Goal: Task Accomplishment & Management: Manage account settings

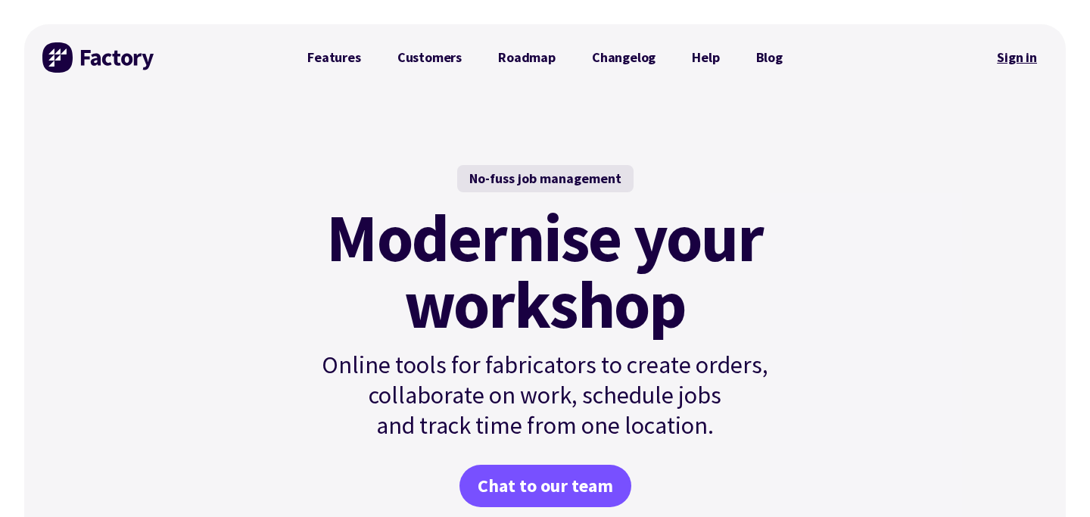
drag, startPoint x: 1012, startPoint y: 38, endPoint x: 1014, endPoint y: 45, distance: 7.7
click at [1012, 38] on div "Sign in" at bounding box center [1016, 57] width 61 height 67
click at [1014, 50] on link "Sign in" at bounding box center [1016, 57] width 61 height 35
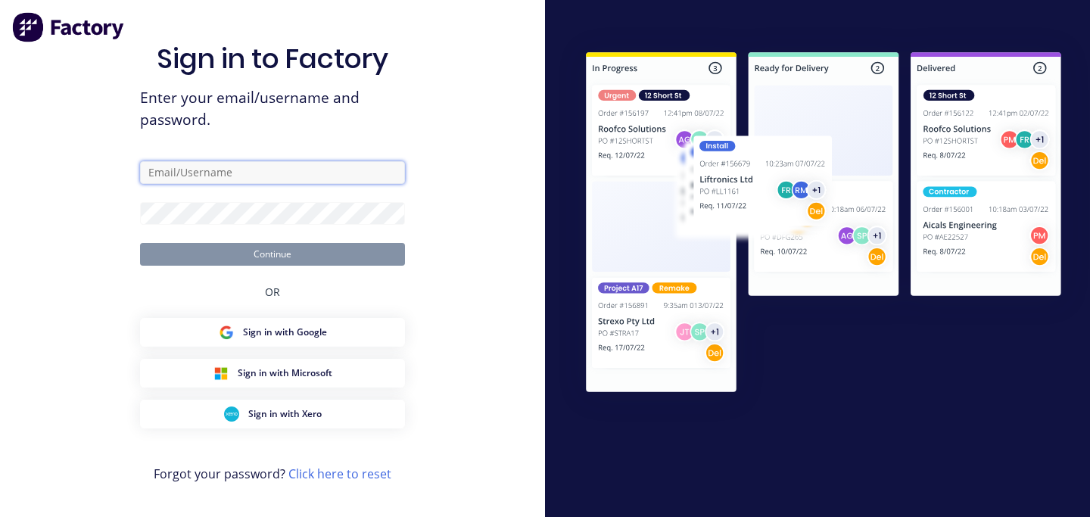
click at [229, 170] on input "text" at bounding box center [272, 172] width 265 height 23
type input "[EMAIL_ADDRESS][PERSON_NAME][DOMAIN_NAME]"
click at [459, 218] on div "Sign in to Factory Enter your email/username and password. kiera.burley@fryneme…" at bounding box center [272, 259] width 545 height 519
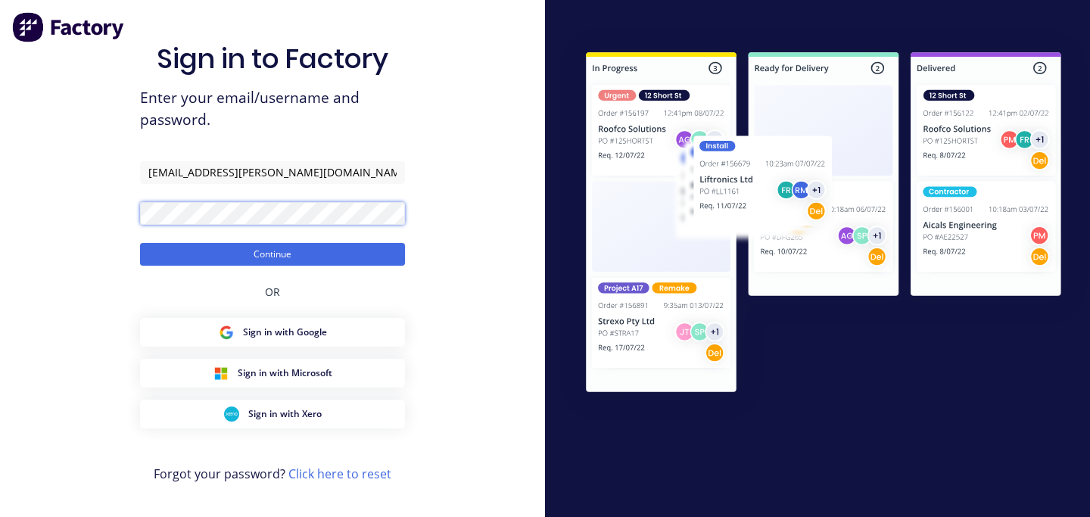
click at [140, 243] on button "Continue" at bounding box center [272, 254] width 265 height 23
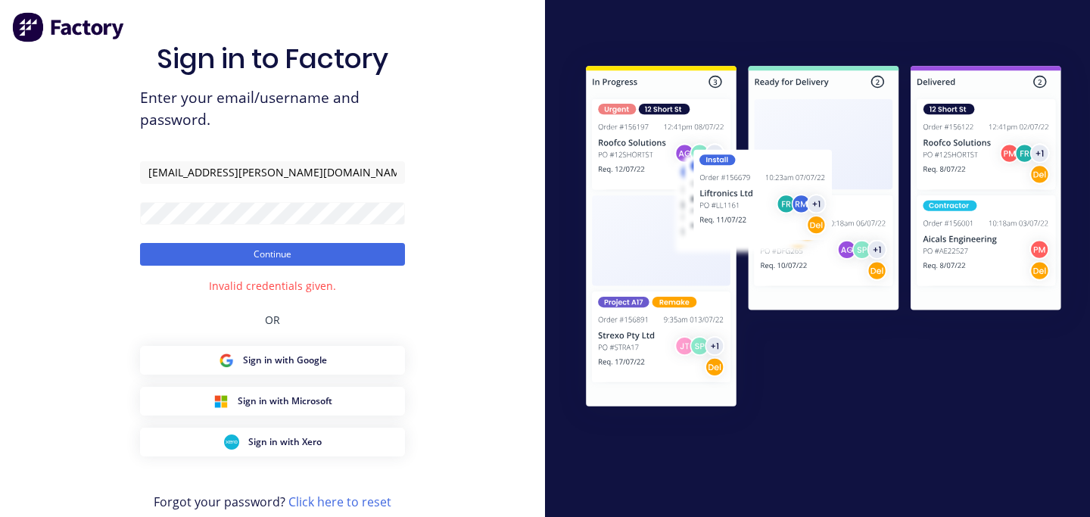
scroll to position [30, 0]
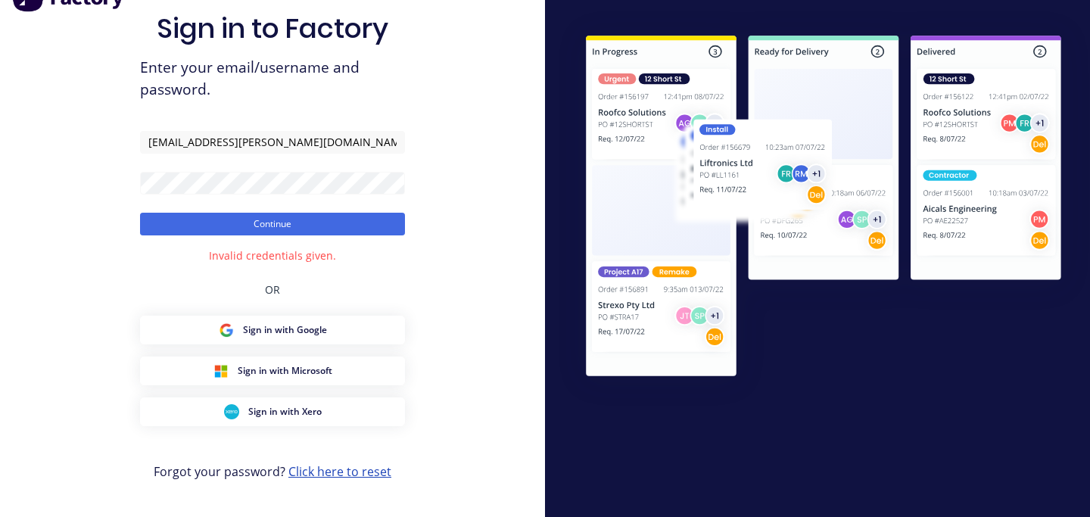
click at [359, 471] on link "Click here to reset" at bounding box center [339, 471] width 103 height 17
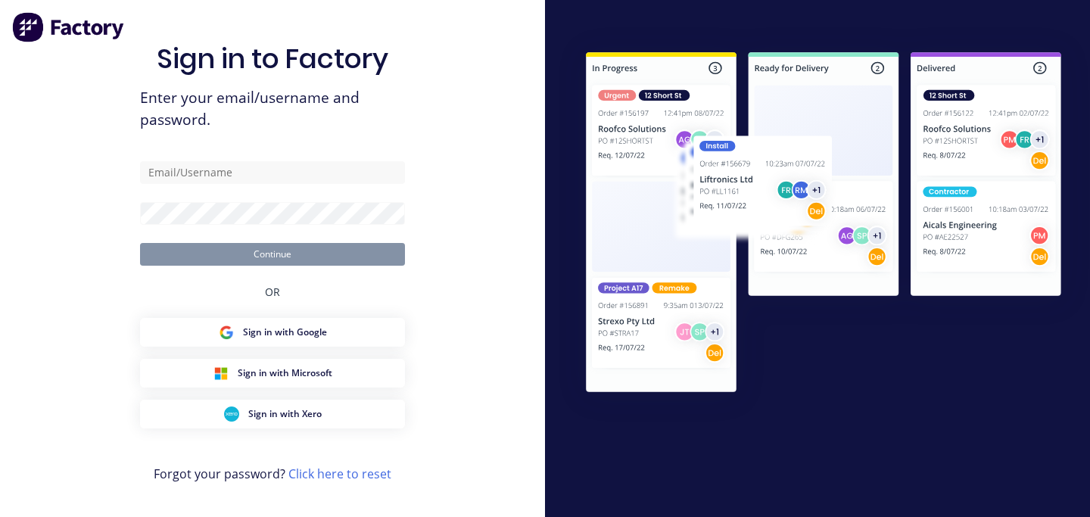
scroll to position [2, 0]
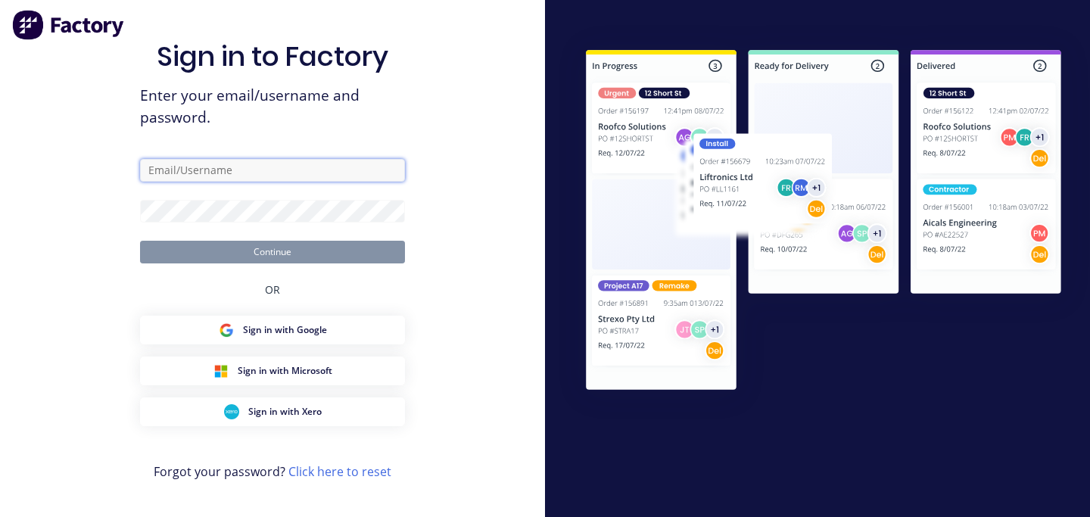
click at [281, 167] on input "text" at bounding box center [272, 170] width 265 height 23
type input "[EMAIL_ADDRESS][PERSON_NAME][DOMAIN_NAME]"
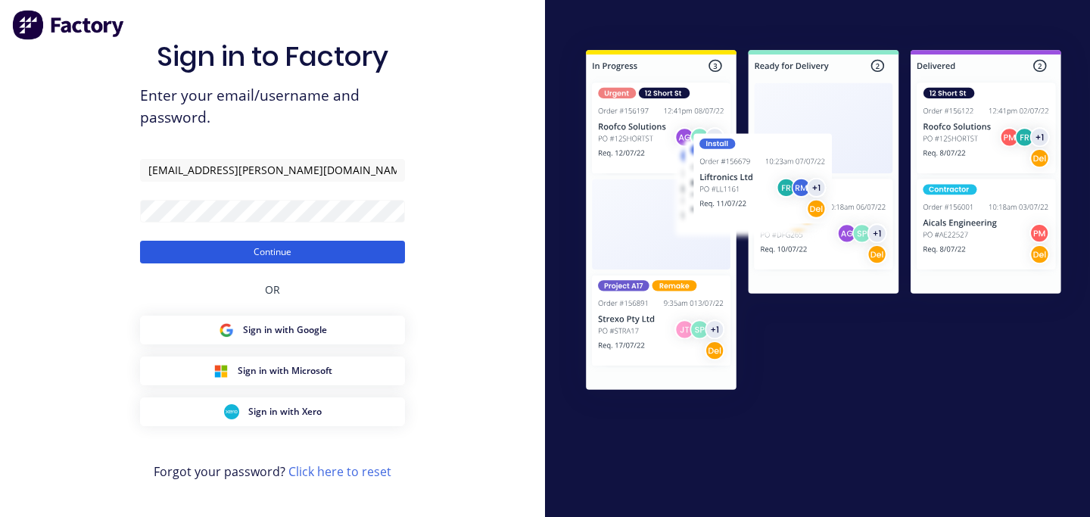
click at [359, 250] on button "Continue" at bounding box center [272, 252] width 265 height 23
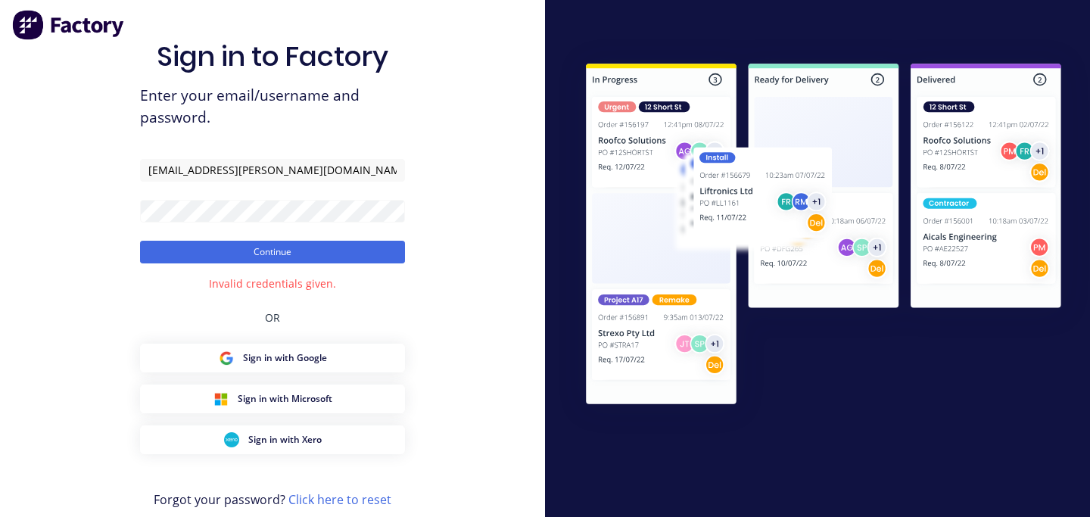
scroll to position [30, 0]
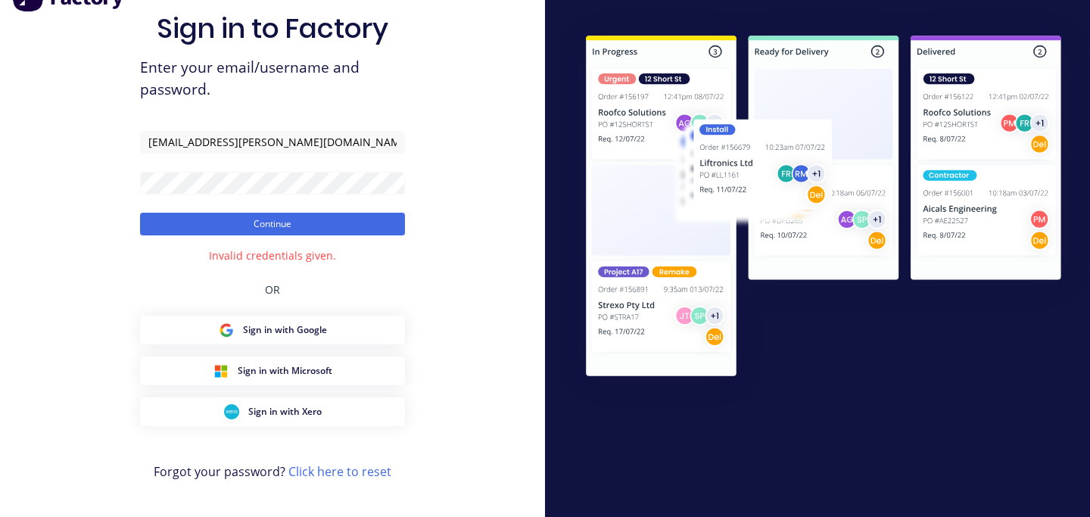
click at [334, 474] on link "Click here to reset" at bounding box center [339, 471] width 103 height 17
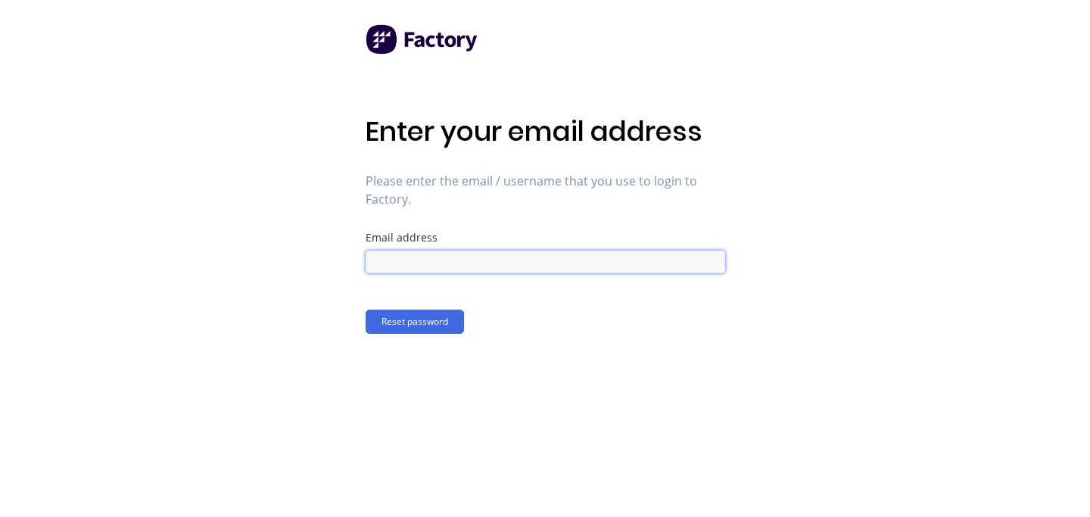
click at [487, 266] on input at bounding box center [544, 261] width 359 height 23
type input "[EMAIL_ADDRESS][PERSON_NAME][DOMAIN_NAME]"
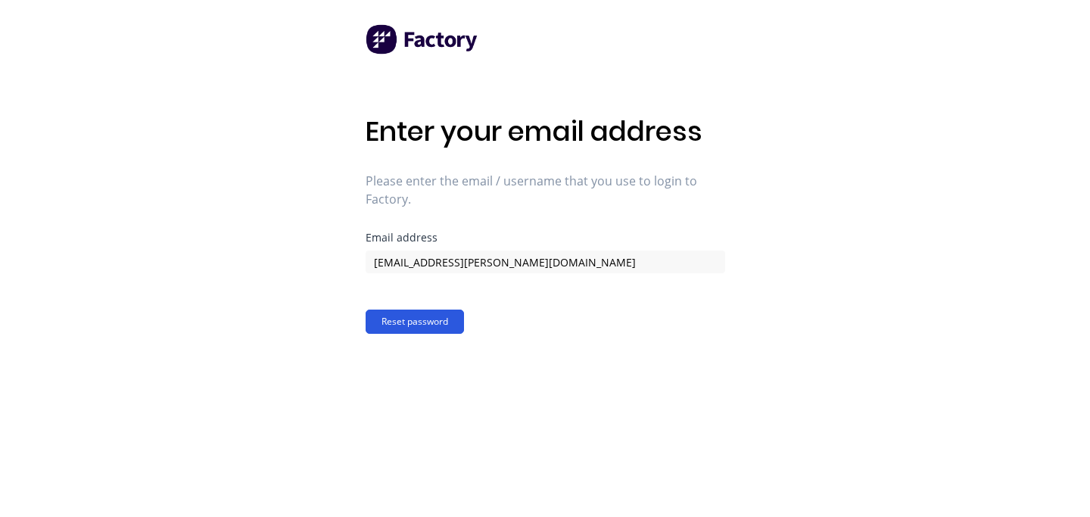
click at [429, 322] on button "Reset password" at bounding box center [414, 321] width 98 height 24
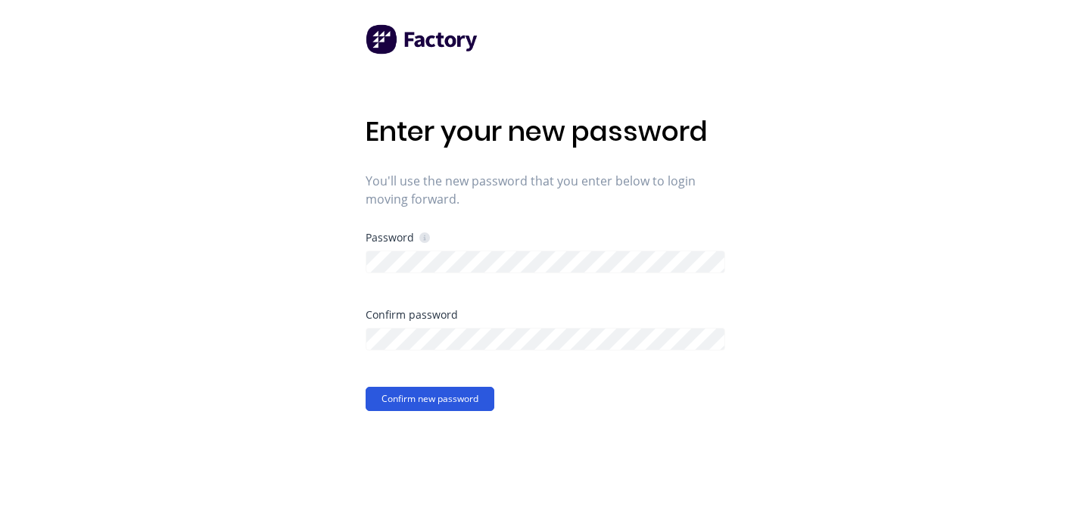
click at [459, 396] on button "Confirm new password" at bounding box center [429, 399] width 129 height 24
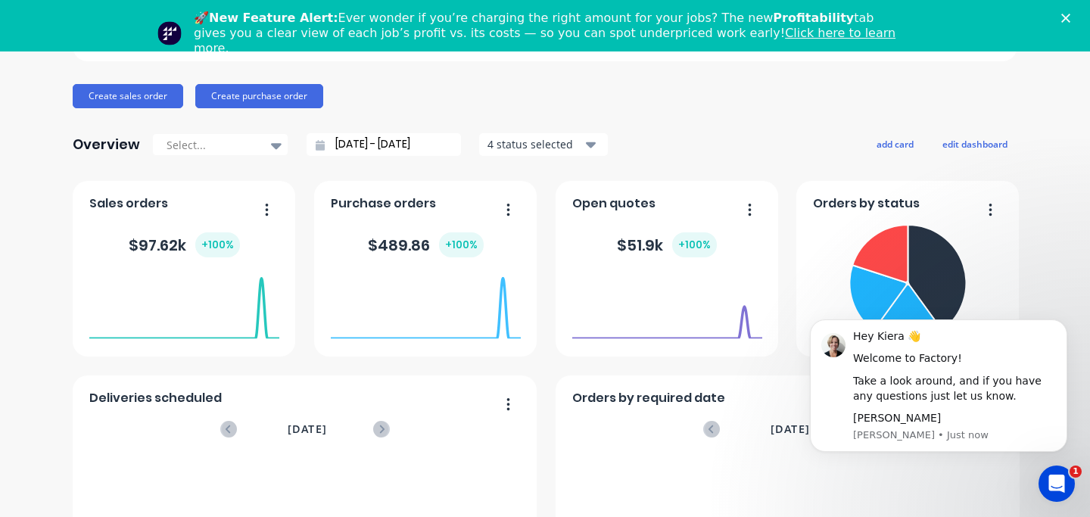
scroll to position [157, 0]
click at [1064, 322] on icon "Dismiss notification" at bounding box center [1061, 323] width 5 height 5
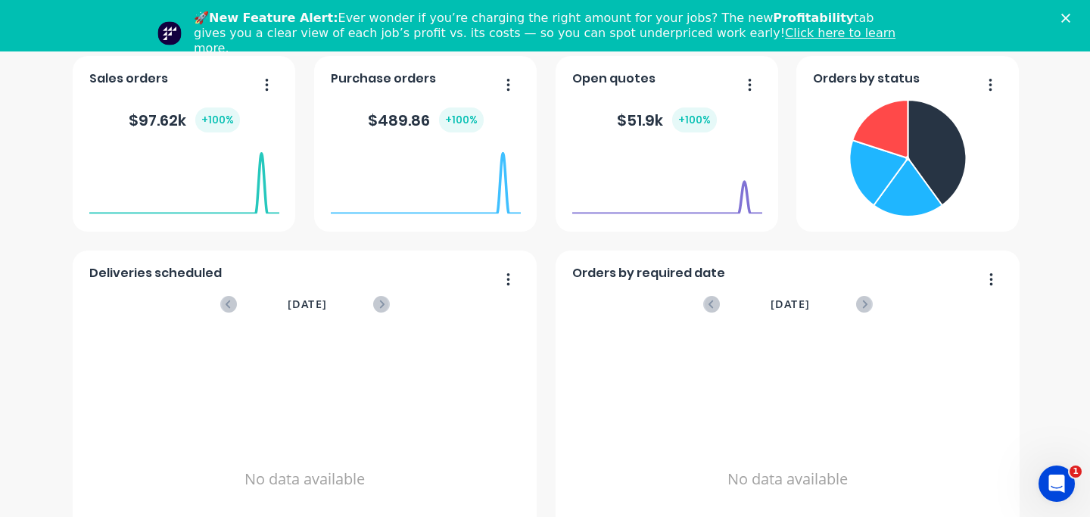
scroll to position [349, 0]
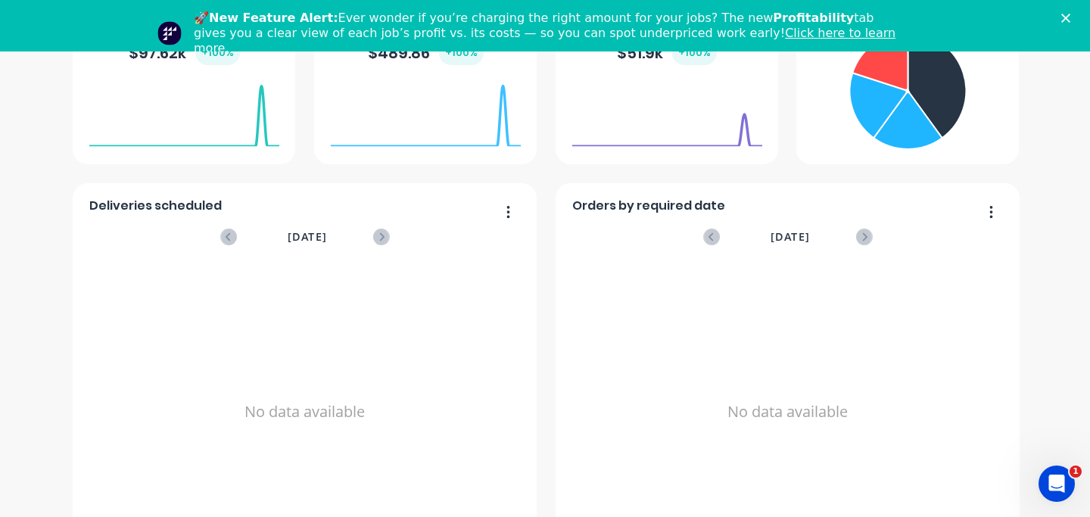
click at [1065, 17] on polygon "Close" at bounding box center [1065, 18] width 9 height 9
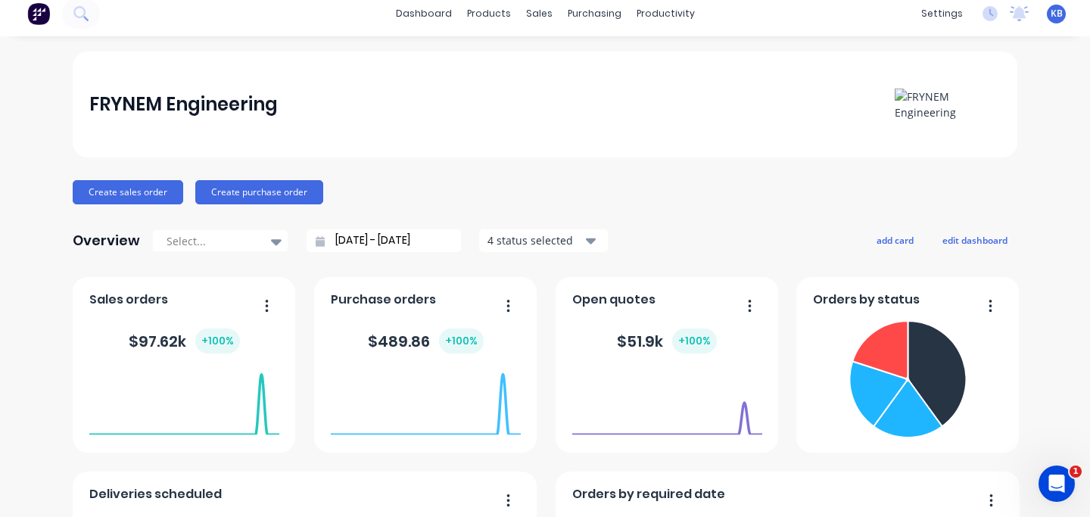
scroll to position [0, 0]
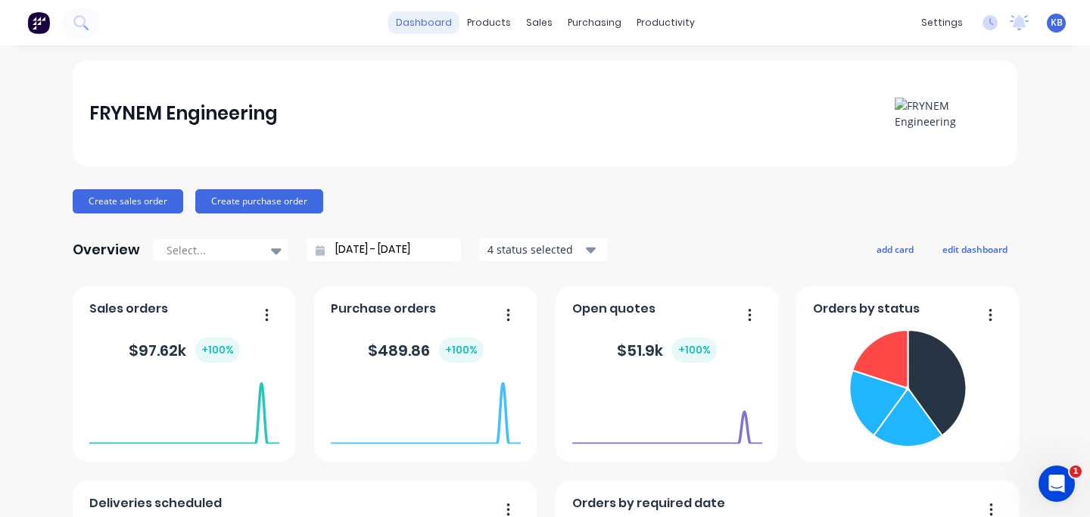
click at [426, 20] on link "dashboard" at bounding box center [423, 22] width 71 height 23
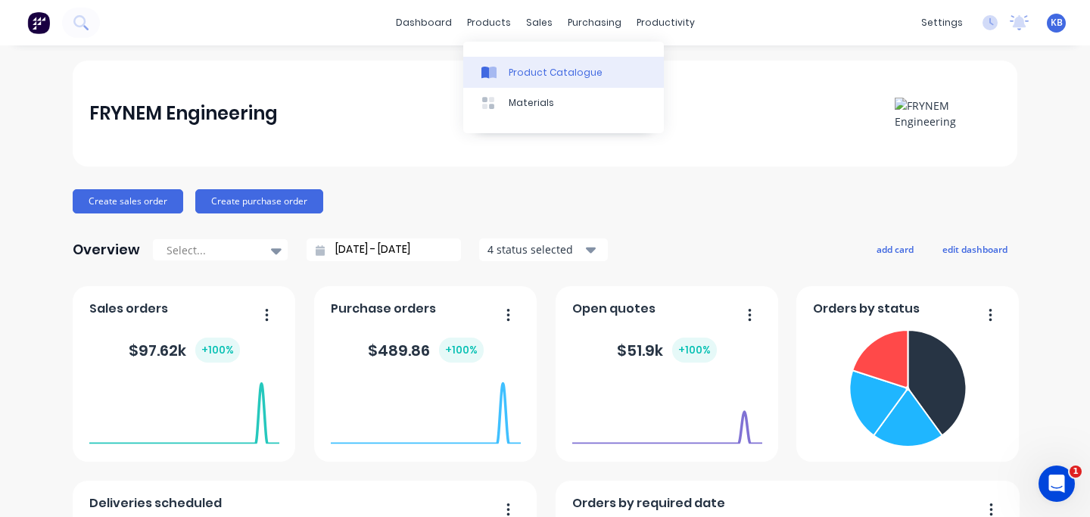
click at [521, 68] on div "Product Catalogue" at bounding box center [555, 73] width 94 height 14
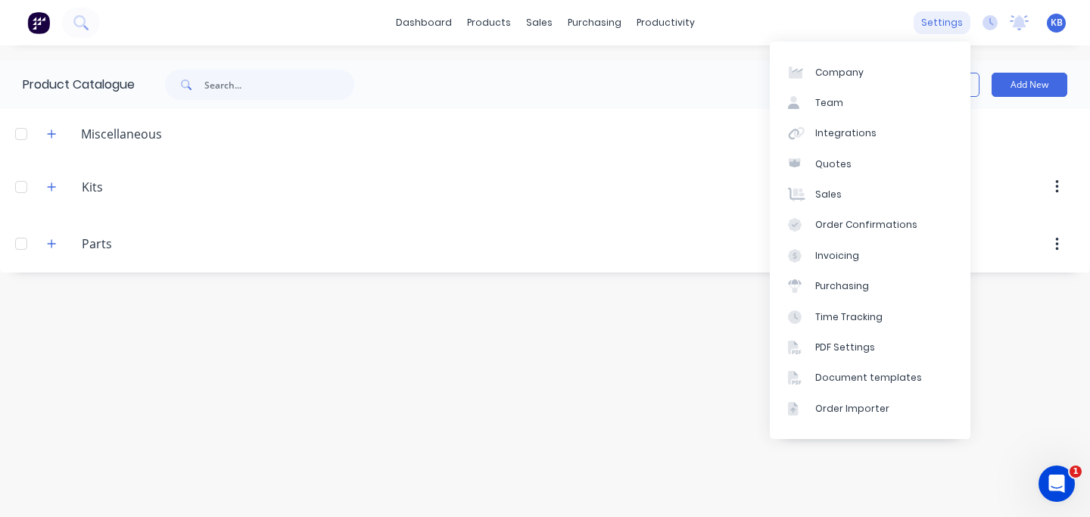
click at [947, 20] on div "settings" at bounding box center [941, 22] width 57 height 23
click at [842, 79] on div "Company" at bounding box center [839, 73] width 48 height 14
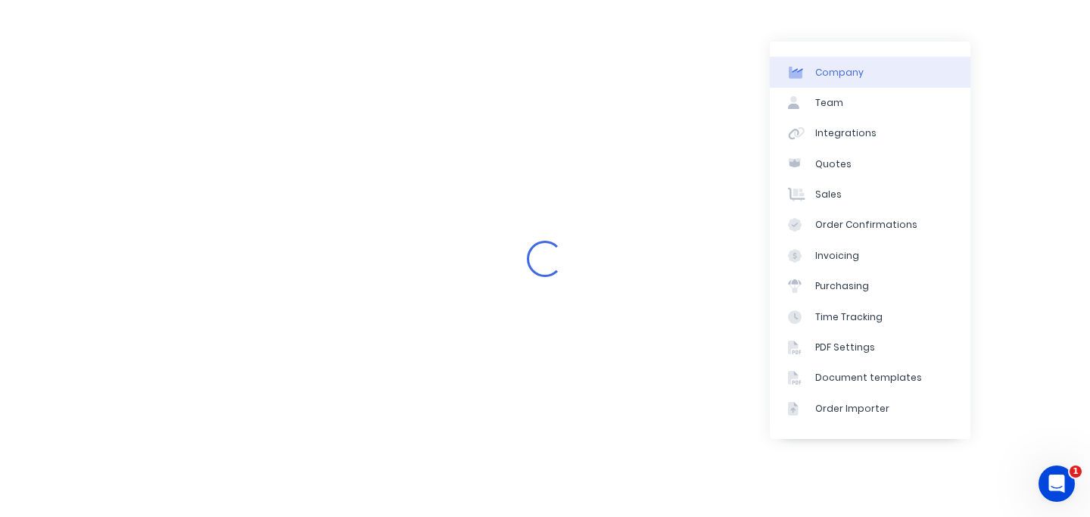
select select "AU"
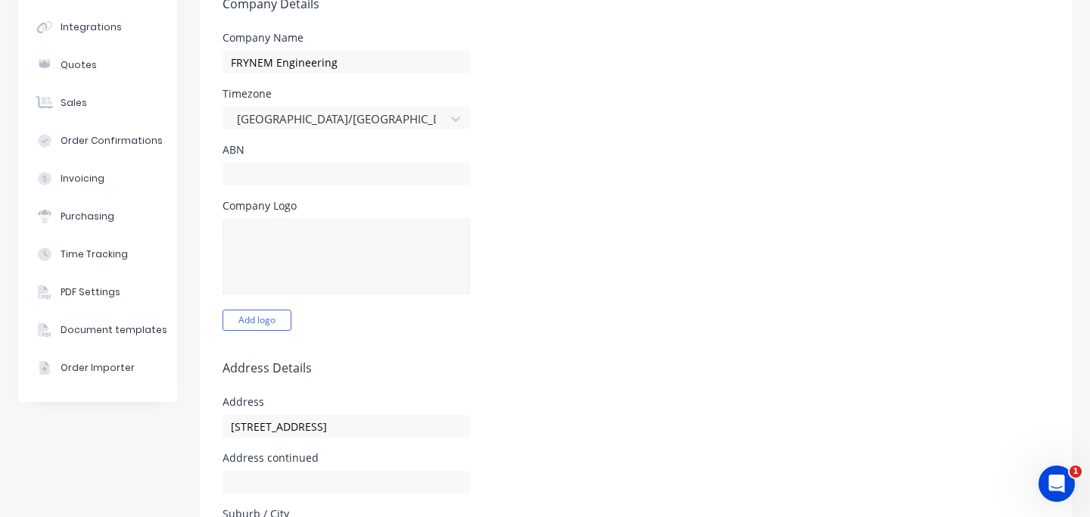
scroll to position [128, 0]
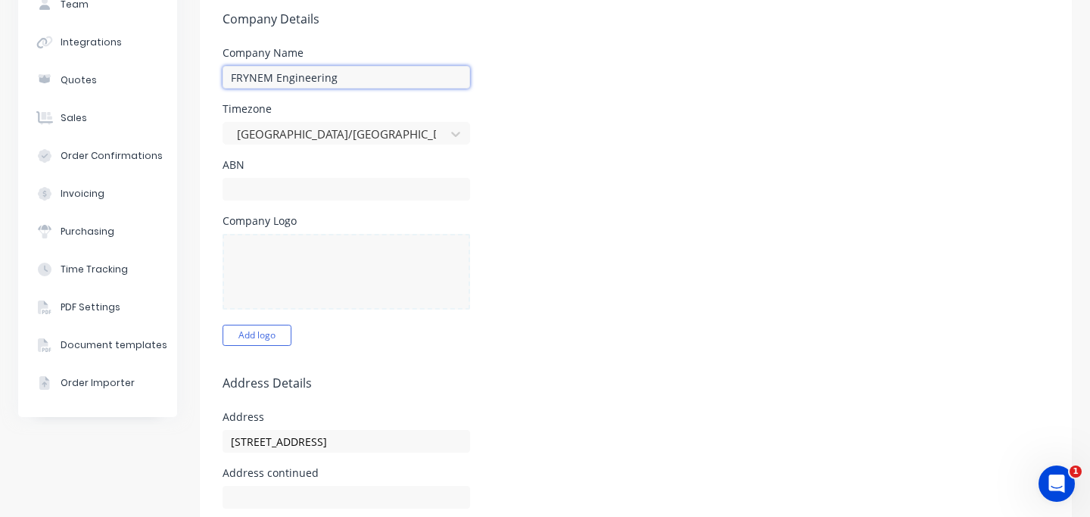
click at [343, 70] on input "FRYNEM Engineering" at bounding box center [345, 77] width 247 height 23
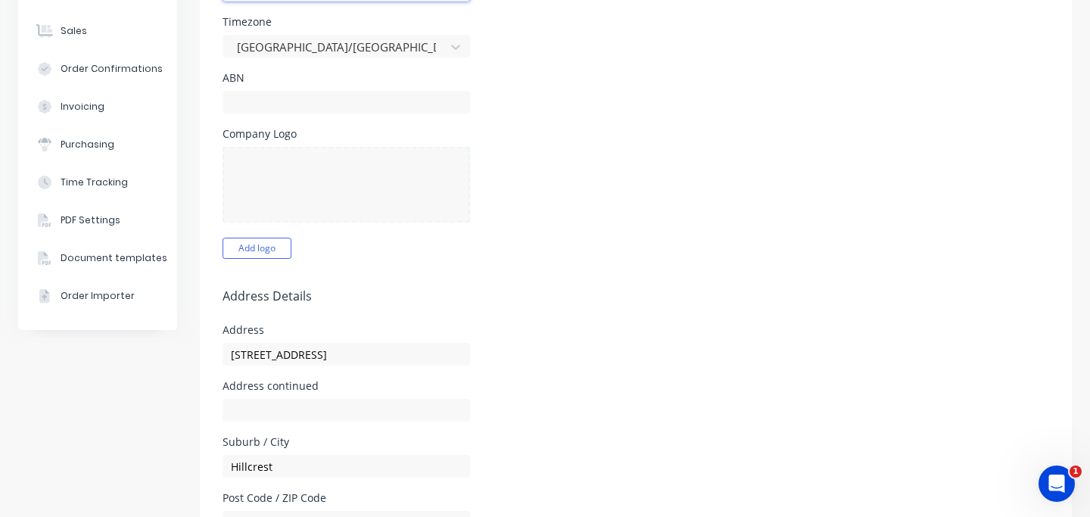
scroll to position [247, 0]
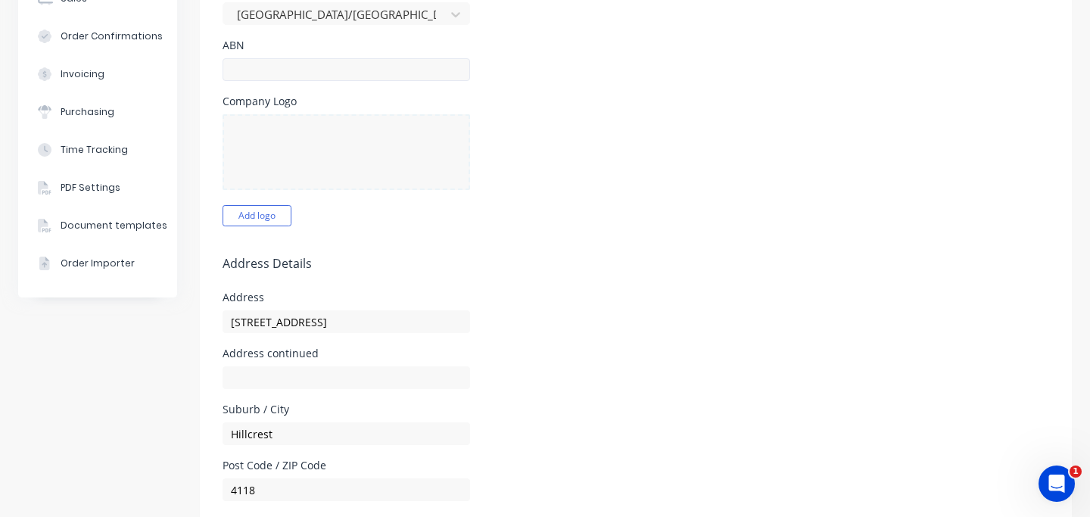
type input "FRYNEM Industries Pty Ltd"
click at [322, 73] on input "text" at bounding box center [345, 69] width 247 height 23
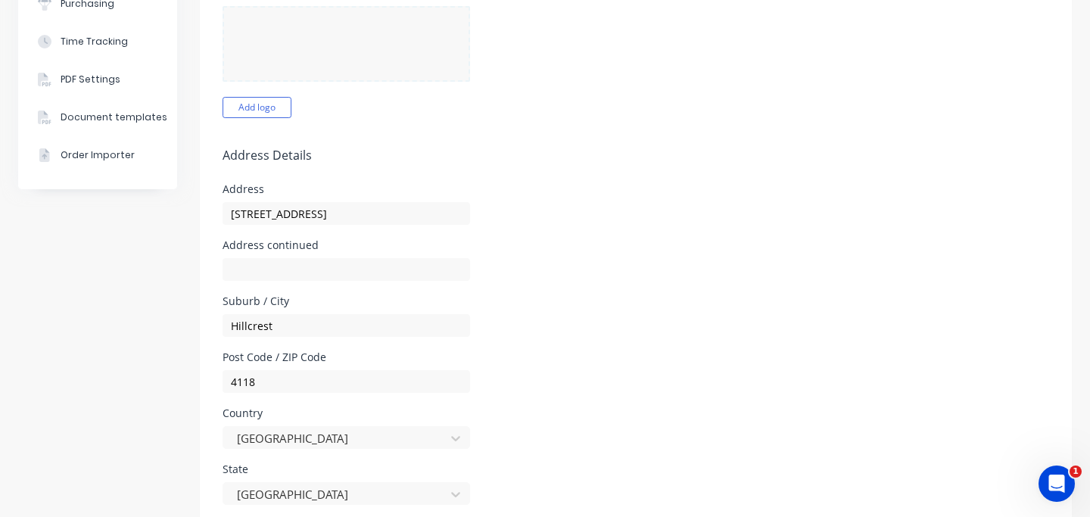
scroll to position [337, 0]
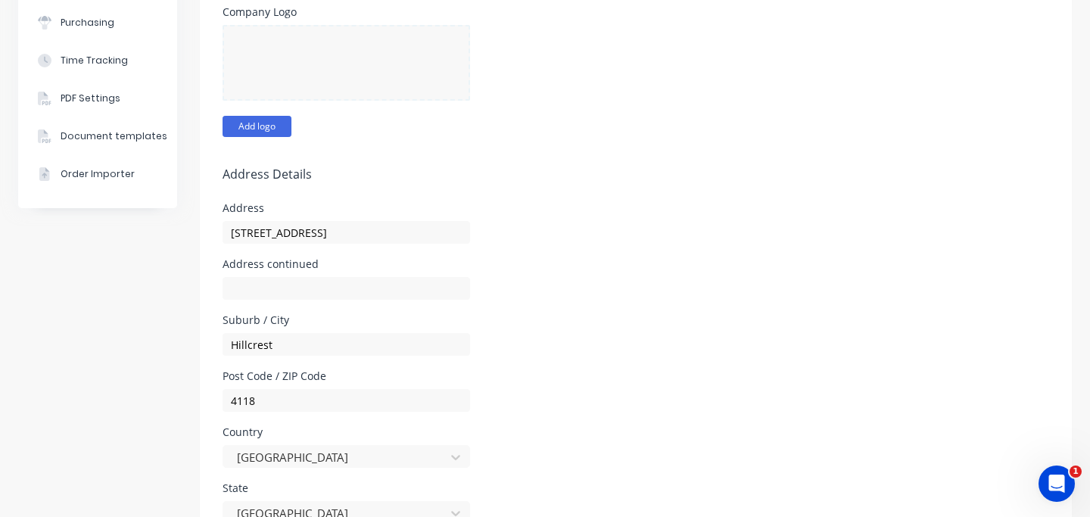
type input "11651787861"
click at [253, 126] on button "Add logo" at bounding box center [256, 126] width 69 height 21
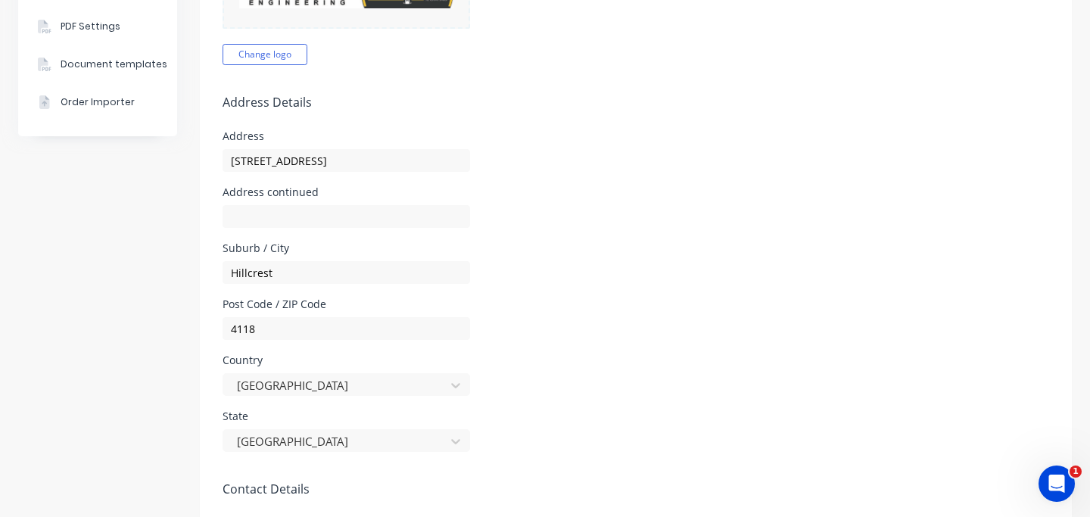
scroll to position [409, 0]
click at [229, 159] on input "98 Anzac Ave" at bounding box center [345, 159] width 247 height 23
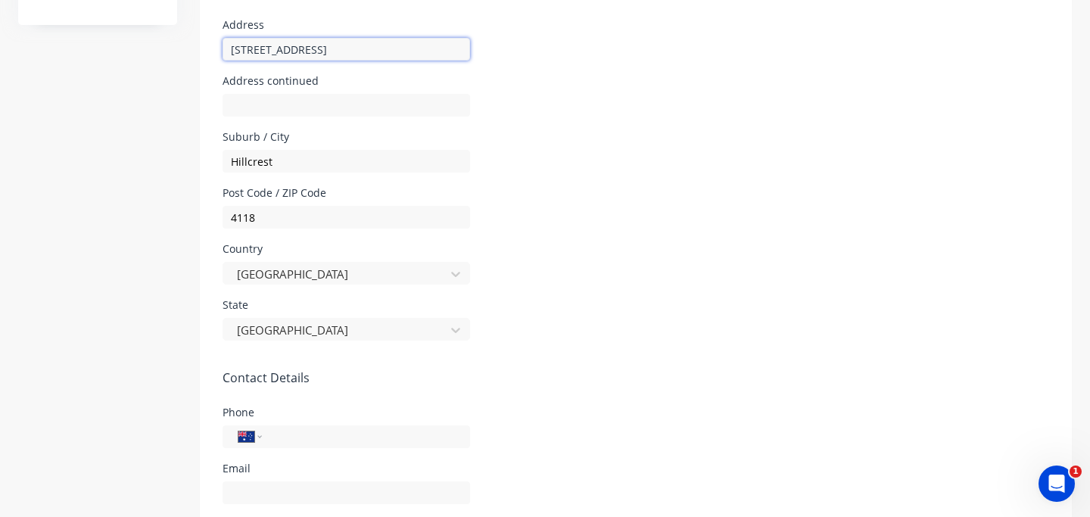
scroll to position [602, 0]
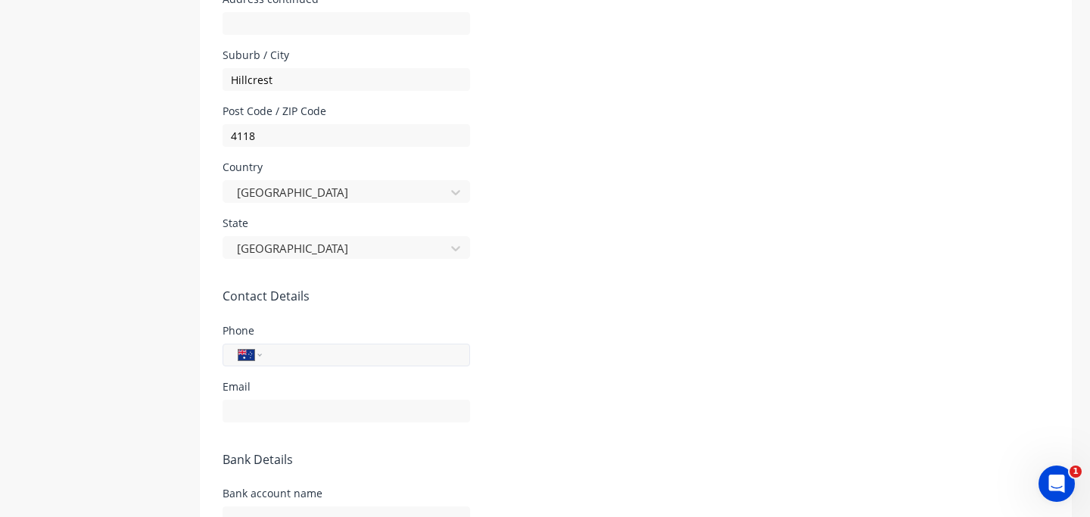
type input "[STREET_ADDRESS]"
click at [415, 359] on input "tel" at bounding box center [363, 354] width 182 height 17
type input "[PHONE_NUMBER]"
click at [296, 413] on input "text" at bounding box center [345, 411] width 247 height 23
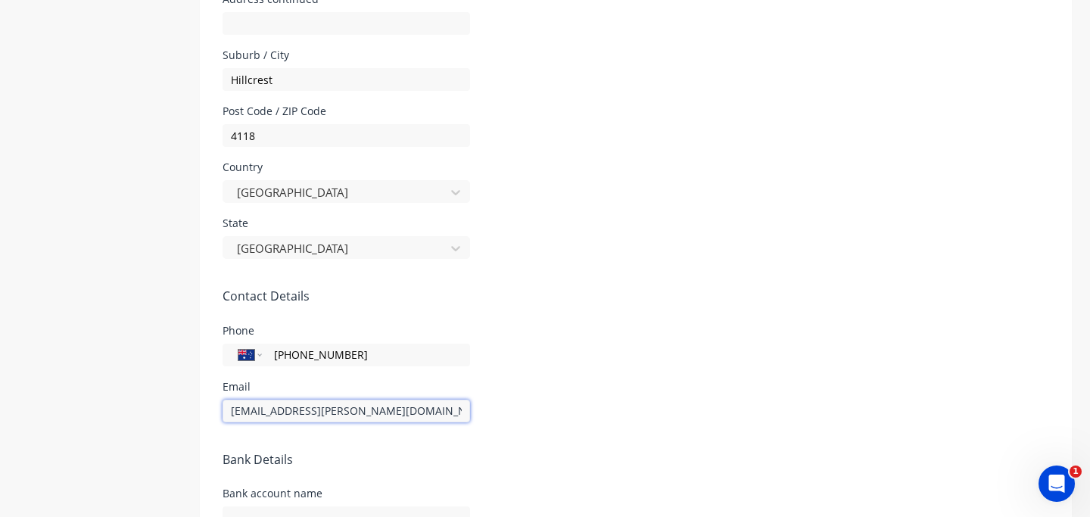
type input "[EMAIL_ADDRESS][PERSON_NAME][DOMAIN_NAME]"
click at [995, 378] on form "Company Details Company Name FRYNEM Industries Pty Ltd Timezone Australia/Brisb…" at bounding box center [636, 101] width 872 height 1186
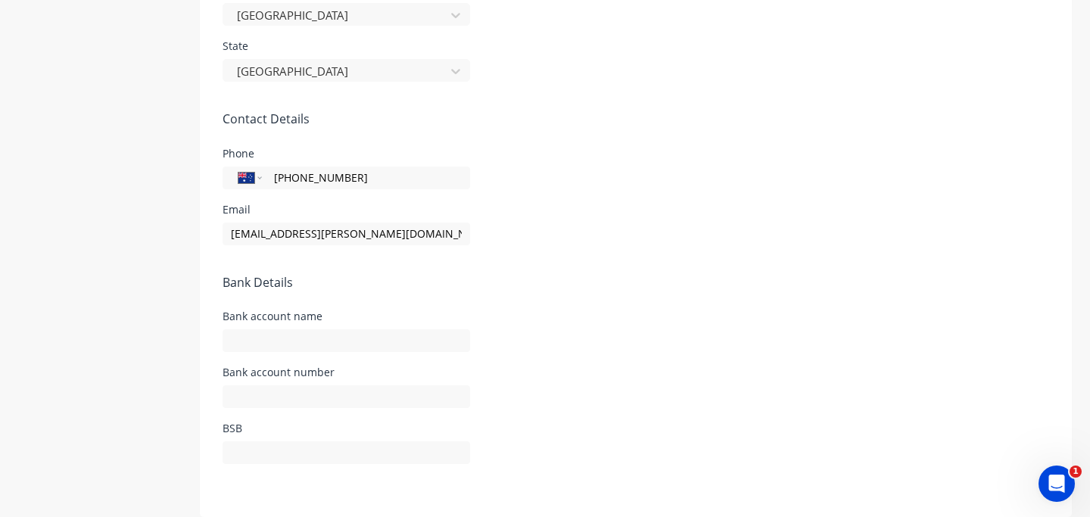
scroll to position [794, 0]
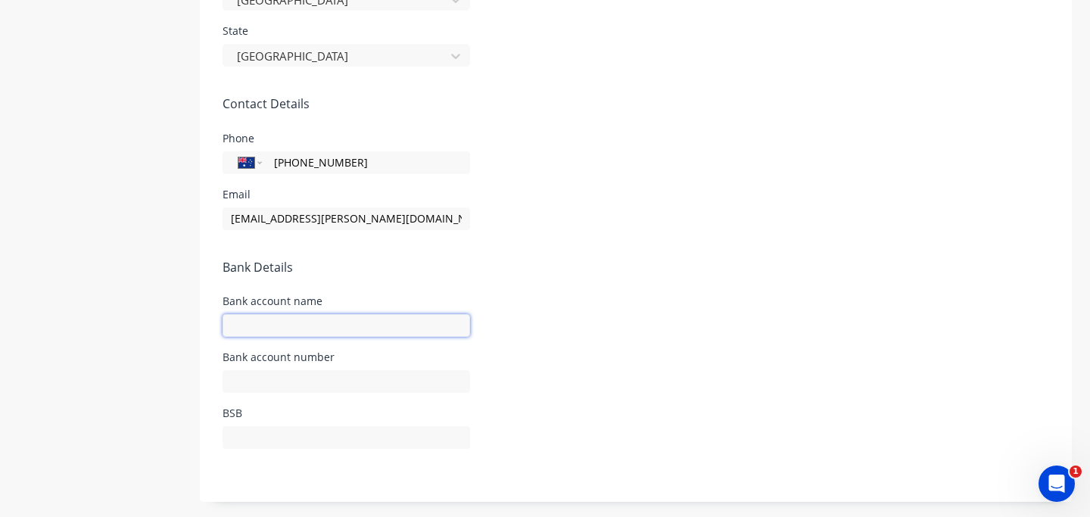
click at [413, 319] on input "text" at bounding box center [345, 325] width 247 height 23
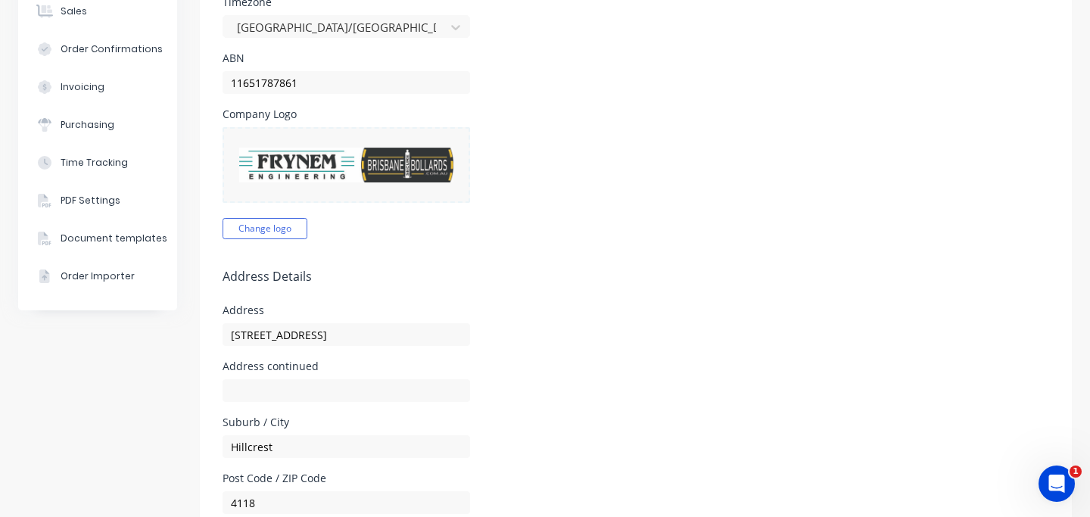
scroll to position [0, 0]
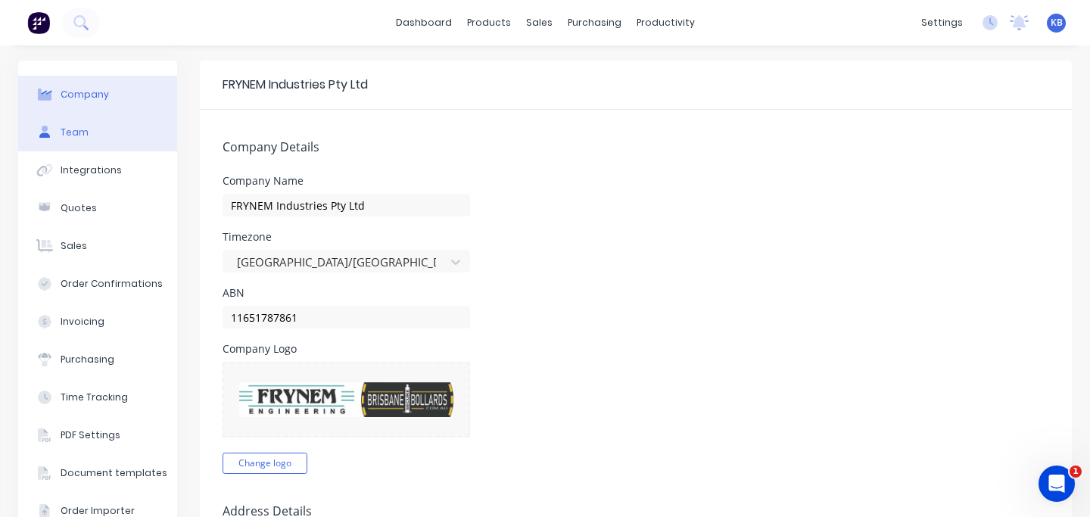
click at [113, 135] on button "Team" at bounding box center [97, 132] width 159 height 38
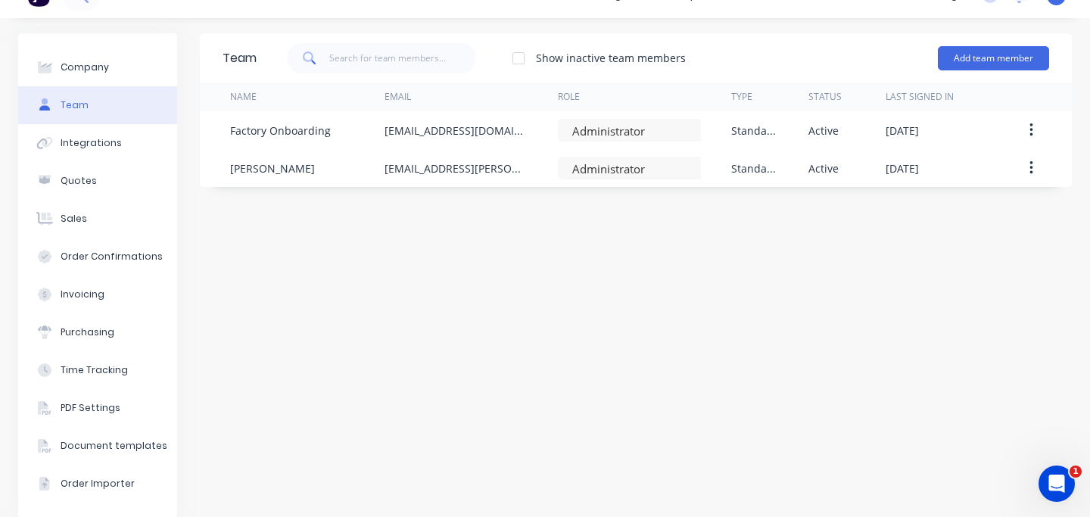
scroll to position [43, 0]
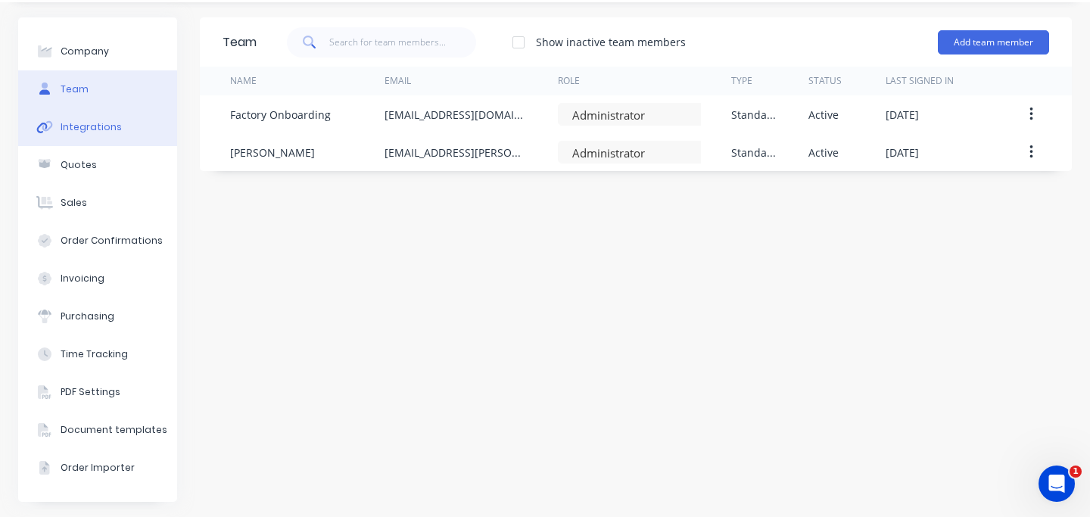
click at [118, 123] on button "Integrations" at bounding box center [97, 127] width 159 height 38
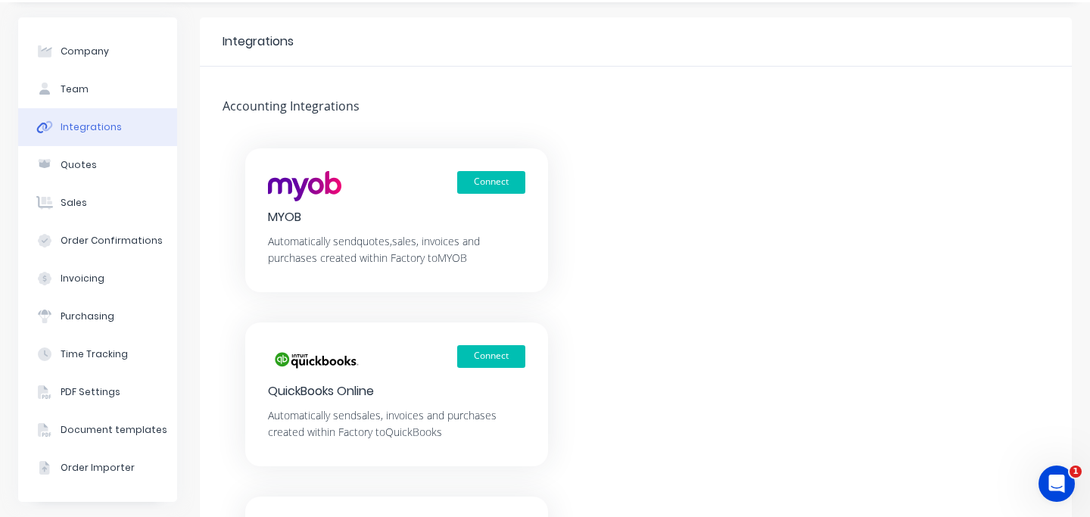
scroll to position [257, 0]
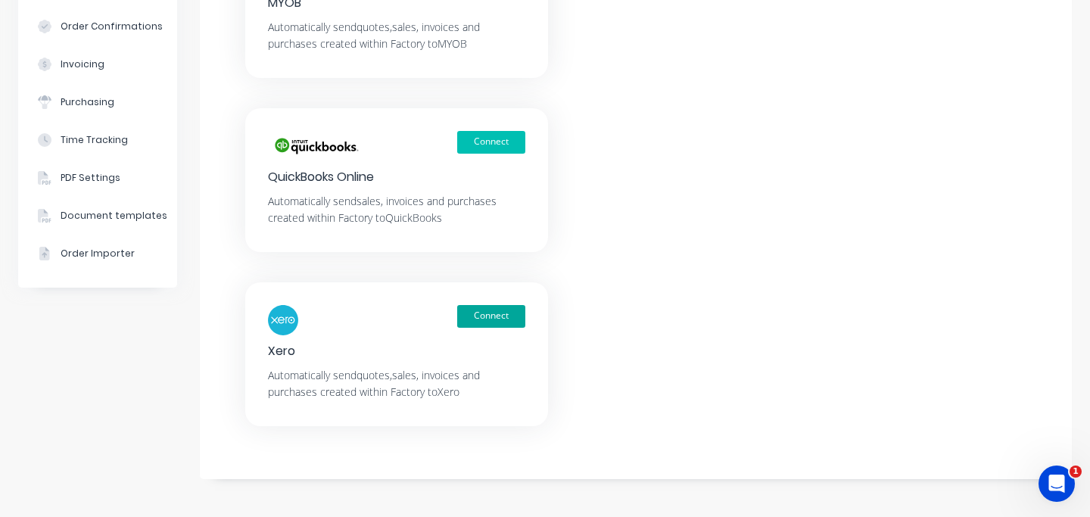
click at [497, 316] on button "Connect" at bounding box center [491, 316] width 68 height 23
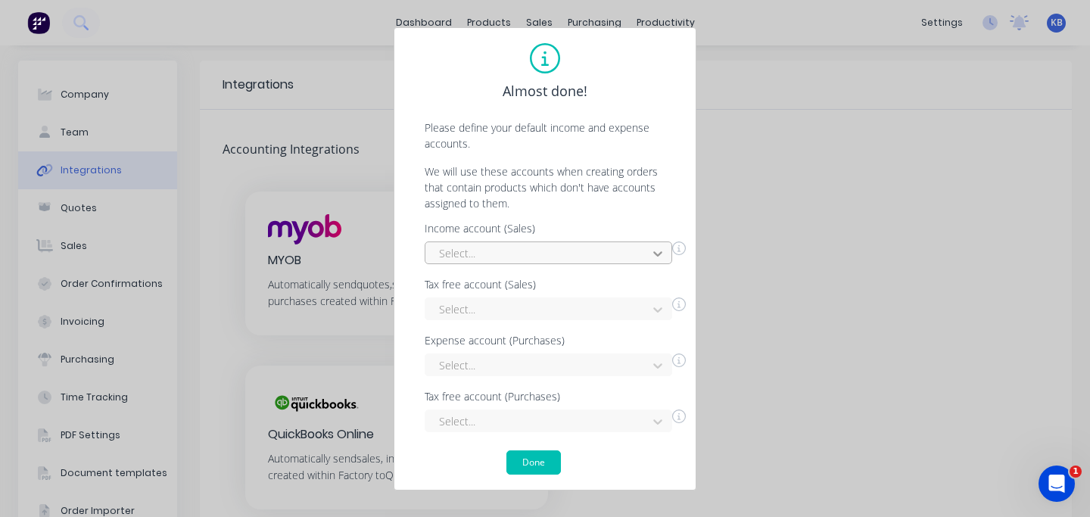
click at [660, 253] on icon at bounding box center [657, 253] width 9 height 5
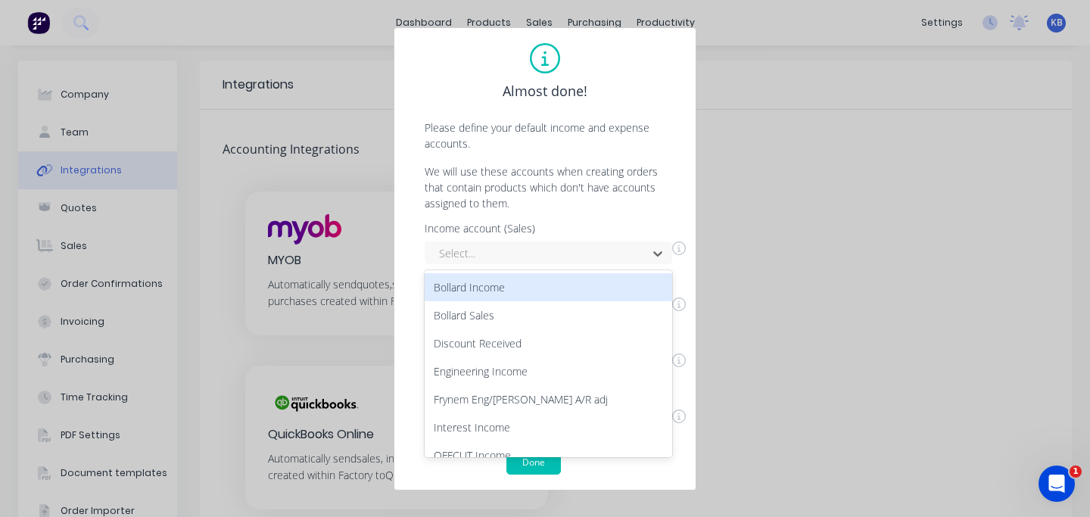
click at [560, 219] on div "Almost done! Please define your default income and expense accounts. We will us…" at bounding box center [544, 258] width 271 height 431
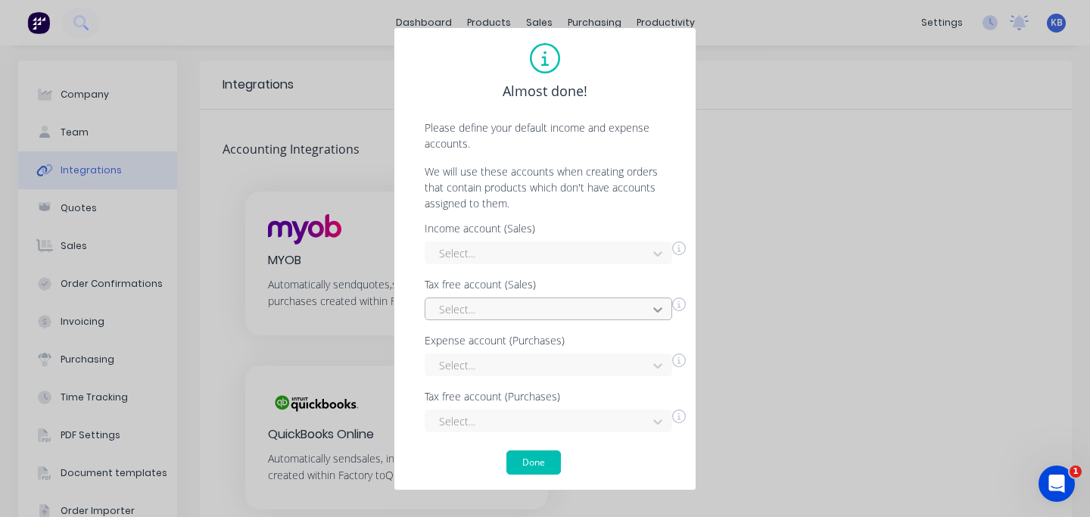
click at [662, 304] on icon at bounding box center [657, 309] width 15 height 15
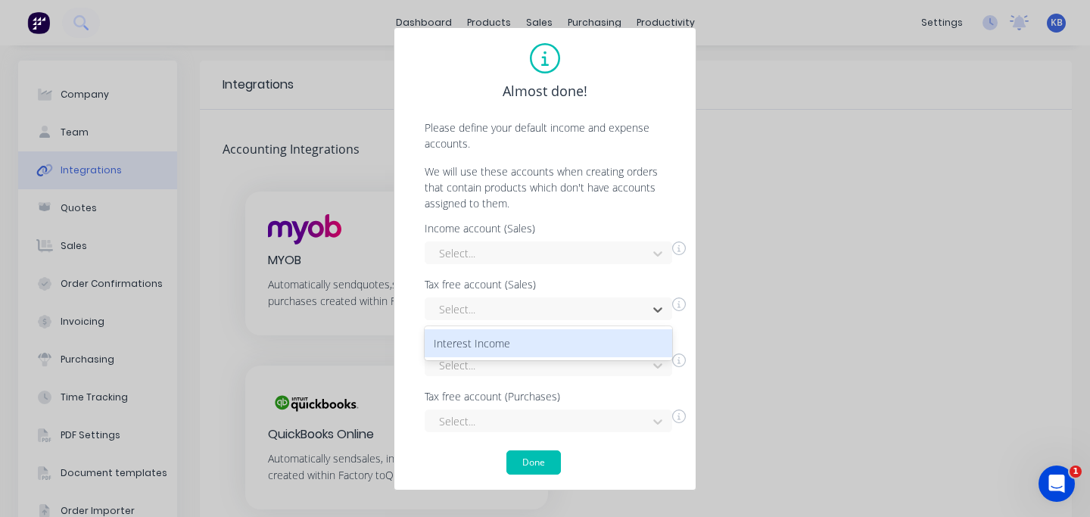
click at [622, 343] on div "Interest Income" at bounding box center [547, 343] width 247 height 28
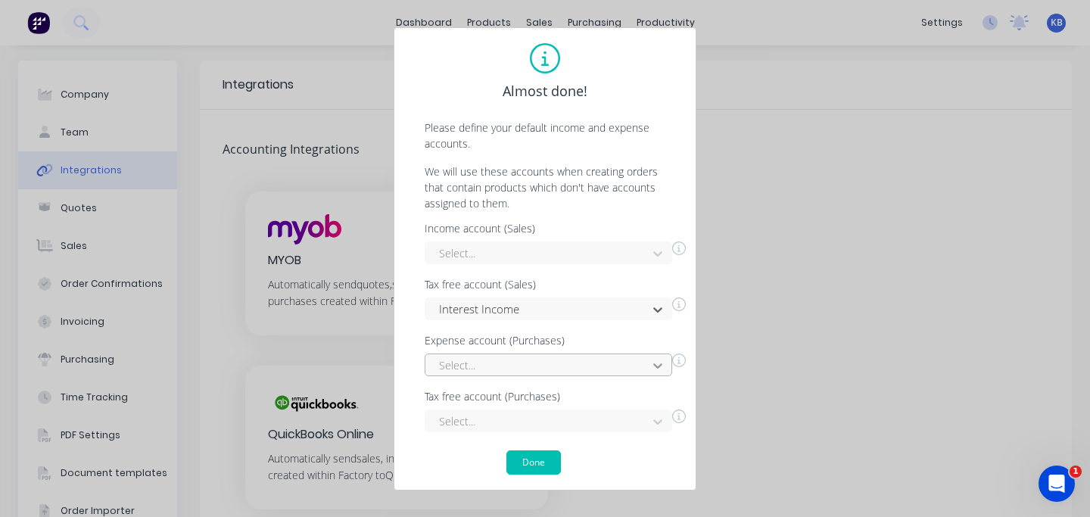
click at [661, 365] on div "Select..." at bounding box center [547, 364] width 247 height 23
click at [681, 360] on div "Almost done! Please define your default income and expense accounts. We will us…" at bounding box center [544, 258] width 303 height 463
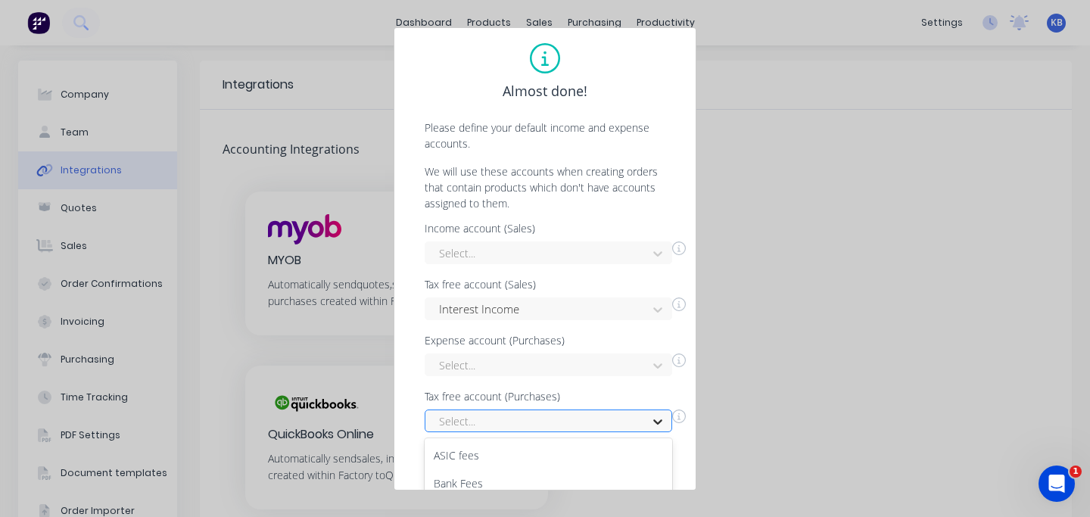
click at [656, 422] on div "[PERSON_NAME], 6 of 8. 8 results available. Use Up and Down to choose options, …" at bounding box center [547, 420] width 247 height 23
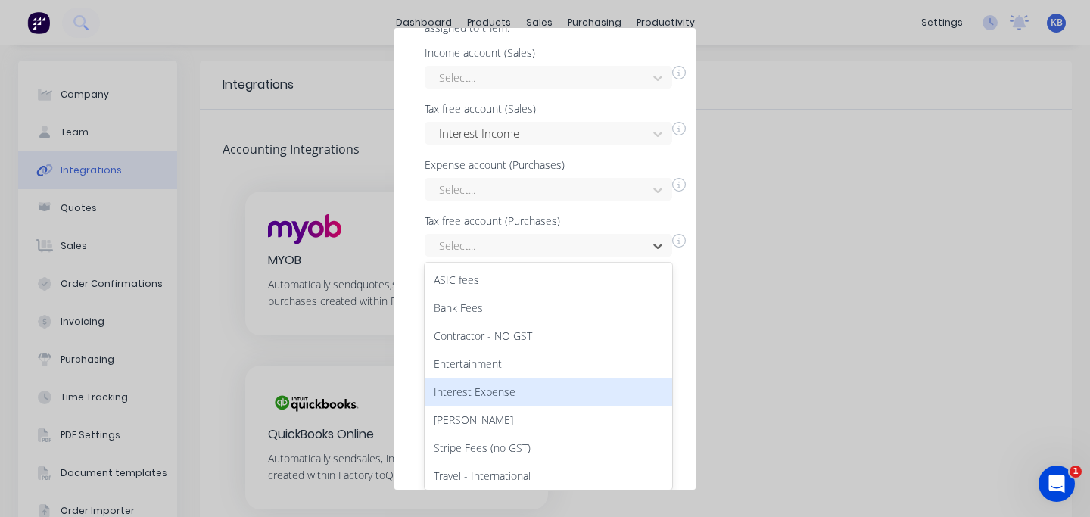
click at [542, 392] on div "Interest Expense" at bounding box center [547, 392] width 247 height 28
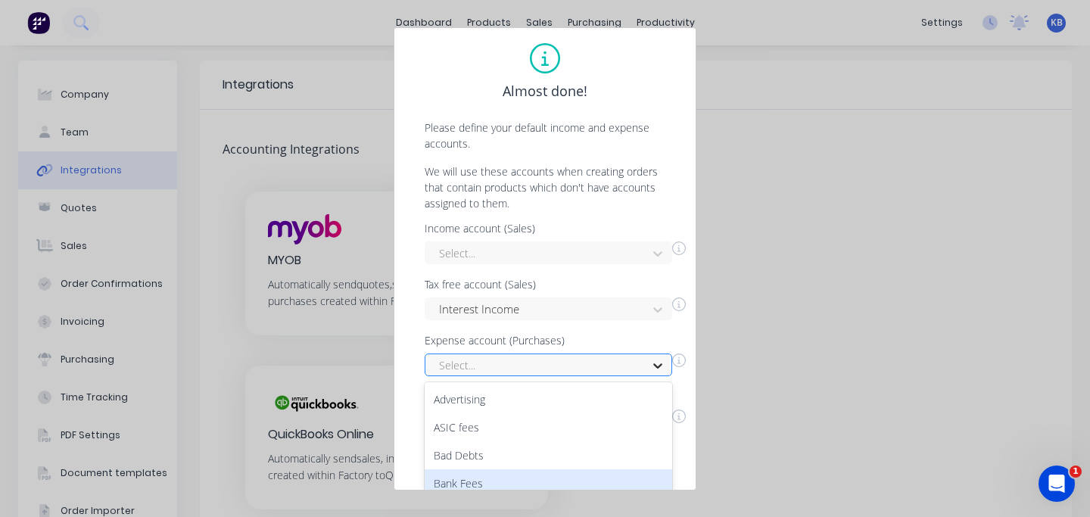
click at [657, 368] on div "Bank Fees, 4 of 72. 72 results available. Use Up and Down to choose options, pr…" at bounding box center [547, 364] width 247 height 23
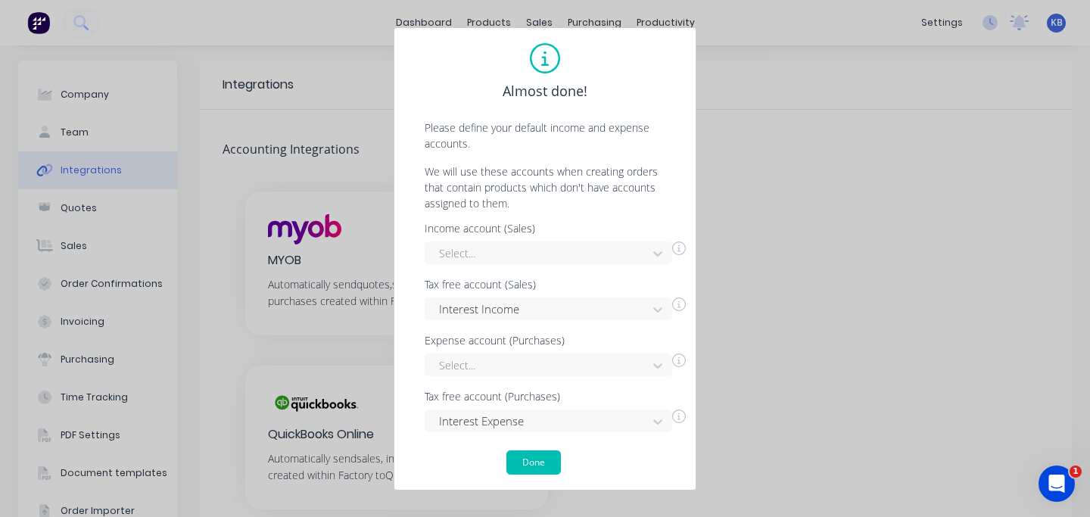
click at [602, 221] on div "Almost done! Please define your default income and expense accounts. We will us…" at bounding box center [544, 258] width 271 height 431
click at [657, 252] on icon at bounding box center [657, 253] width 15 height 15
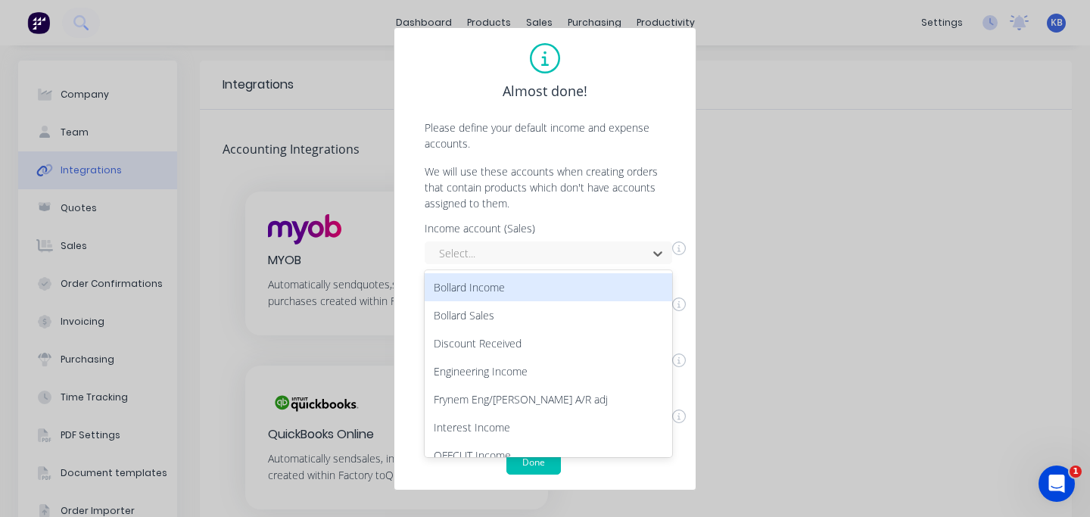
click at [519, 291] on div "Bollard Income" at bounding box center [547, 287] width 247 height 28
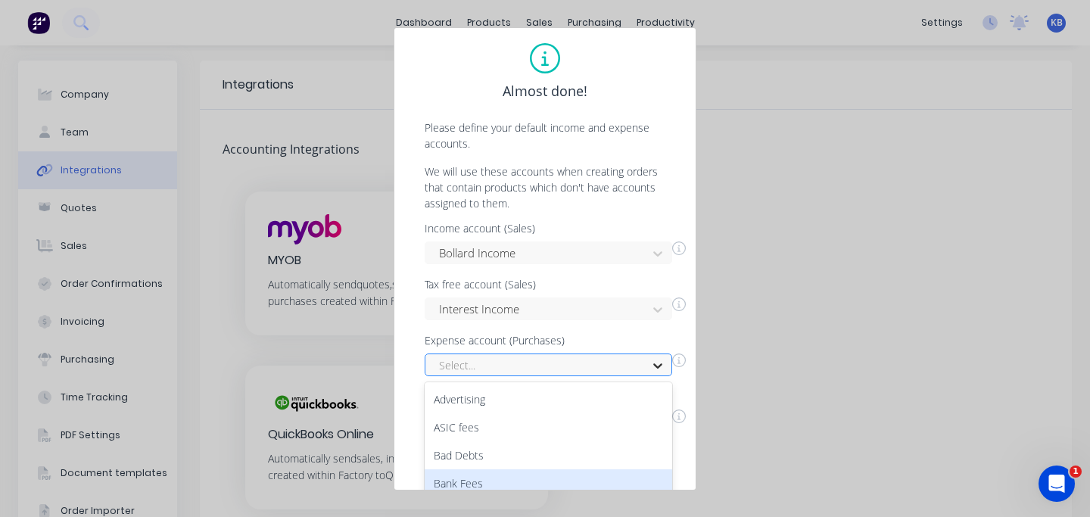
click at [658, 366] on div "Bank Fees, 4 of 72. 72 results available. Use Up and Down to choose options, pr…" at bounding box center [547, 364] width 247 height 23
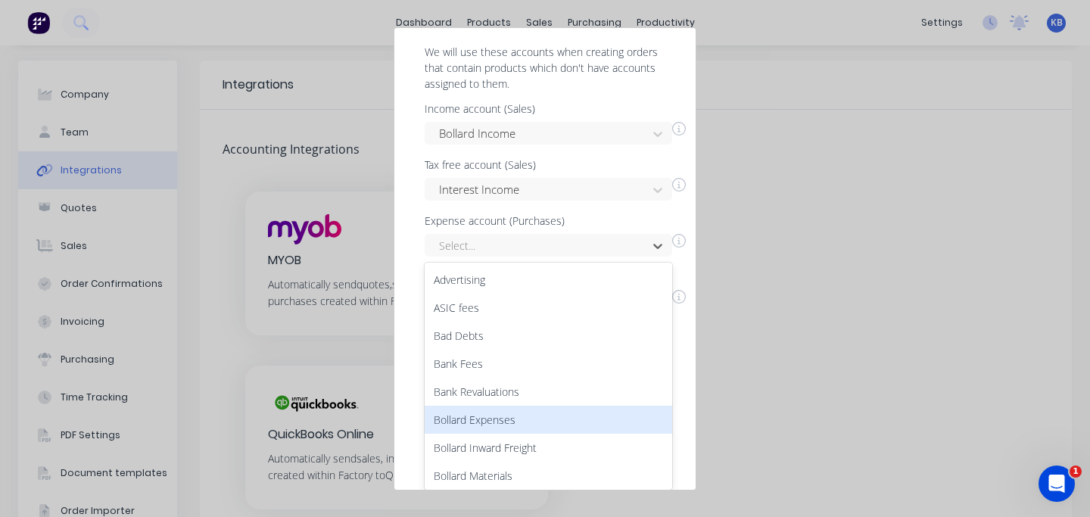
click at [649, 427] on div "Bollard Expenses" at bounding box center [547, 420] width 247 height 28
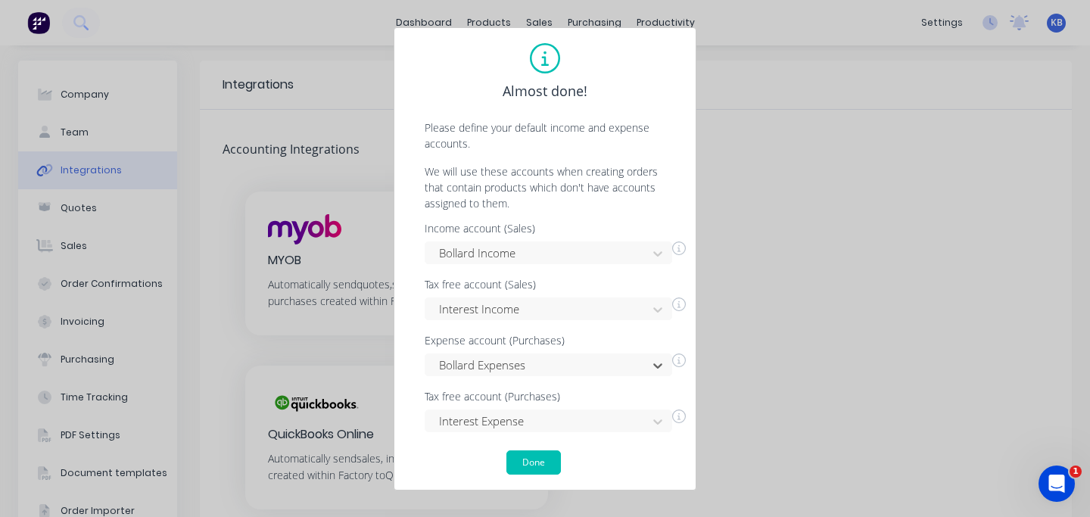
scroll to position [0, 0]
click at [528, 458] on button "Done" at bounding box center [533, 462] width 54 height 24
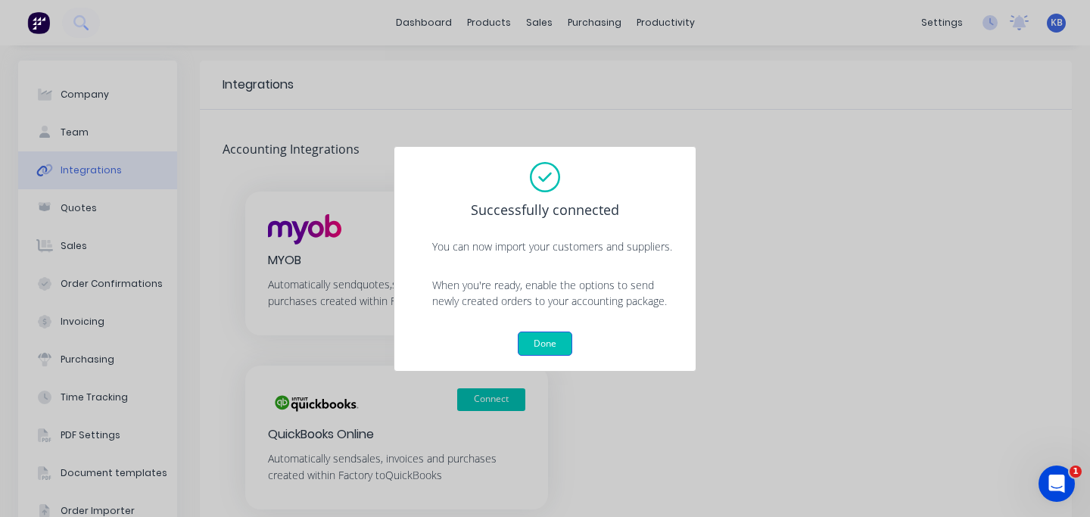
click at [546, 340] on button "Done" at bounding box center [545, 343] width 54 height 24
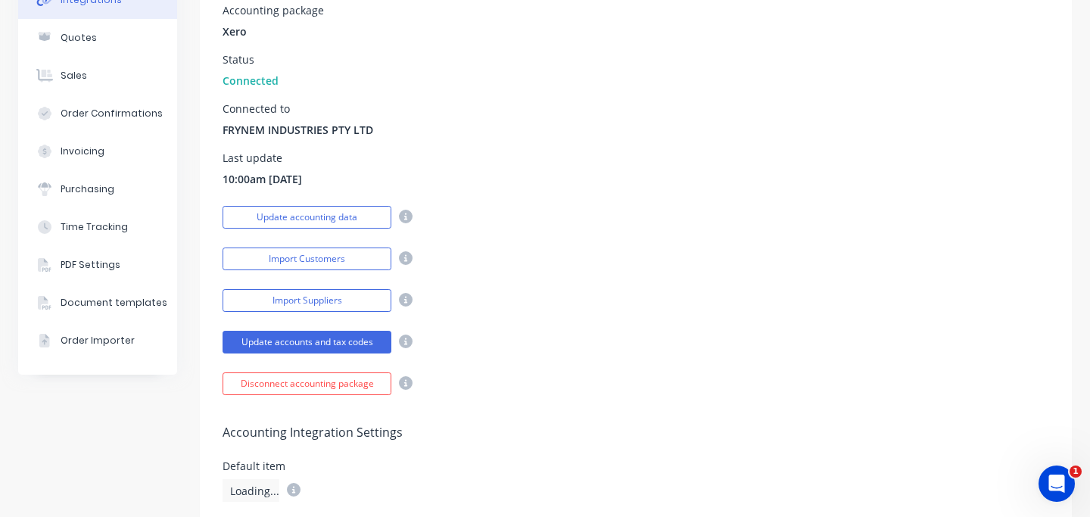
scroll to position [209, 0]
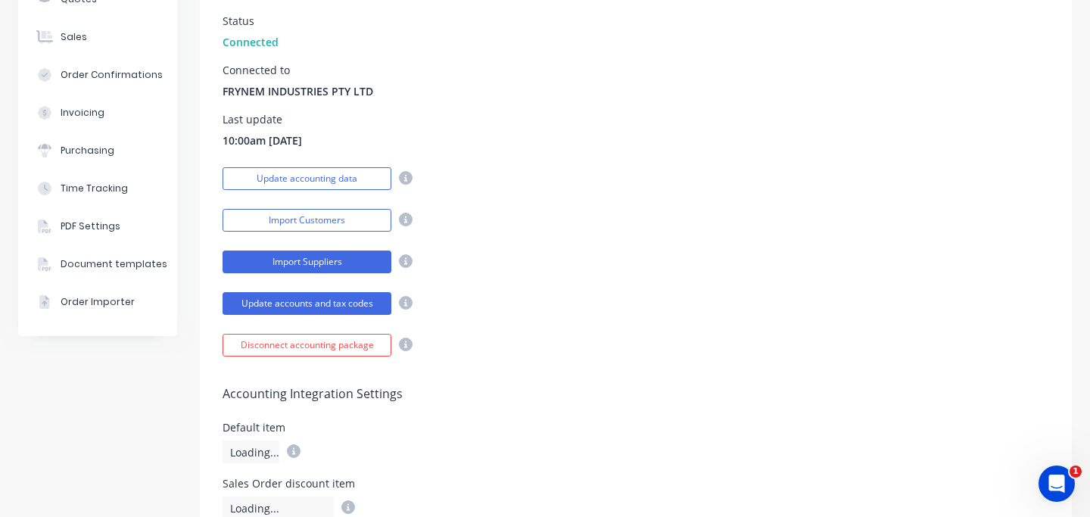
click at [297, 266] on button "Import Suppliers" at bounding box center [306, 261] width 169 height 23
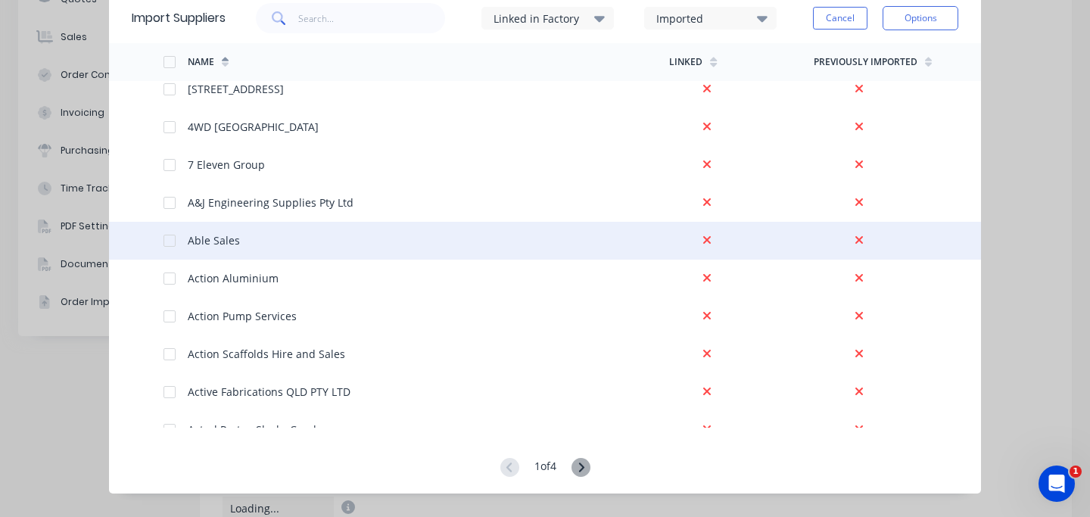
scroll to position [8, 0]
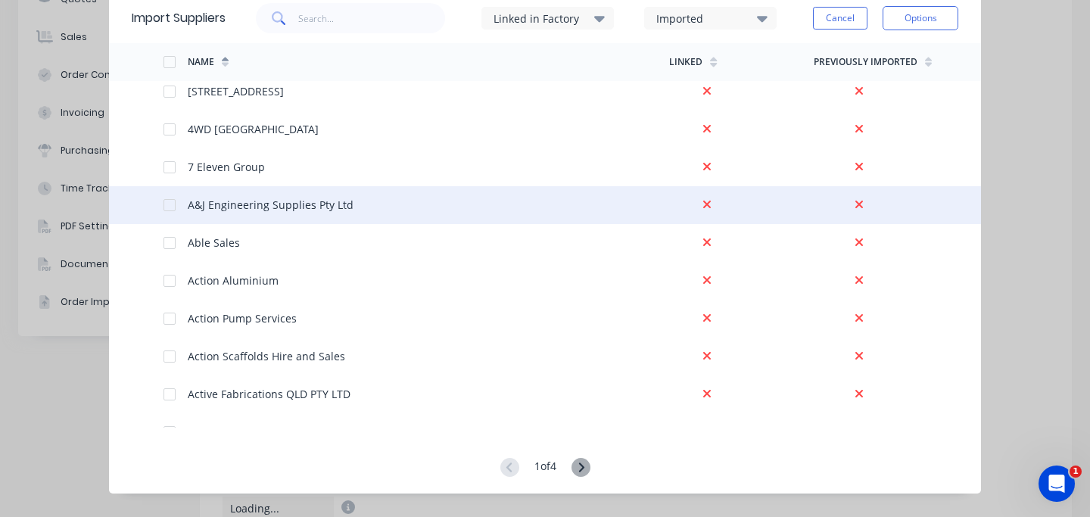
click at [168, 203] on div at bounding box center [169, 205] width 30 height 30
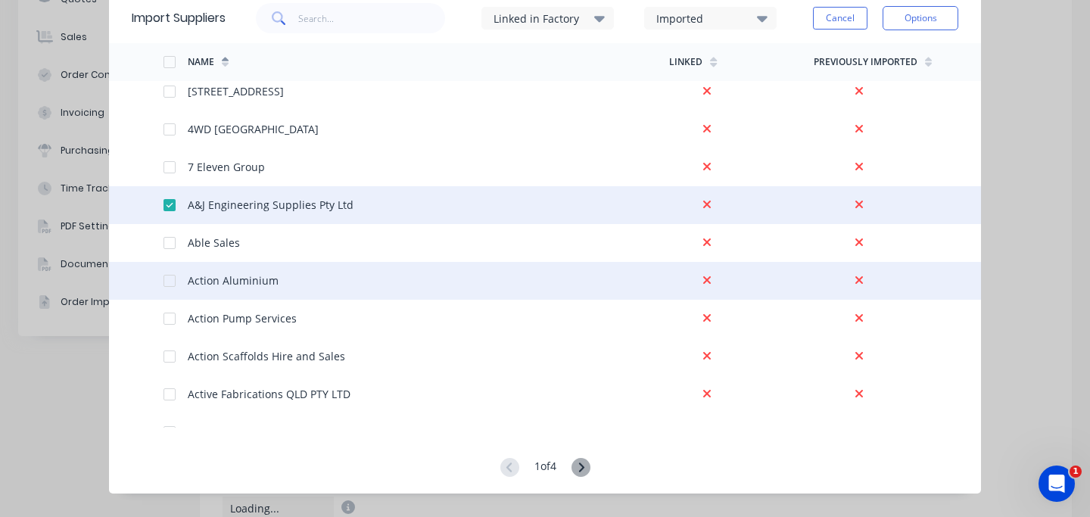
click at [160, 279] on div at bounding box center [151, 281] width 24 height 38
click at [174, 280] on div at bounding box center [169, 281] width 30 height 30
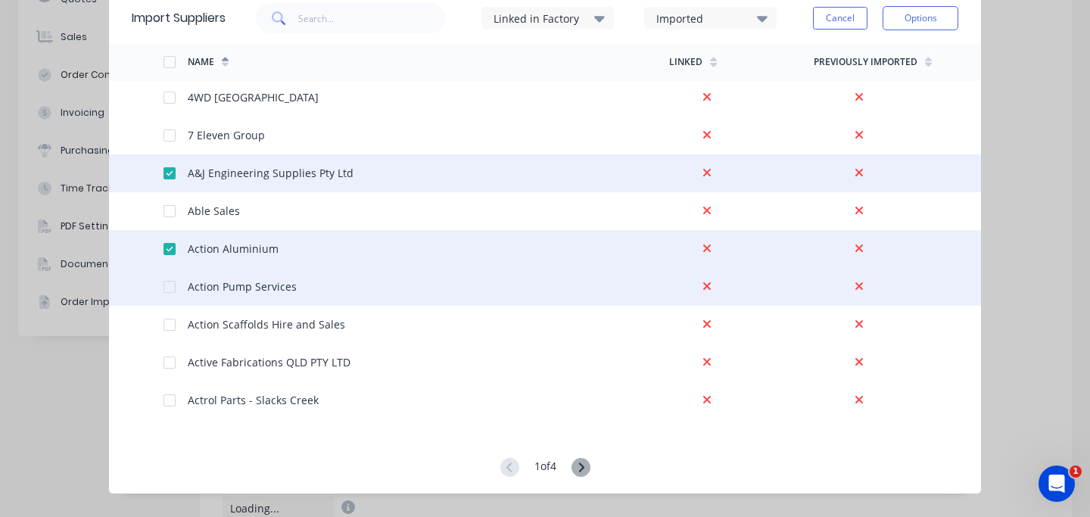
scroll to position [0, 0]
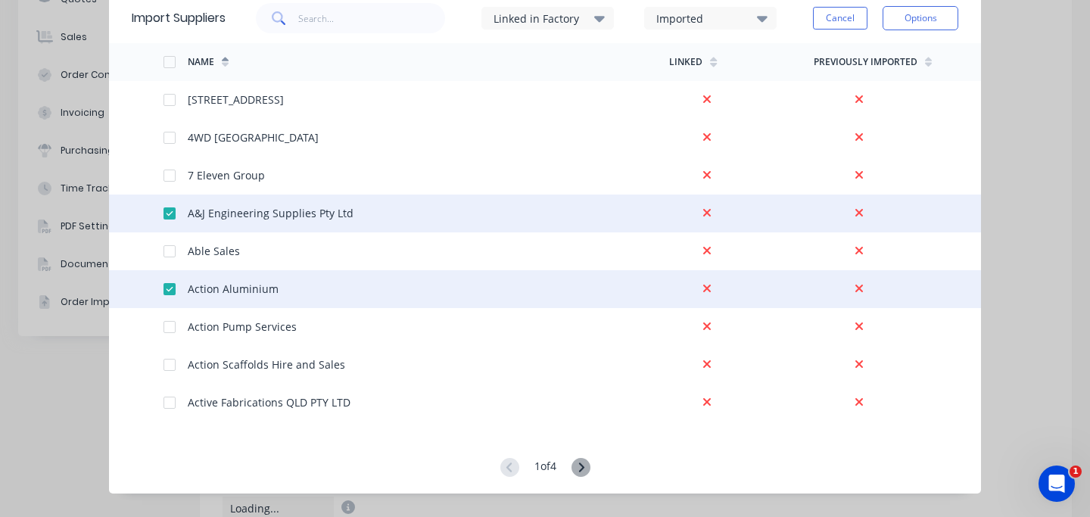
click at [169, 62] on div at bounding box center [169, 62] width 30 height 30
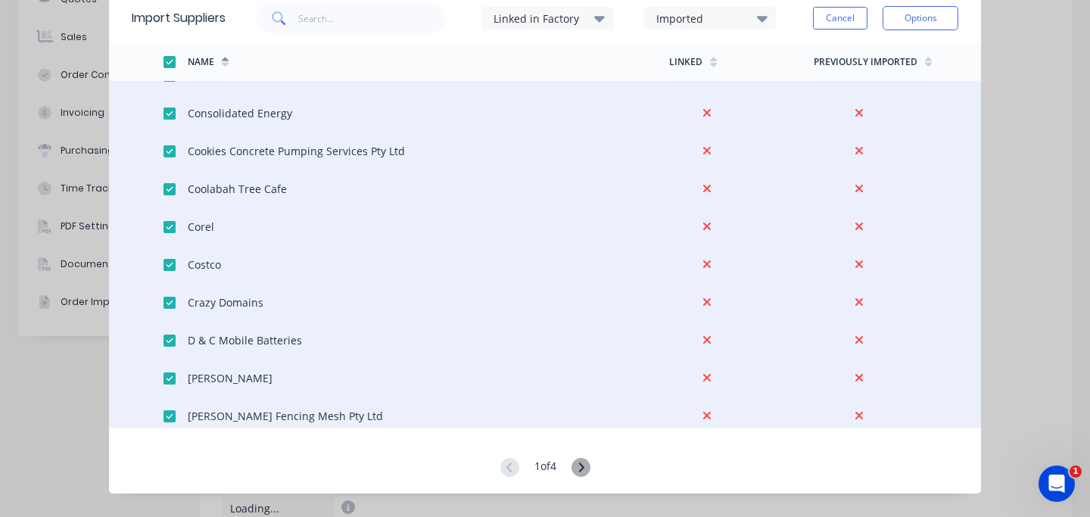
scroll to position [3437, 0]
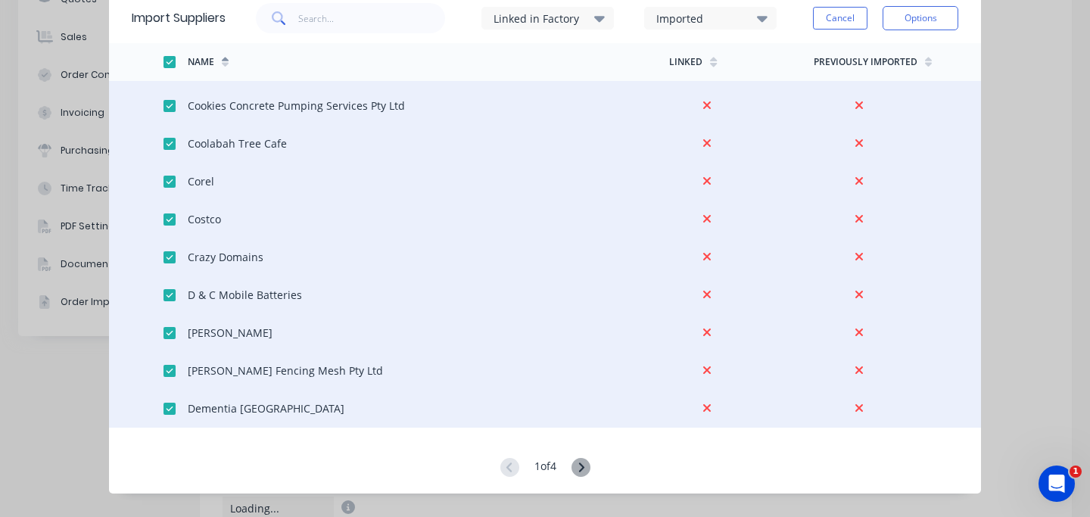
click at [583, 466] on icon at bounding box center [580, 466] width 5 height 9
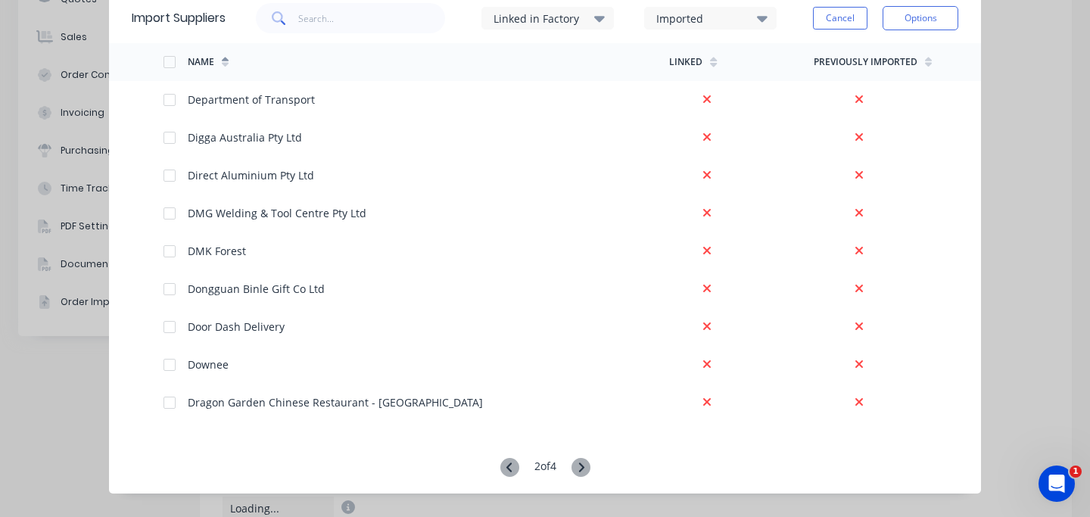
click at [508, 468] on icon at bounding box center [509, 467] width 19 height 19
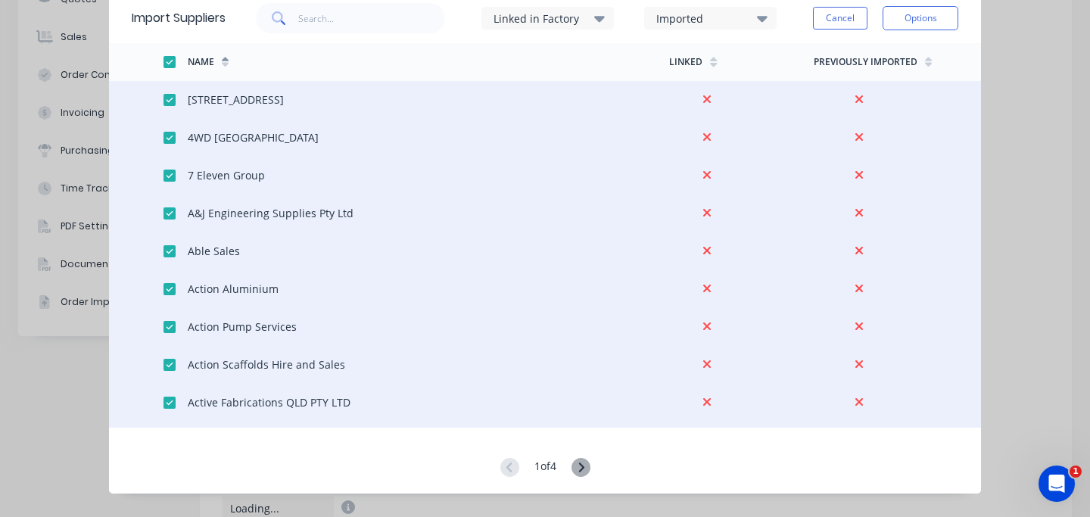
click at [581, 471] on icon at bounding box center [580, 466] width 5 height 9
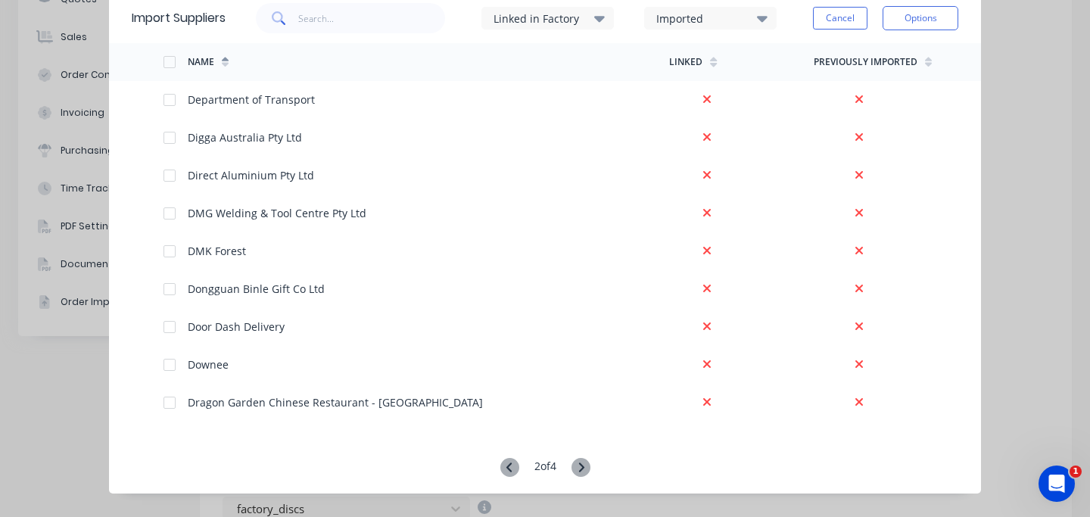
click at [172, 59] on div at bounding box center [169, 62] width 30 height 30
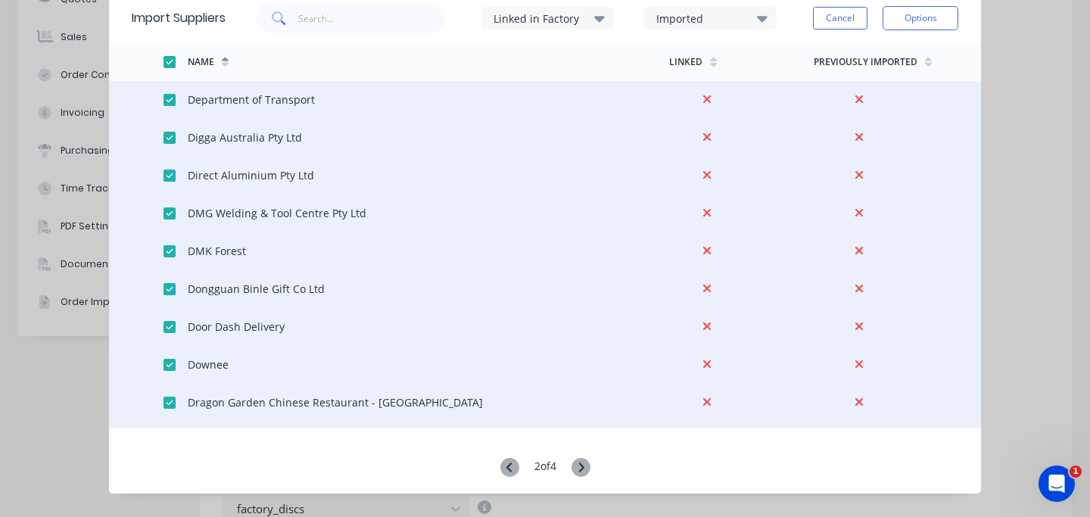
click at [583, 467] on icon at bounding box center [580, 467] width 19 height 19
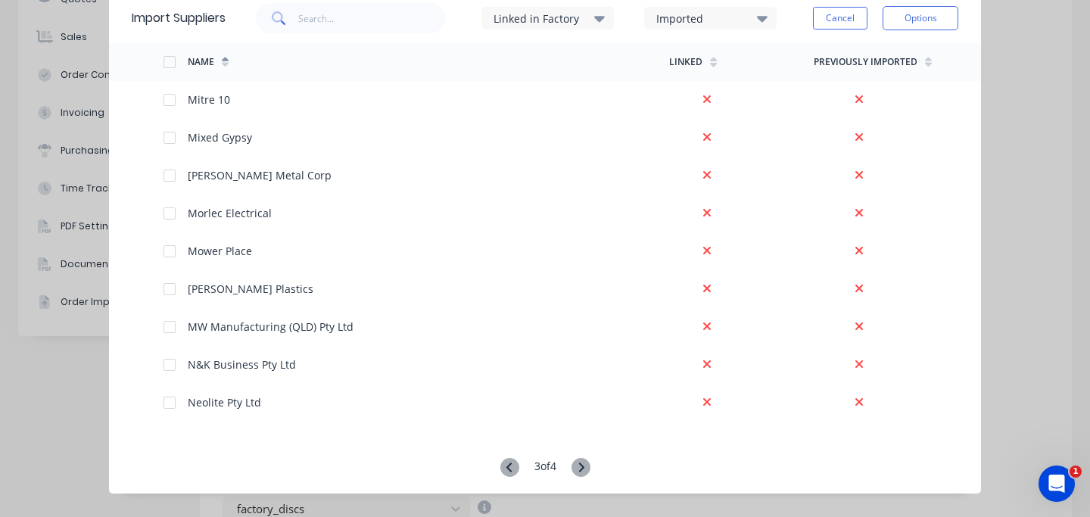
click at [166, 61] on div at bounding box center [169, 62] width 30 height 30
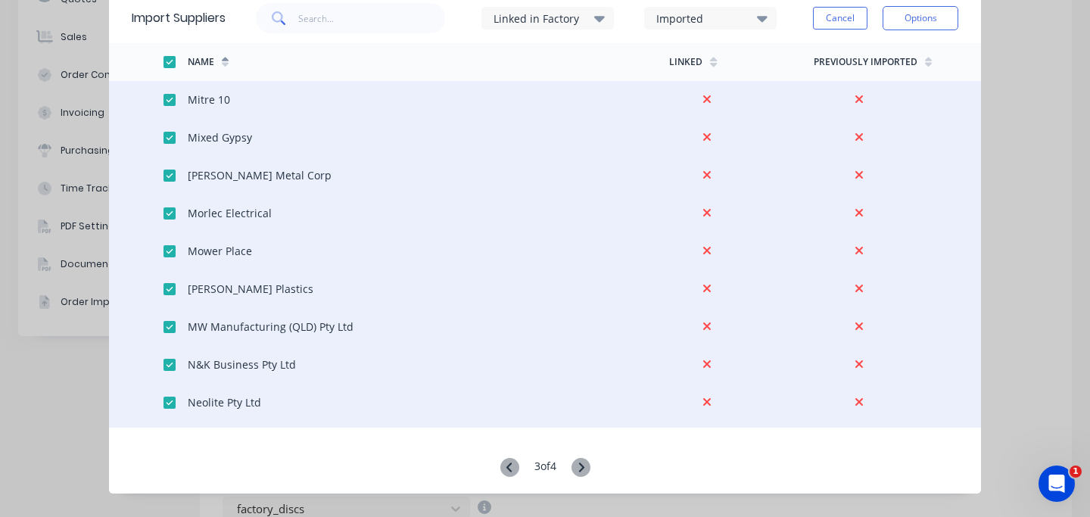
click at [169, 127] on div at bounding box center [175, 138] width 24 height 38
click at [172, 136] on div at bounding box center [169, 138] width 30 height 30
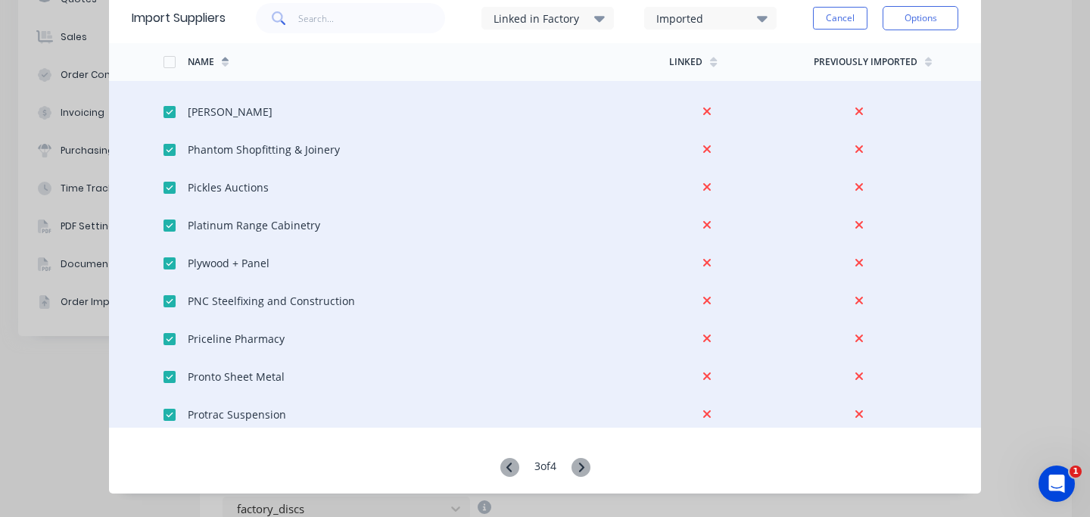
scroll to position [1012, 0]
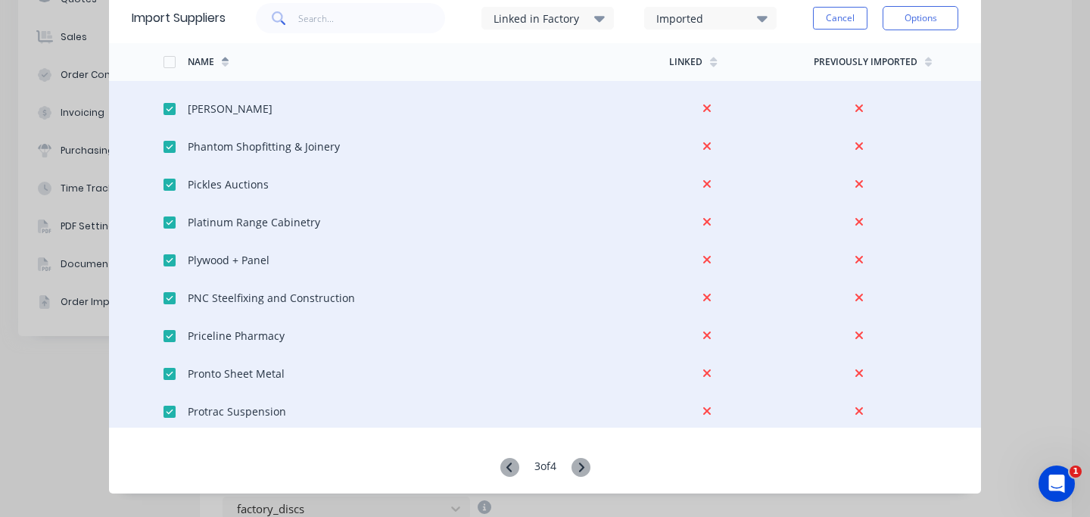
click at [588, 465] on icon at bounding box center [580, 467] width 19 height 19
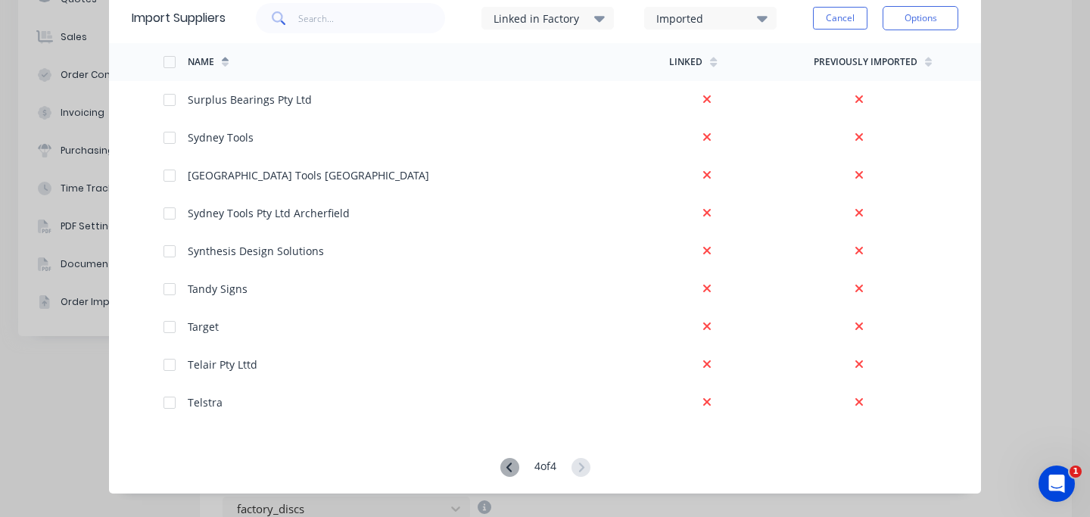
click at [169, 62] on div at bounding box center [169, 62] width 30 height 30
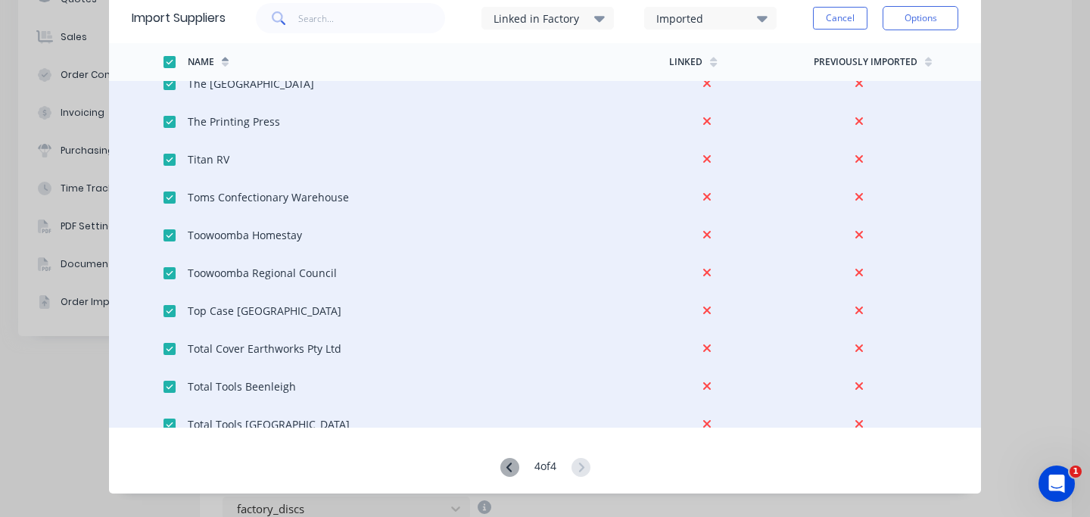
scroll to position [0, 0]
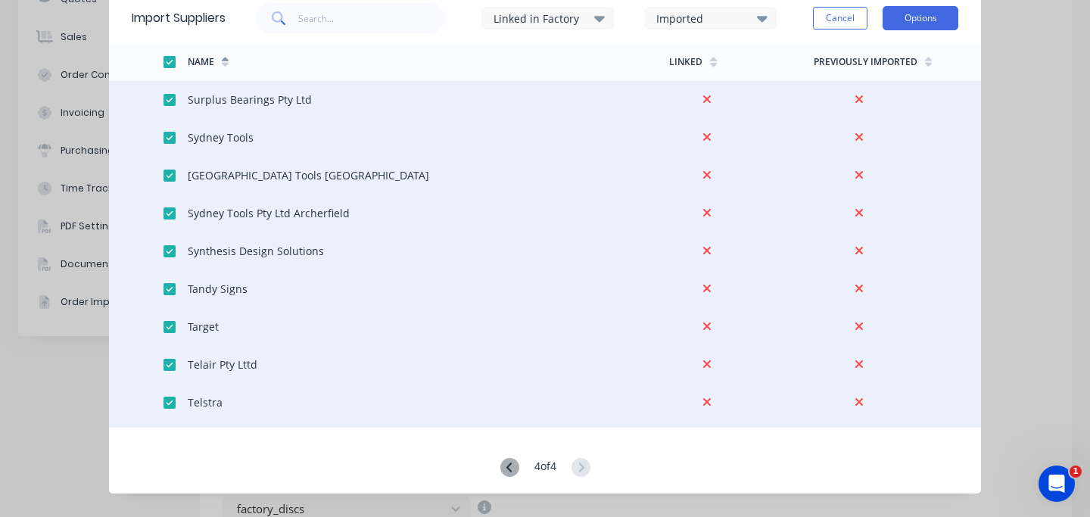
click at [927, 21] on button "Options" at bounding box center [920, 18] width 76 height 24
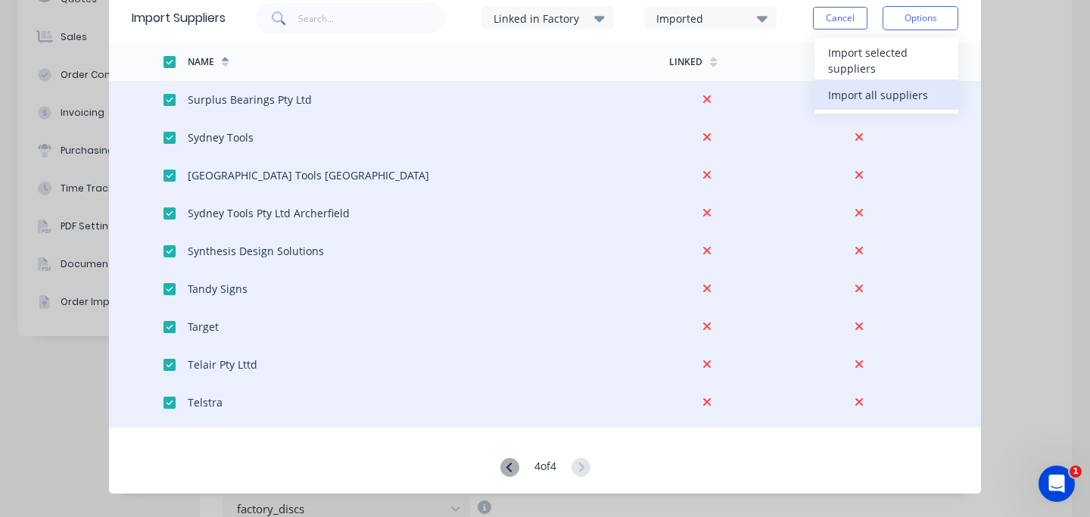
click at [919, 95] on div "Import all suppliers" at bounding box center [886, 95] width 117 height 22
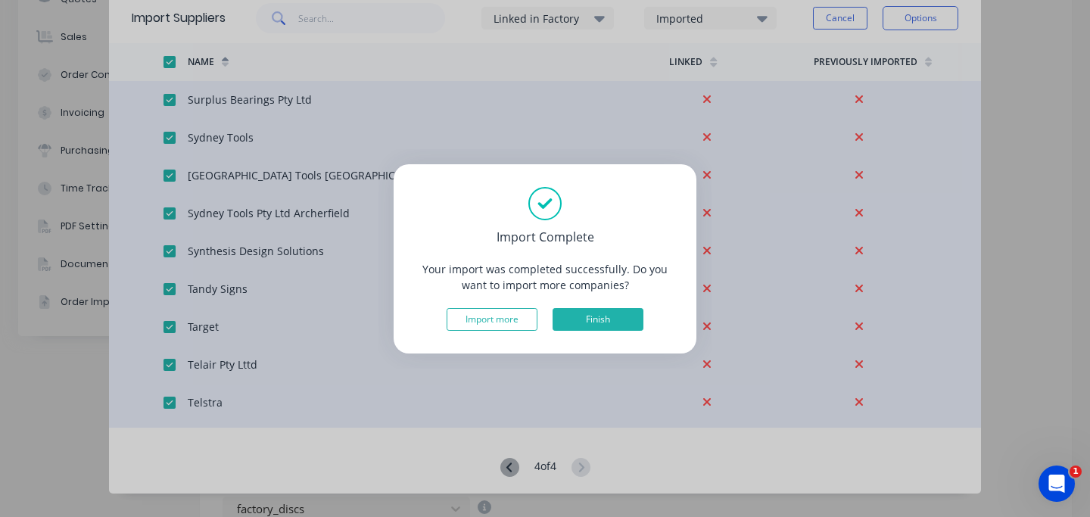
click at [576, 318] on button "Finish" at bounding box center [597, 319] width 91 height 23
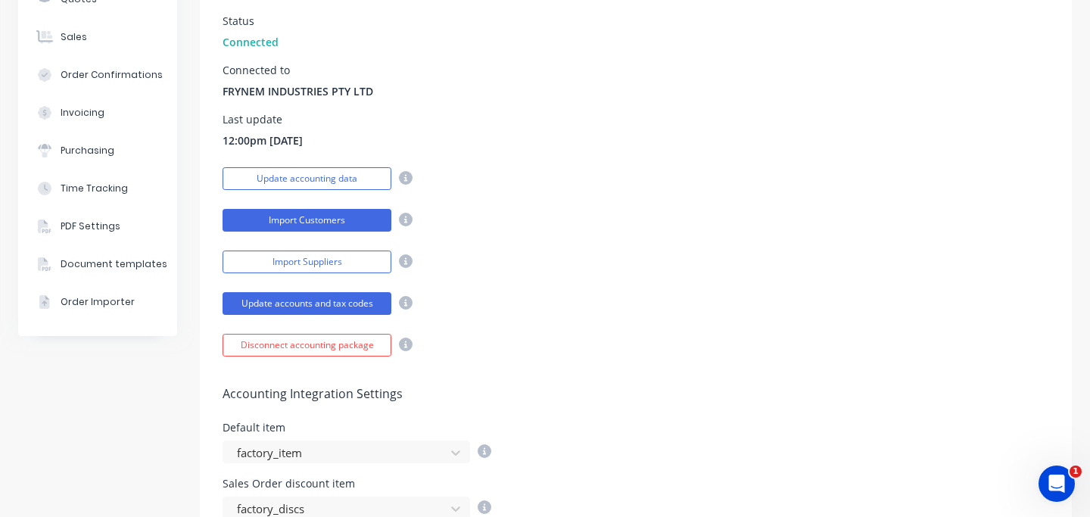
click at [326, 220] on button "Import Customers" at bounding box center [306, 220] width 169 height 23
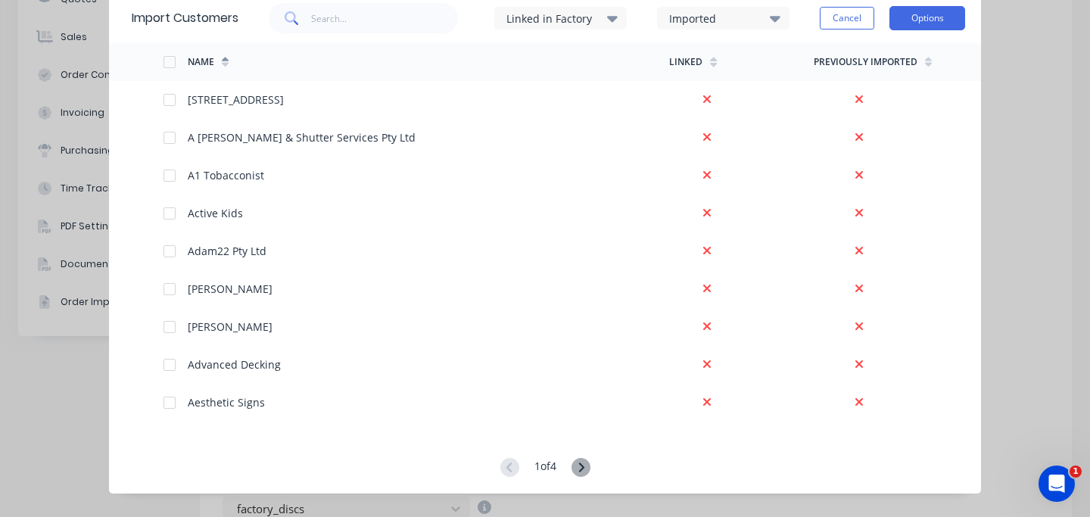
click at [954, 20] on button "Options" at bounding box center [927, 18] width 76 height 24
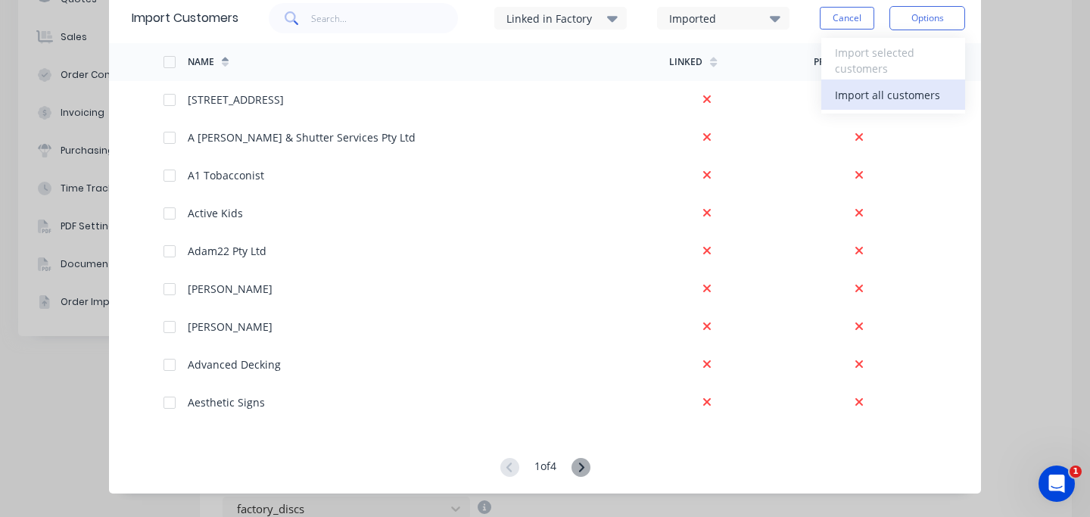
click at [925, 95] on div "Import all customers" at bounding box center [893, 95] width 117 height 22
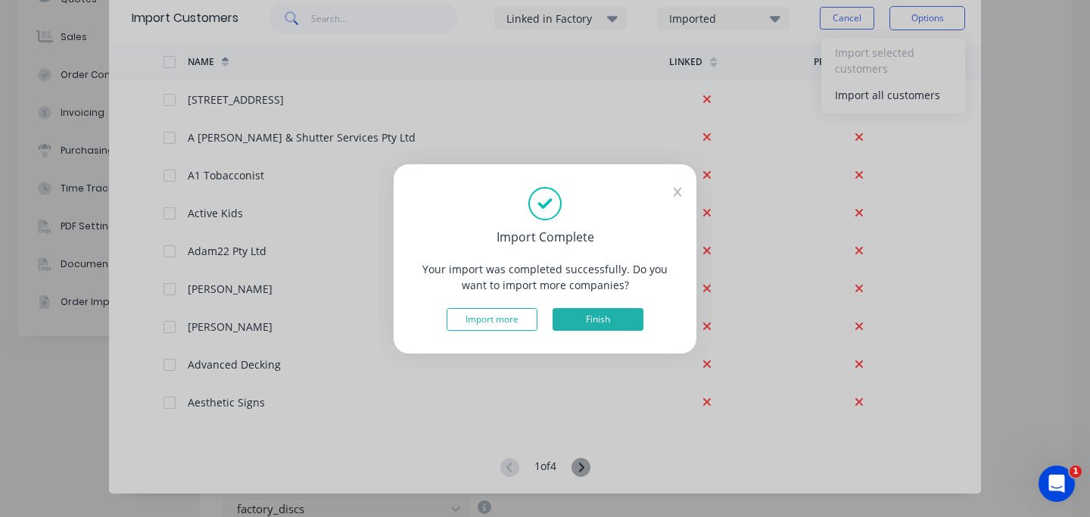
click at [614, 321] on button "Finish" at bounding box center [597, 319] width 91 height 23
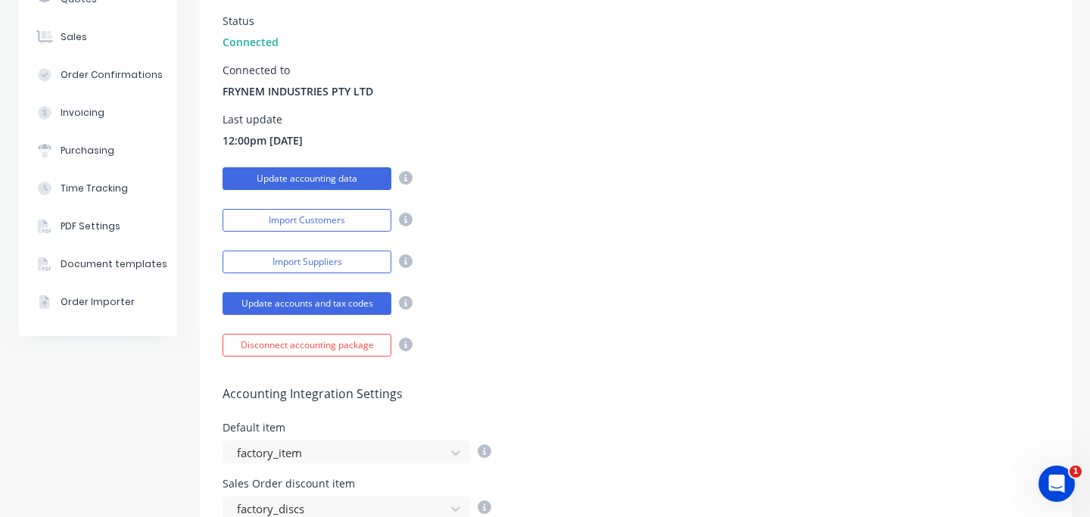
click at [327, 182] on button "Update accounting data" at bounding box center [306, 178] width 169 height 23
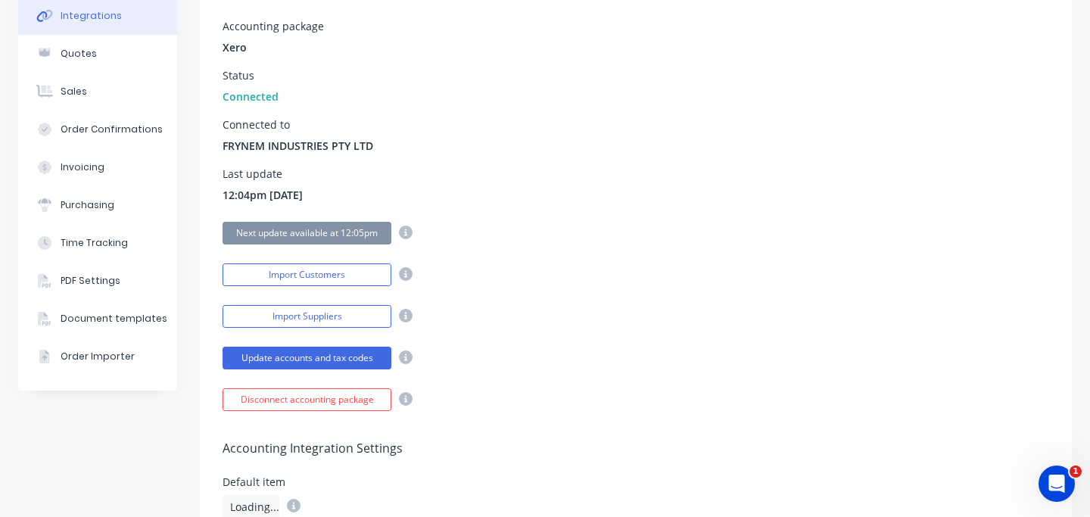
scroll to position [151, 0]
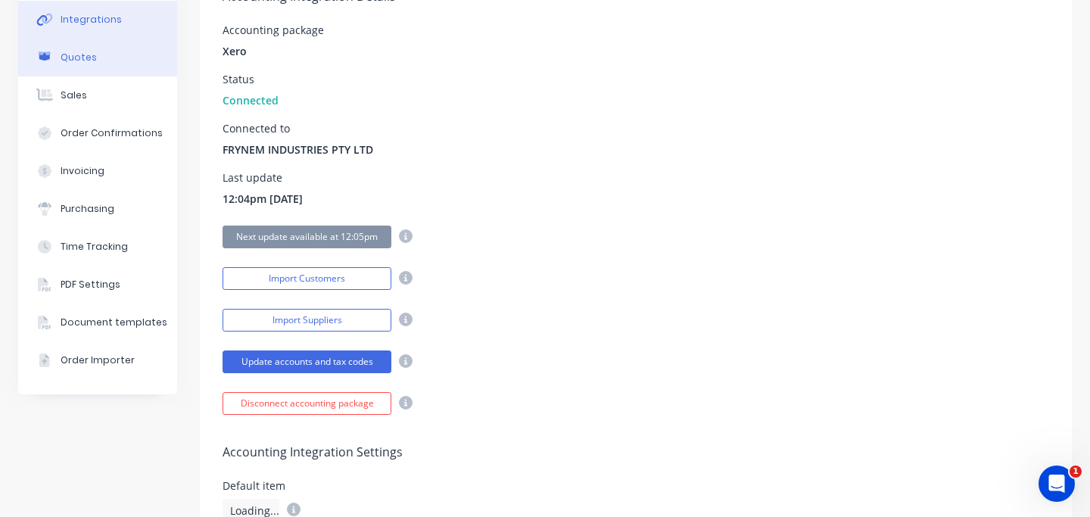
click at [86, 56] on div "Quotes" at bounding box center [79, 58] width 36 height 14
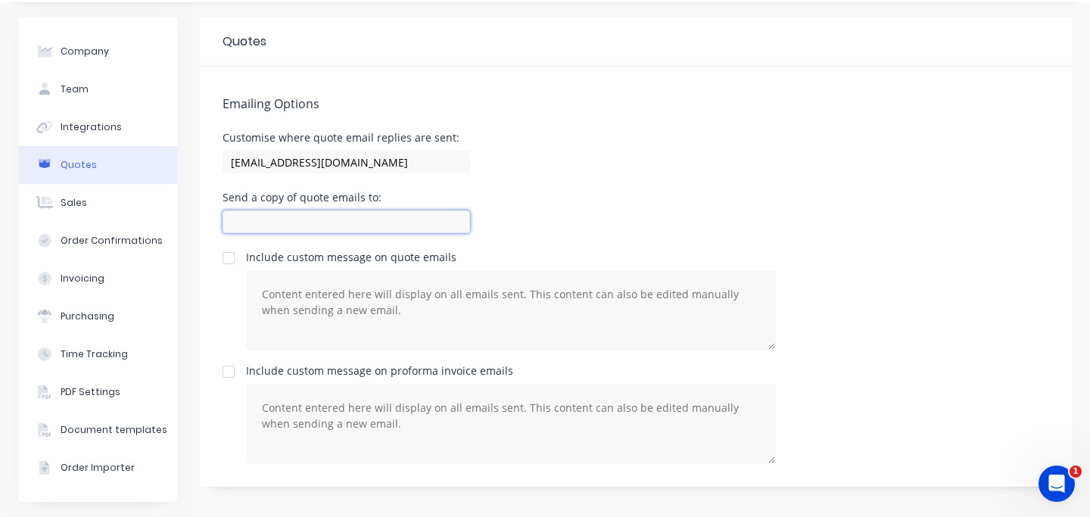
click at [383, 222] on input at bounding box center [345, 221] width 247 height 23
type input "[EMAIL_ADDRESS][PERSON_NAME][DOMAIN_NAME]"
click at [597, 206] on div "Send a copy of quote emails to: [EMAIL_ADDRESS][PERSON_NAME][DOMAIN_NAME]" at bounding box center [635, 214] width 826 height 45
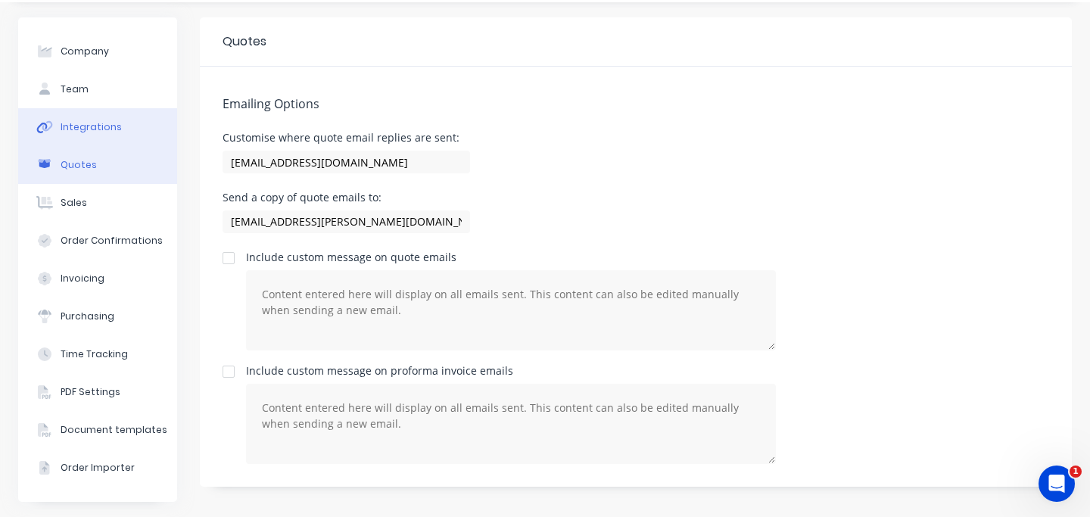
click at [108, 132] on div "Integrations" at bounding box center [91, 127] width 61 height 14
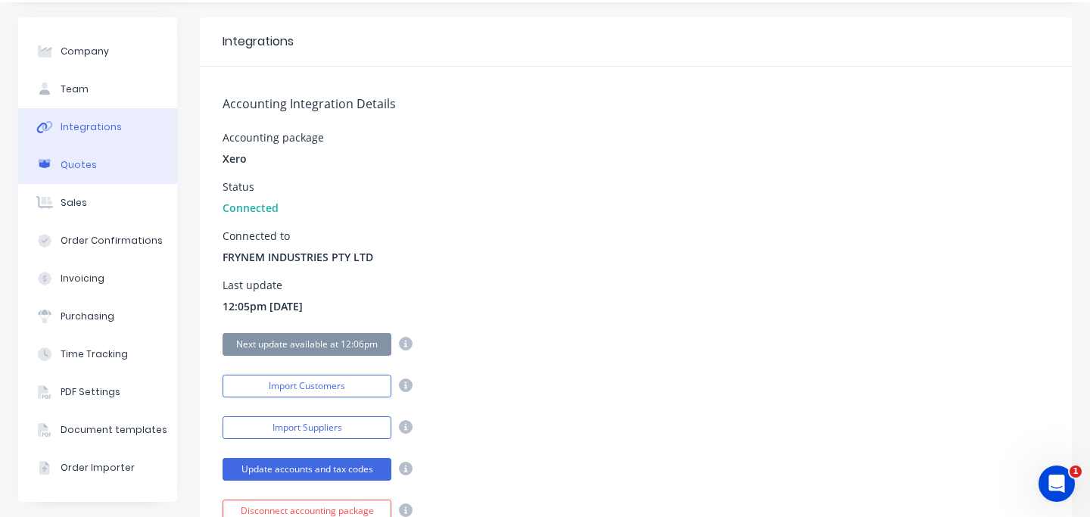
click at [79, 163] on div "Quotes" at bounding box center [79, 165] width 36 height 14
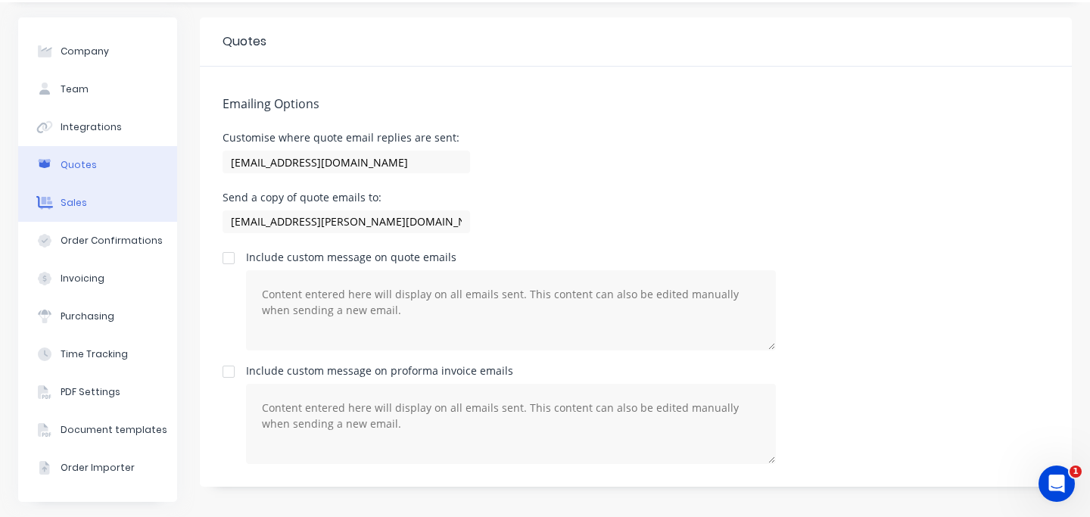
click at [80, 199] on div "Sales" at bounding box center [74, 203] width 26 height 14
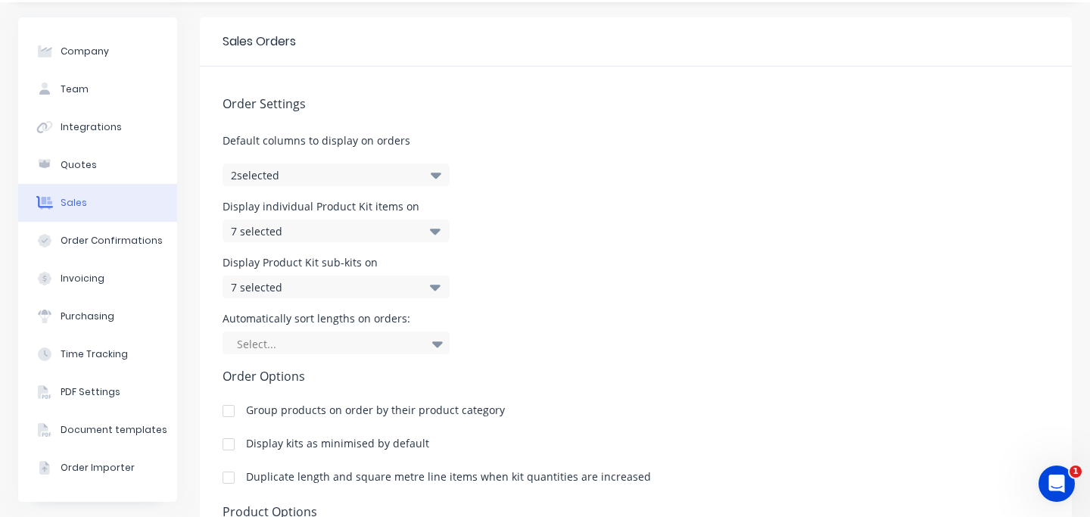
click at [436, 172] on icon "button" at bounding box center [436, 174] width 11 height 17
click at [527, 178] on div "Order Settings Default columns to display on orders 2 selected Display individu…" at bounding box center [636, 380] width 872 height 627
click at [437, 232] on icon at bounding box center [435, 232] width 11 height 6
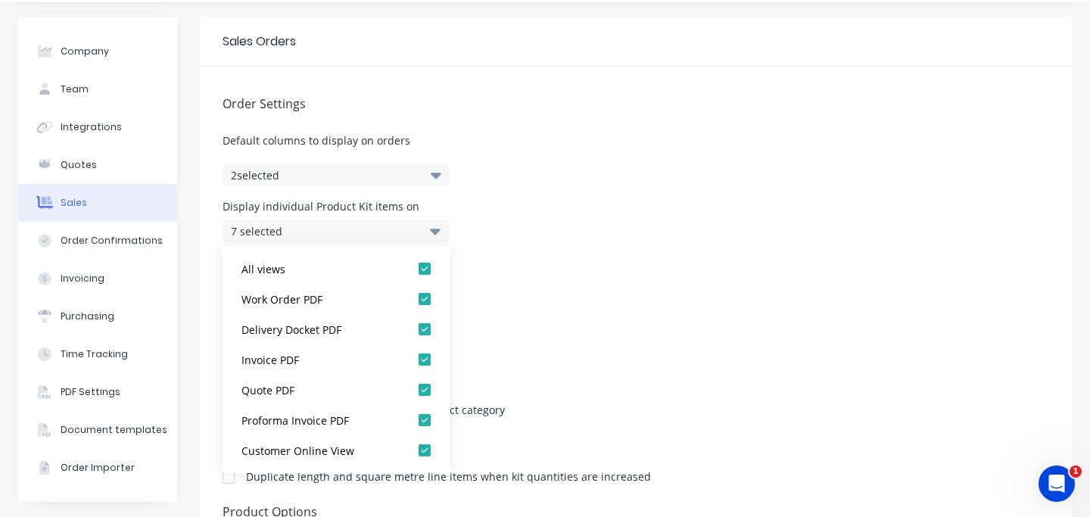
click at [496, 238] on div "Display individual Product Kit items on 7 selected" at bounding box center [635, 221] width 826 height 41
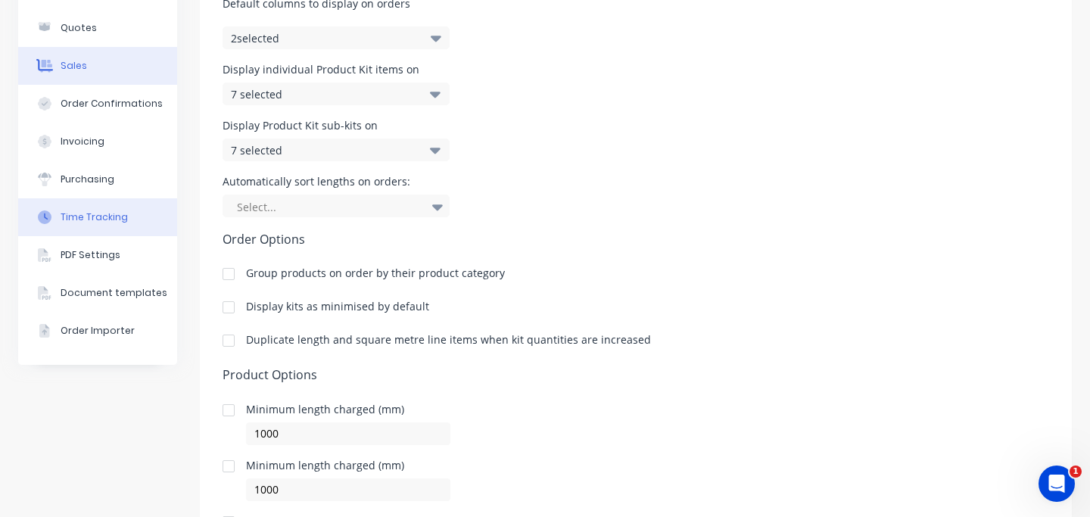
scroll to position [130, 0]
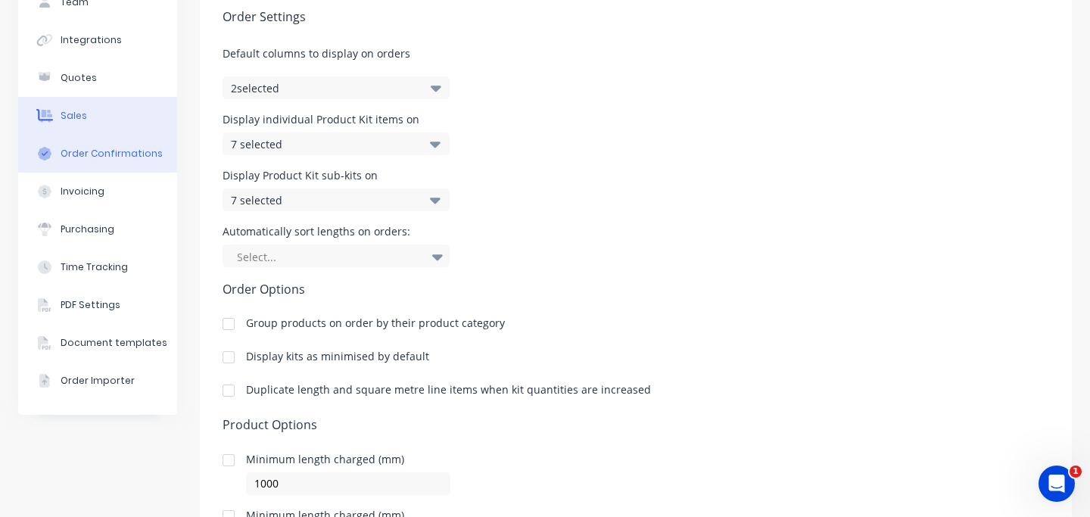
click at [112, 153] on div "Order Confirmations" at bounding box center [112, 154] width 102 height 14
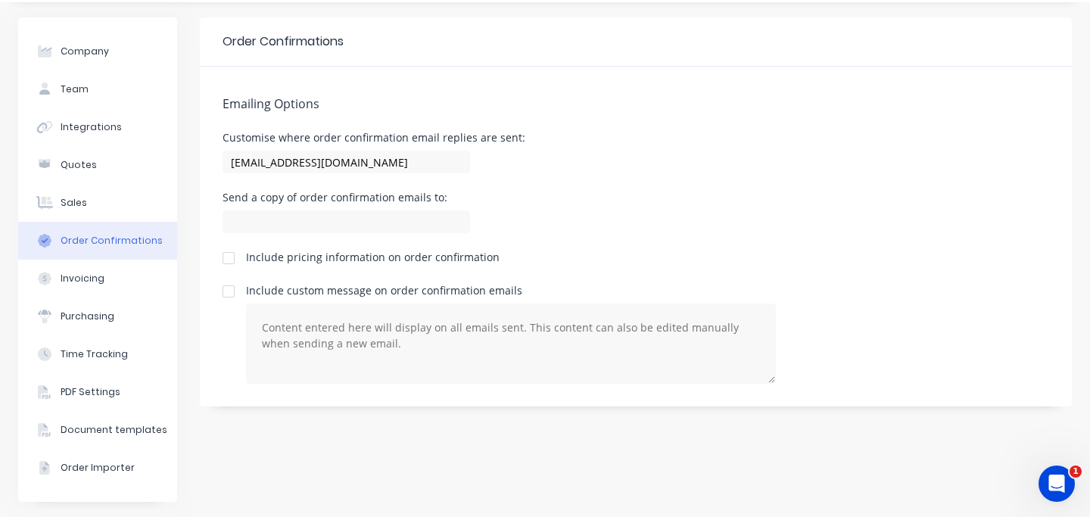
scroll to position [43, 0]
click at [423, 221] on input at bounding box center [345, 221] width 247 height 23
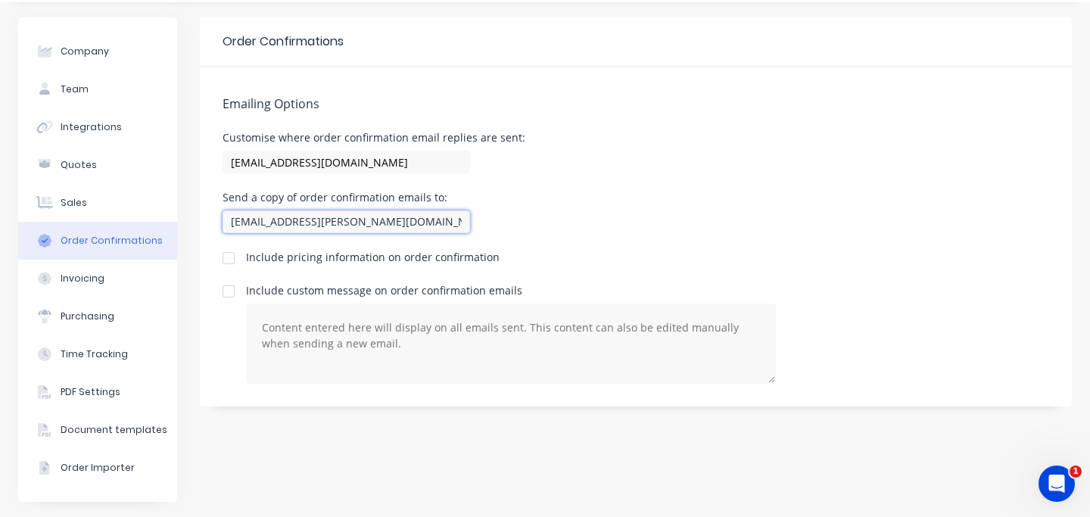
type input "[EMAIL_ADDRESS][PERSON_NAME][DOMAIN_NAME]"
click at [984, 230] on div "Send a copy of order confirmation emails to: [EMAIL_ADDRESS][PERSON_NAME][DOMAI…" at bounding box center [635, 214] width 826 height 45
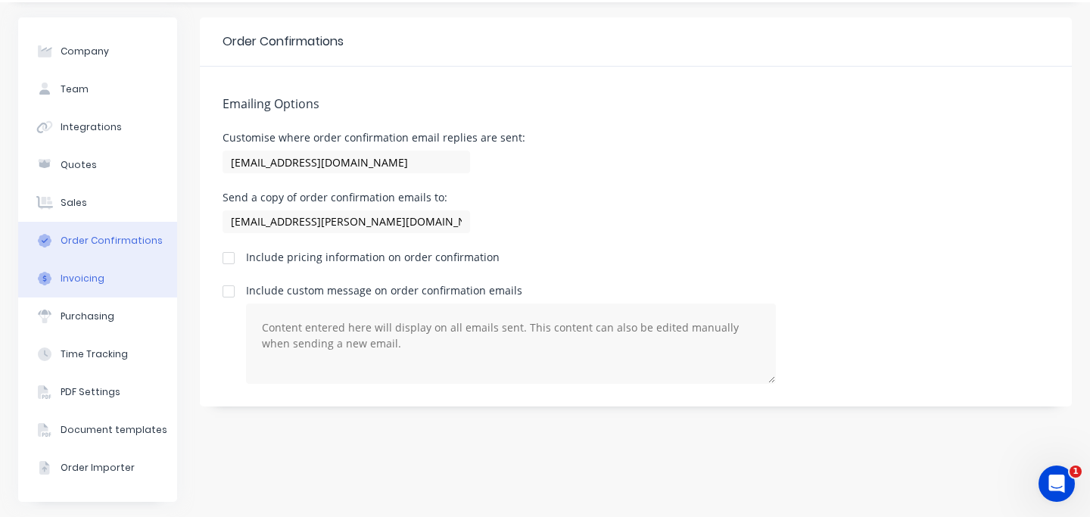
click at [101, 281] on button "Invoicing" at bounding box center [97, 279] width 159 height 38
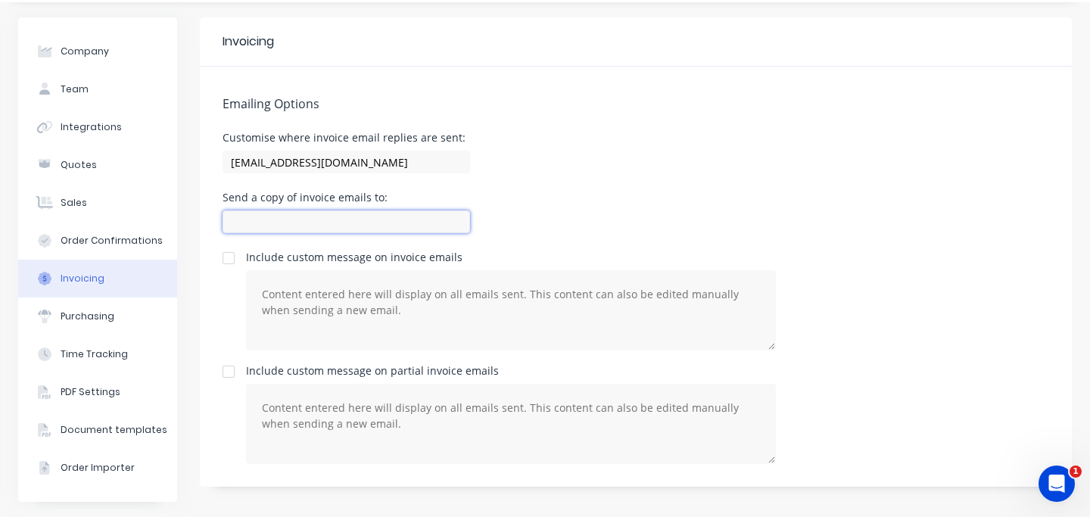
click at [285, 222] on input at bounding box center [345, 221] width 247 height 23
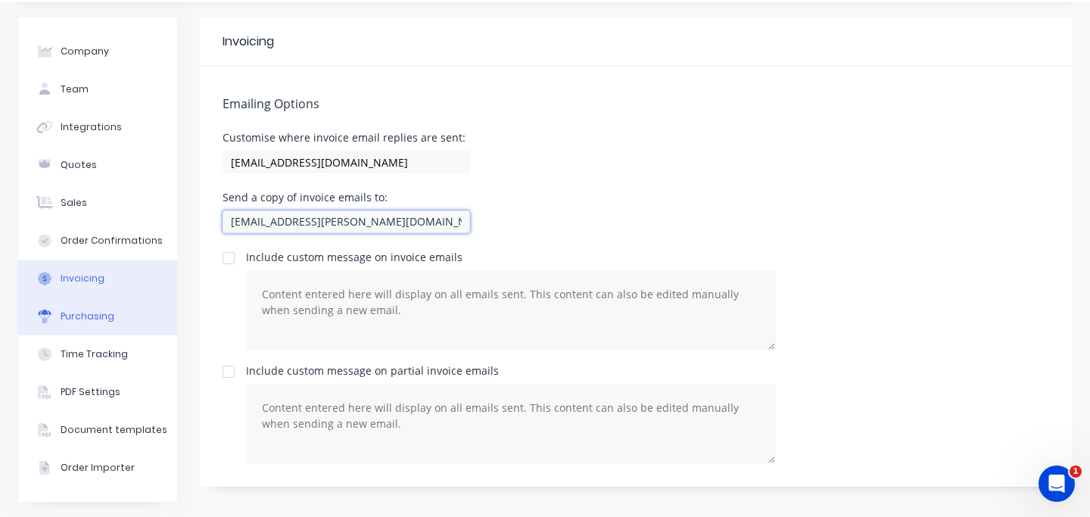
type input "[EMAIL_ADDRESS][PERSON_NAME][DOMAIN_NAME]"
click at [113, 314] on button "Purchasing" at bounding box center [97, 316] width 159 height 38
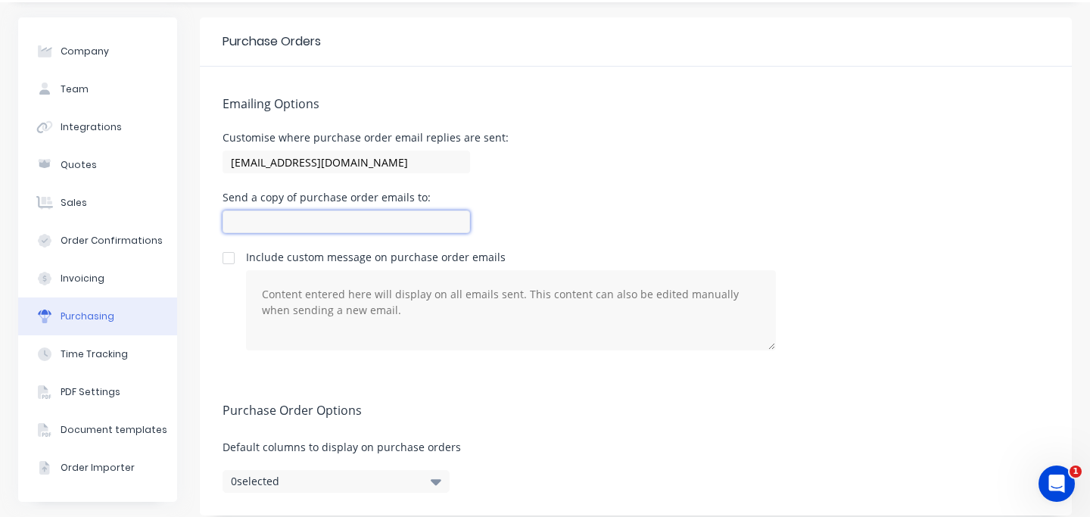
click at [300, 221] on input at bounding box center [345, 221] width 247 height 23
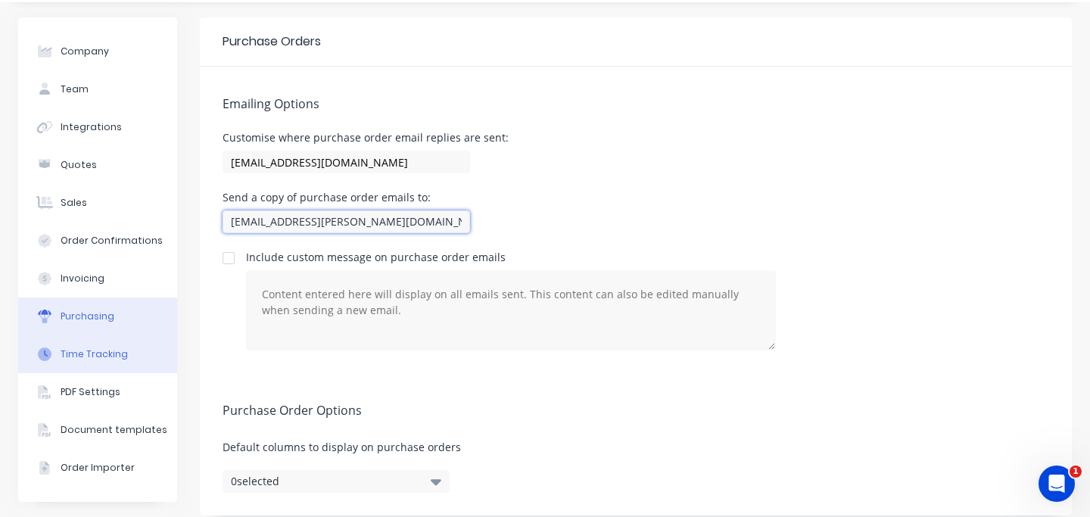
type input "[EMAIL_ADDRESS][PERSON_NAME][DOMAIN_NAME]"
click at [82, 355] on div "Time Tracking" at bounding box center [94, 354] width 67 height 14
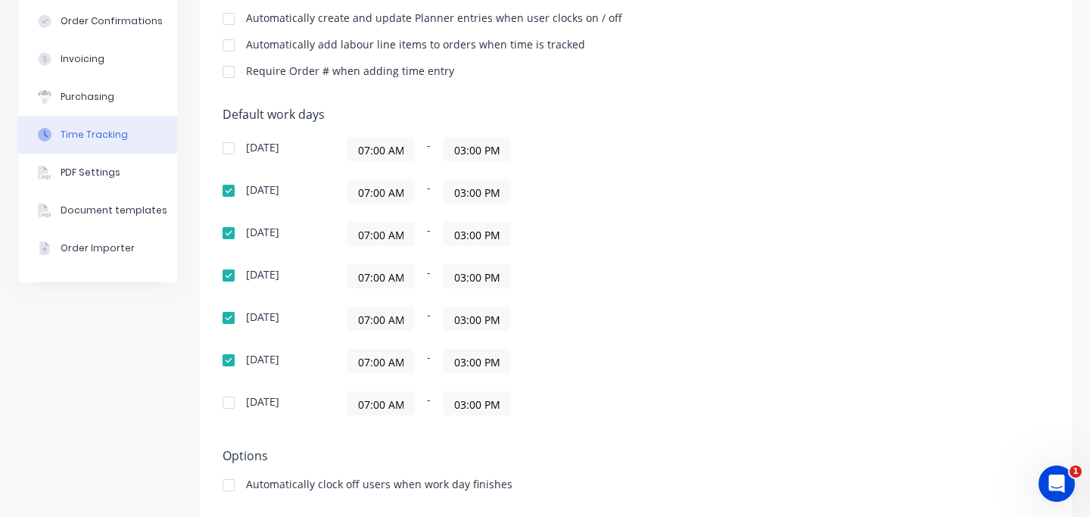
scroll to position [289, 0]
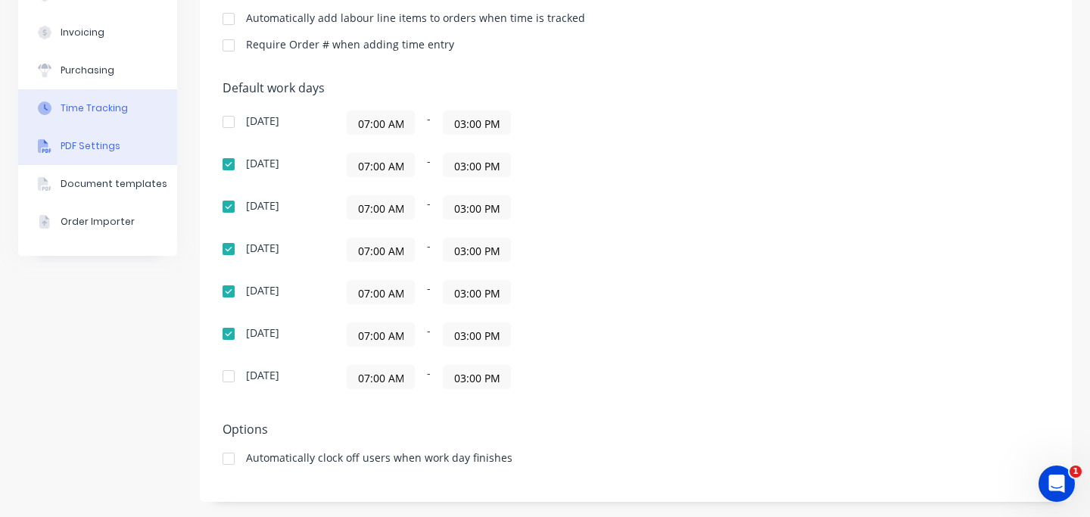
click at [105, 153] on button "PDF Settings" at bounding box center [97, 146] width 159 height 38
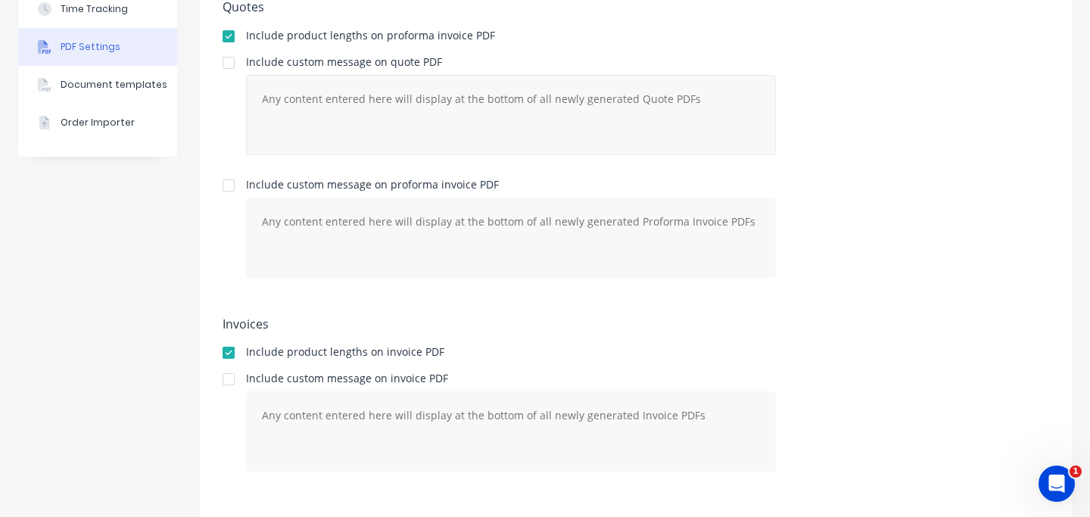
scroll to position [405, 0]
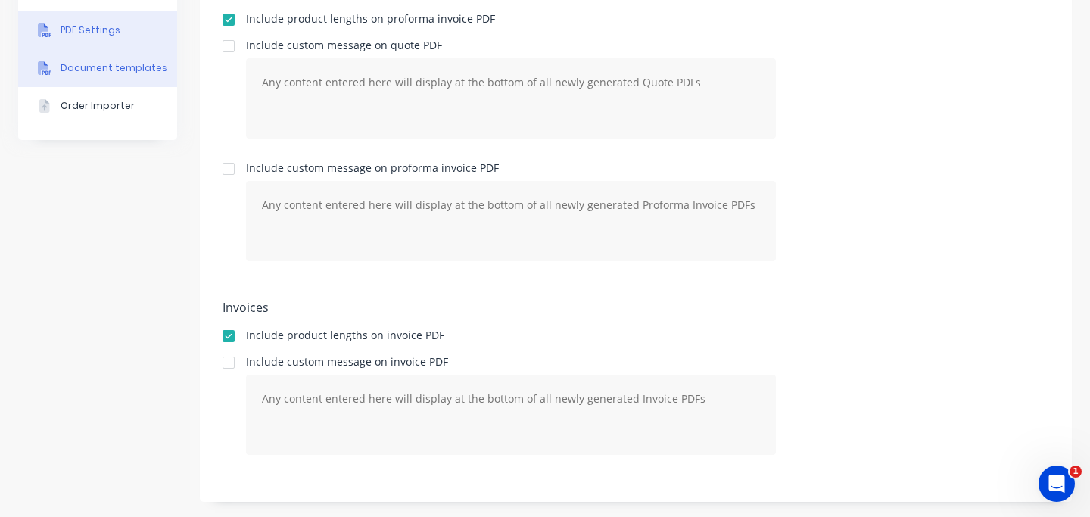
click at [101, 67] on div "Document templates" at bounding box center [114, 68] width 107 height 14
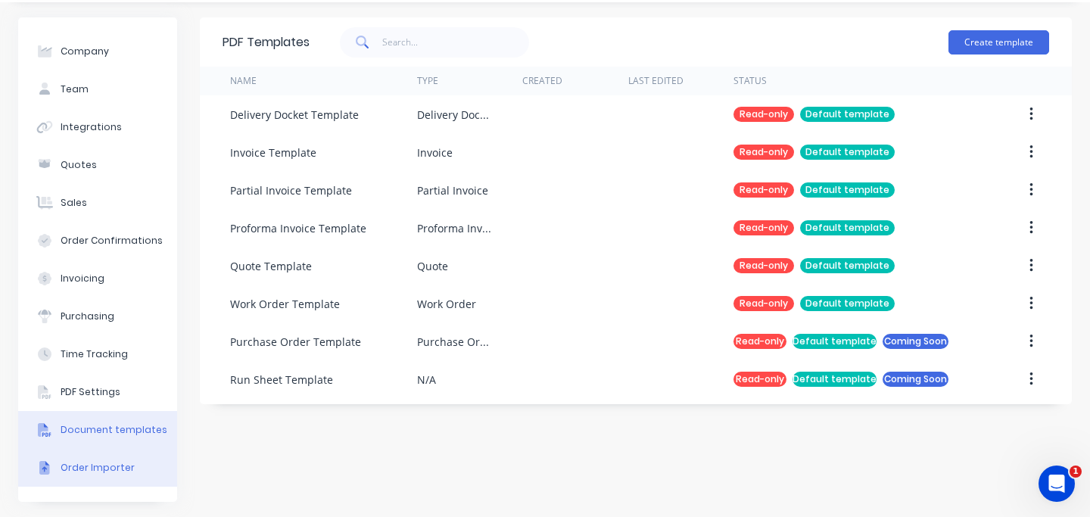
click at [124, 466] on div "Order Importer" at bounding box center [98, 468] width 74 height 14
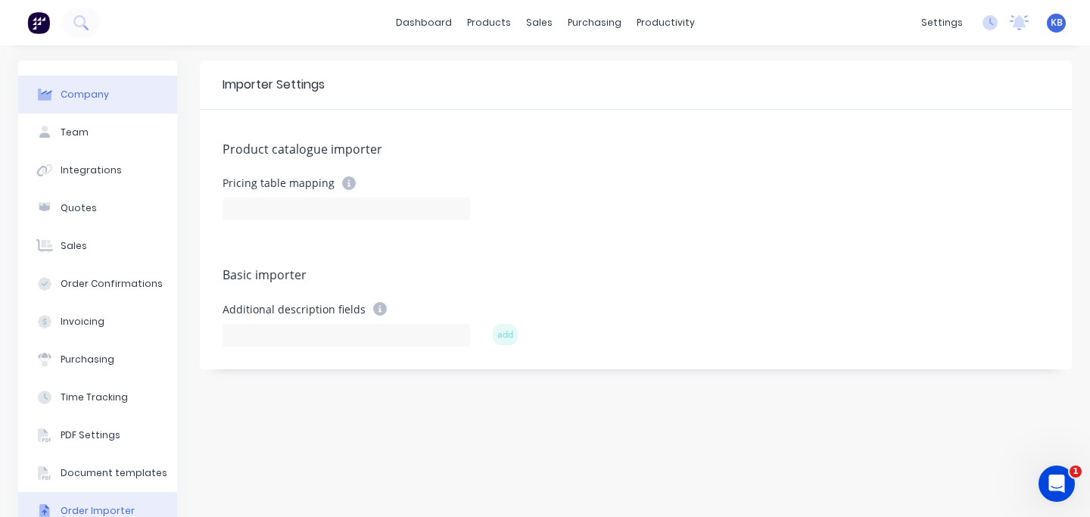
click at [98, 97] on div "Company" at bounding box center [85, 95] width 48 height 14
select select "AU"
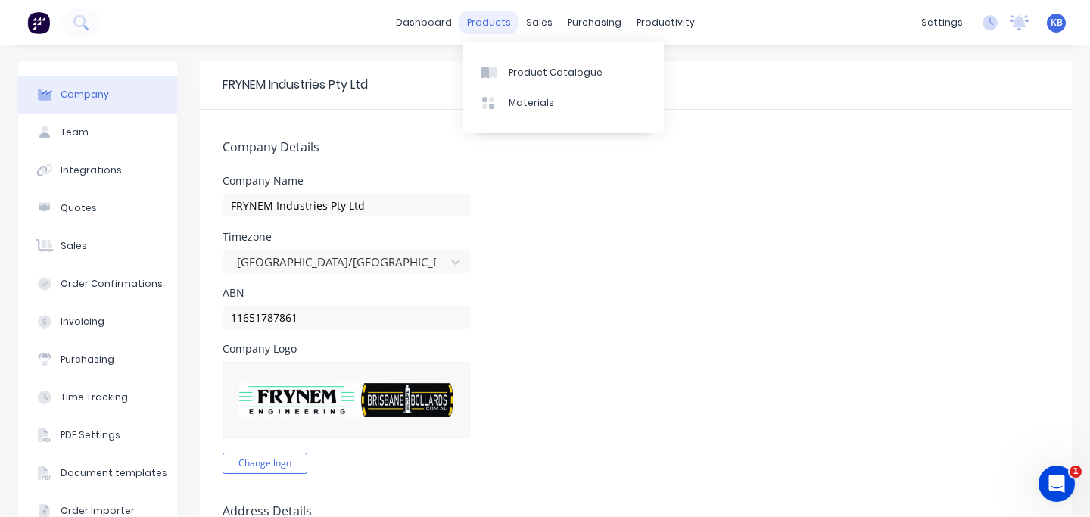
click at [480, 20] on div "products" at bounding box center [488, 22] width 59 height 23
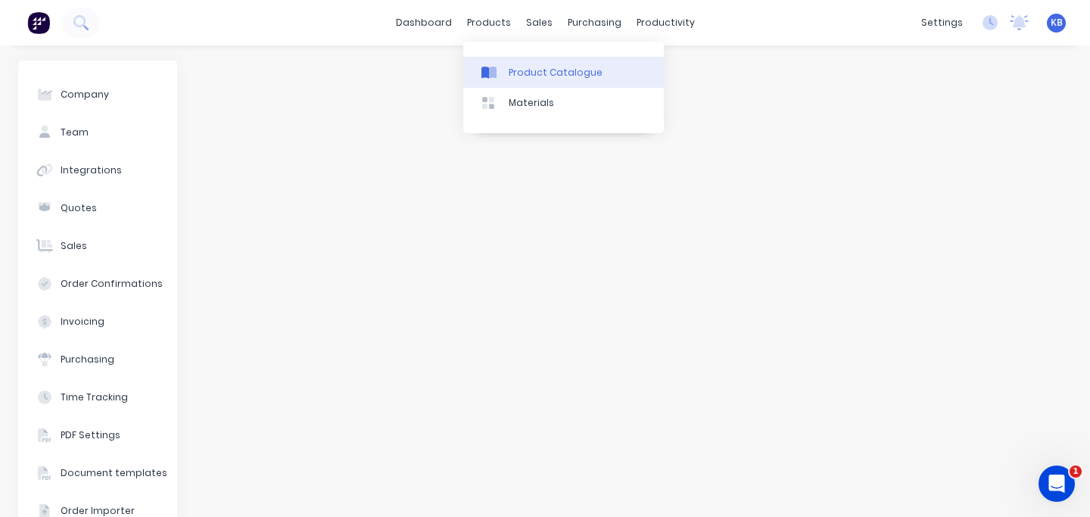
click at [503, 79] on link "Product Catalogue" at bounding box center [563, 72] width 201 height 30
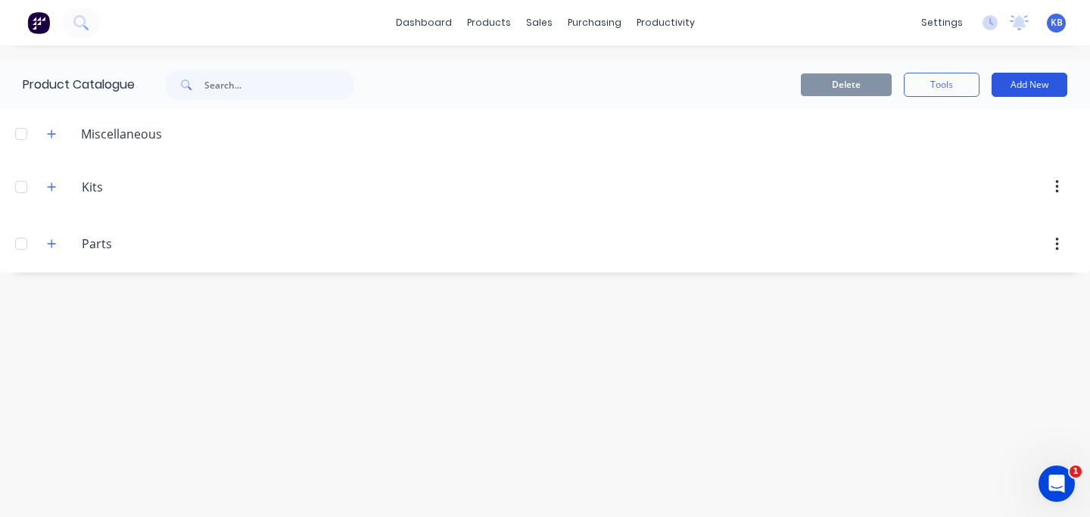
click at [1035, 92] on button "Add New" at bounding box center [1029, 85] width 76 height 24
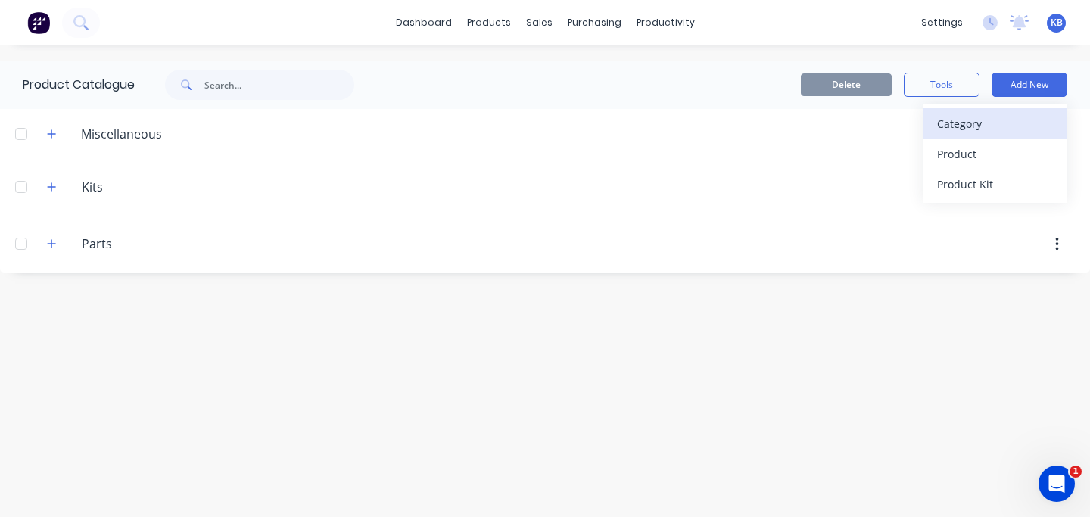
click at [1016, 129] on div "Category" at bounding box center [995, 124] width 117 height 22
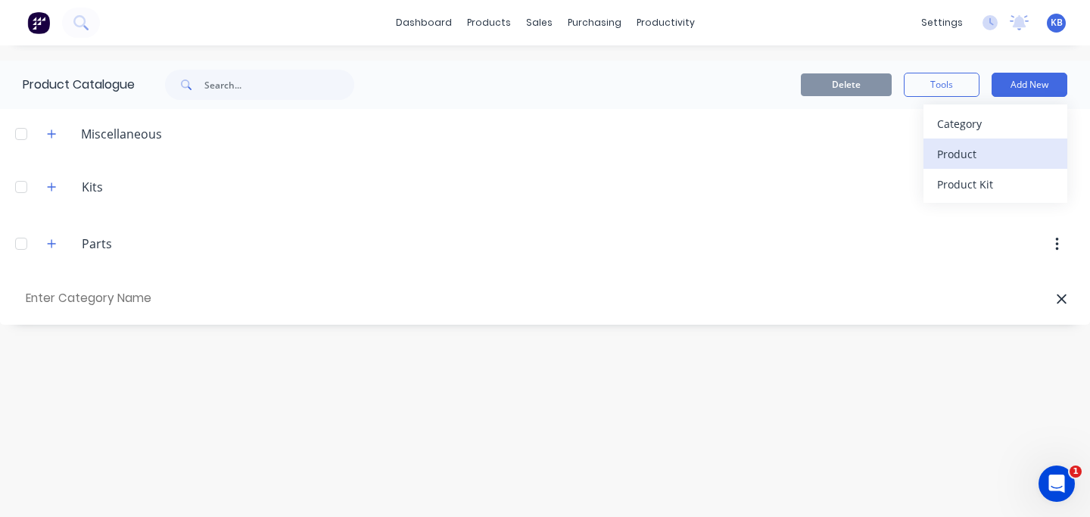
click at [990, 160] on div "Product" at bounding box center [995, 154] width 117 height 22
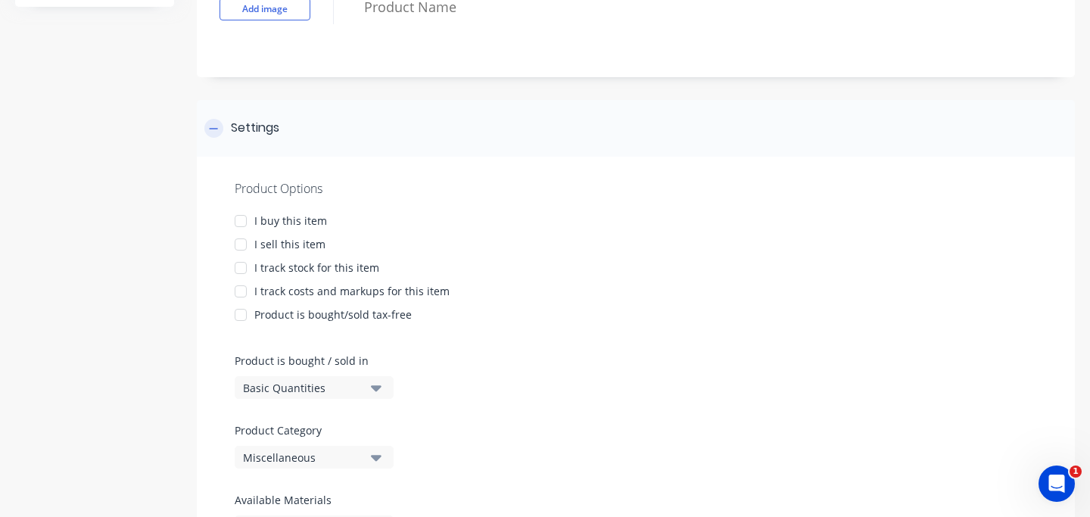
scroll to position [166, 0]
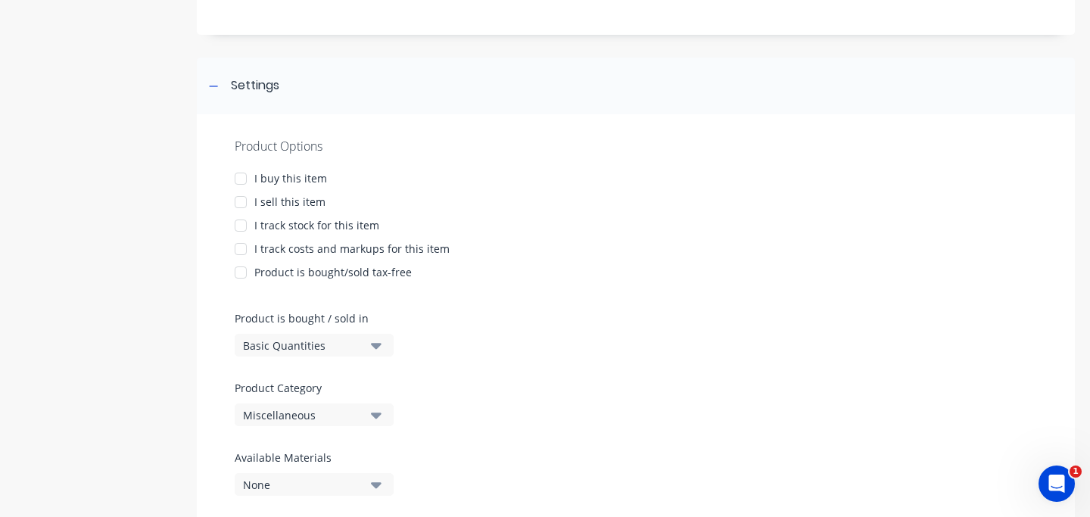
click at [242, 202] on div at bounding box center [240, 202] width 30 height 30
click at [241, 204] on div at bounding box center [240, 202] width 30 height 30
click at [241, 179] on div at bounding box center [240, 178] width 30 height 30
click at [242, 201] on div at bounding box center [240, 202] width 30 height 30
click at [241, 224] on div at bounding box center [240, 225] width 30 height 30
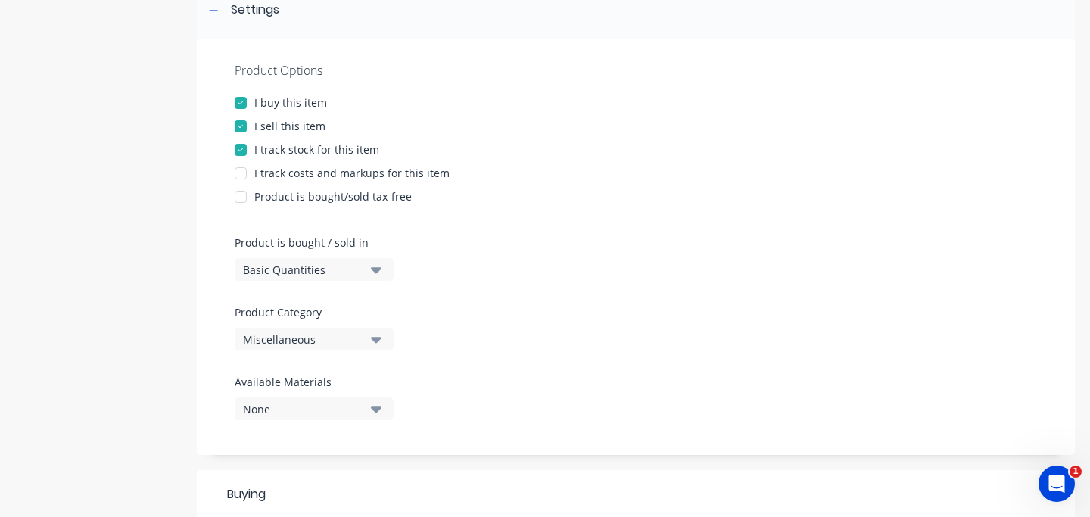
scroll to position [250, 0]
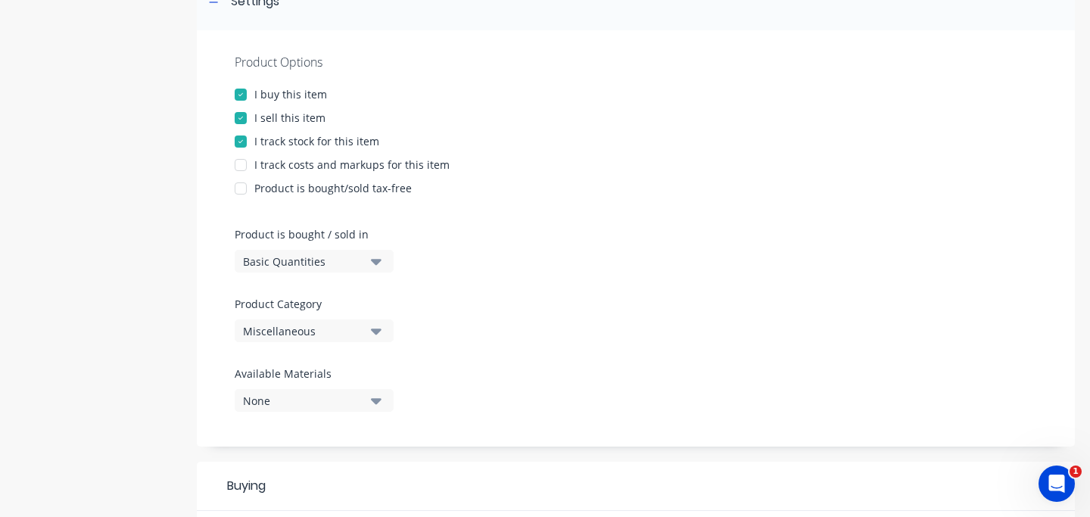
click at [381, 261] on icon "button" at bounding box center [376, 261] width 11 height 17
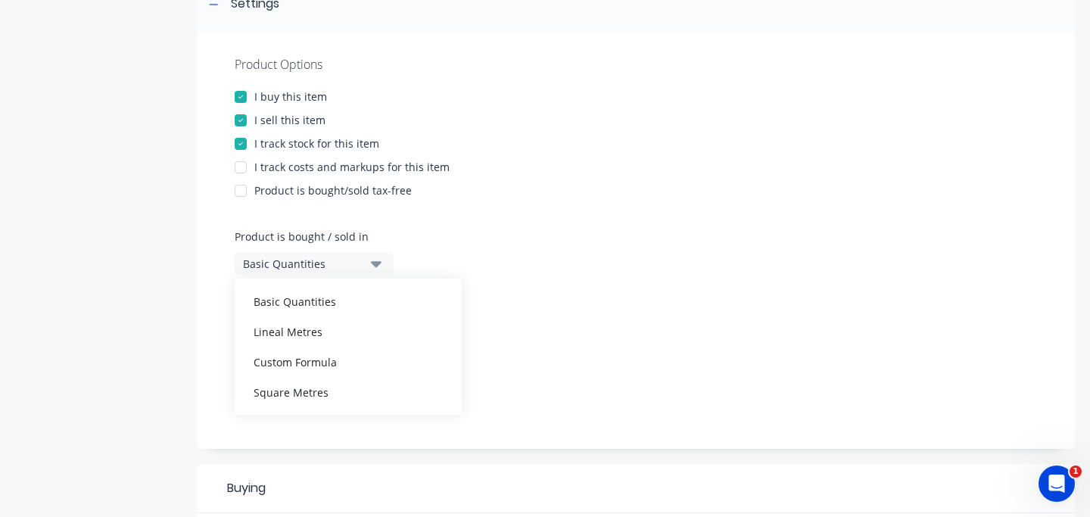
scroll to position [250, 0]
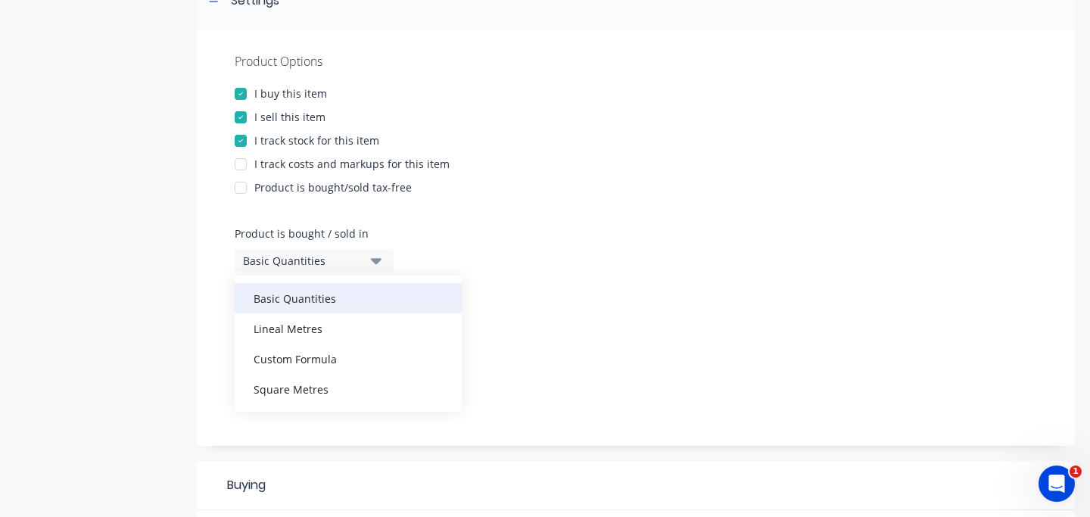
click at [354, 297] on div "Basic Quantities" at bounding box center [348, 298] width 227 height 30
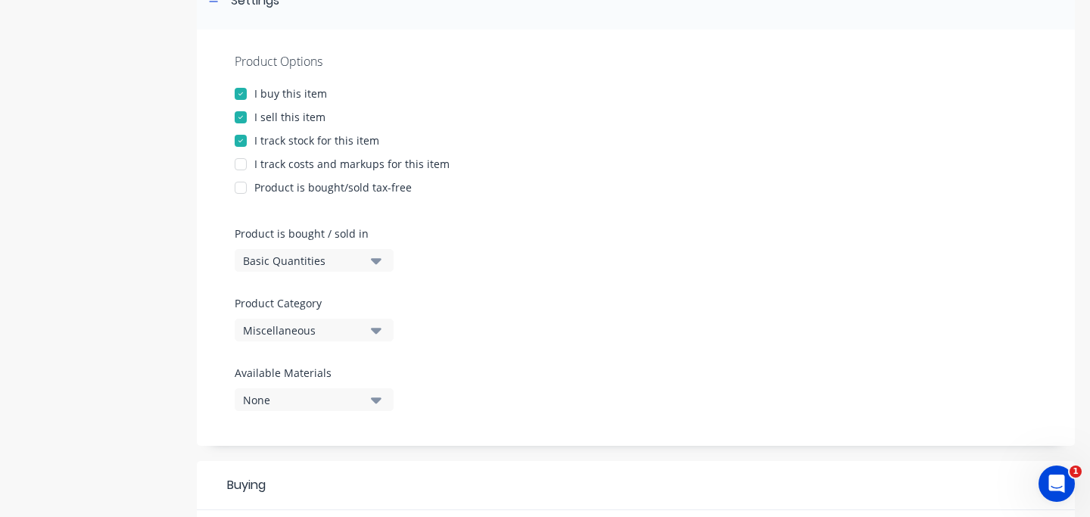
click at [378, 329] on icon "button" at bounding box center [376, 331] width 11 height 6
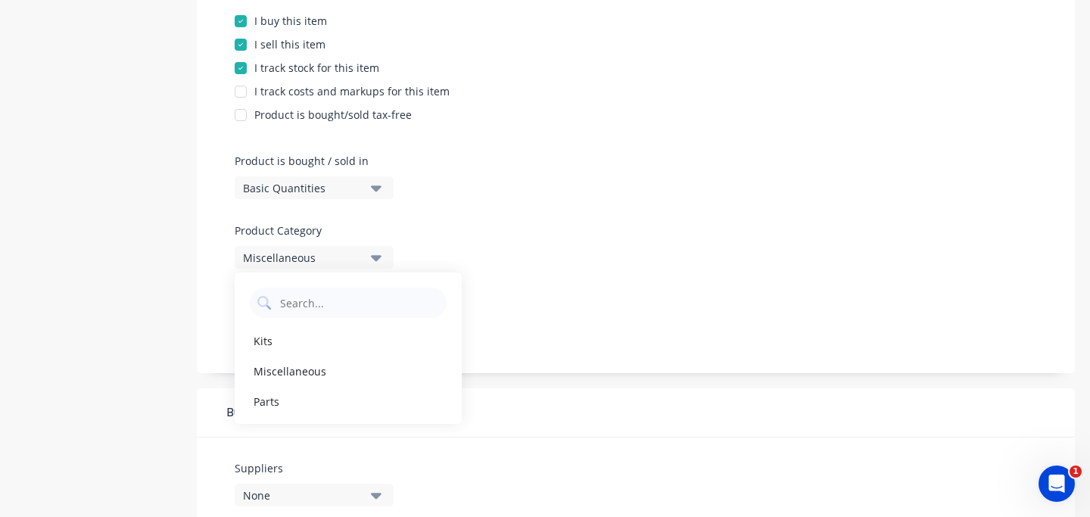
scroll to position [324, 0]
click at [567, 280] on div at bounding box center [636, 285] width 802 height 11
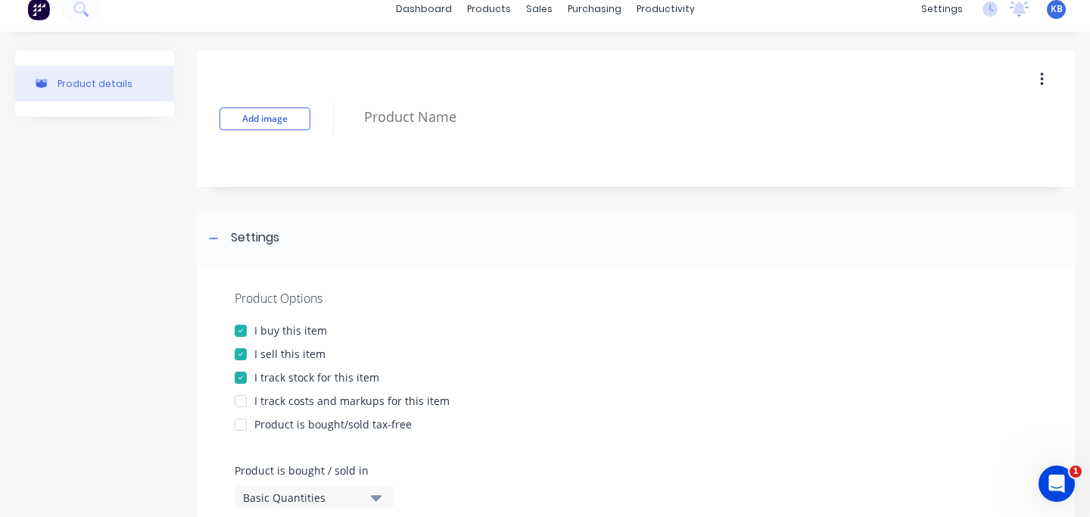
scroll to position [0, 0]
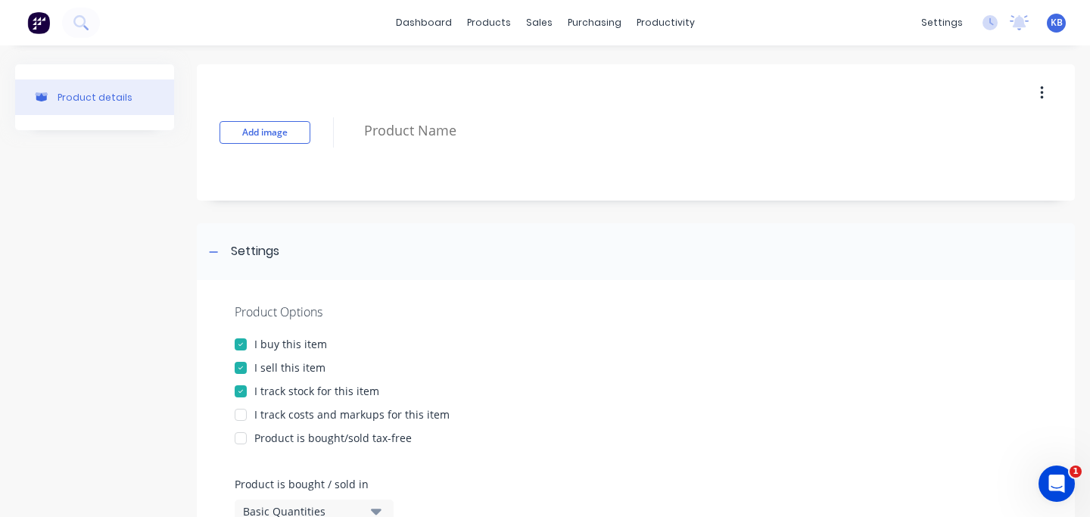
type textarea "x"
click at [709, 236] on div "Settings" at bounding box center [636, 251] width 878 height 57
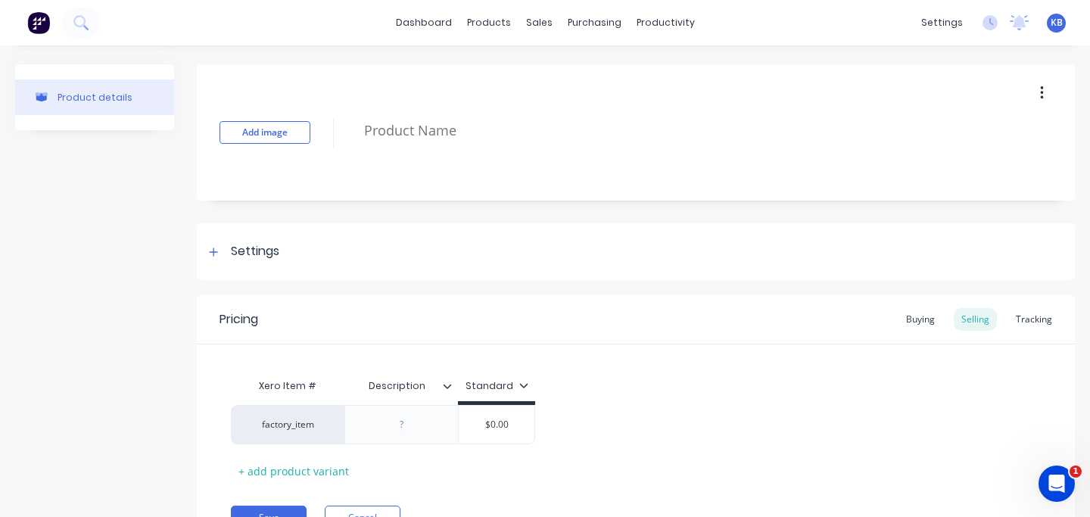
click at [426, 36] on div "dashboard products sales purchasing productivity dashboard products Product Cat…" at bounding box center [545, 22] width 1090 height 45
click at [428, 26] on link "dashboard" at bounding box center [423, 22] width 71 height 23
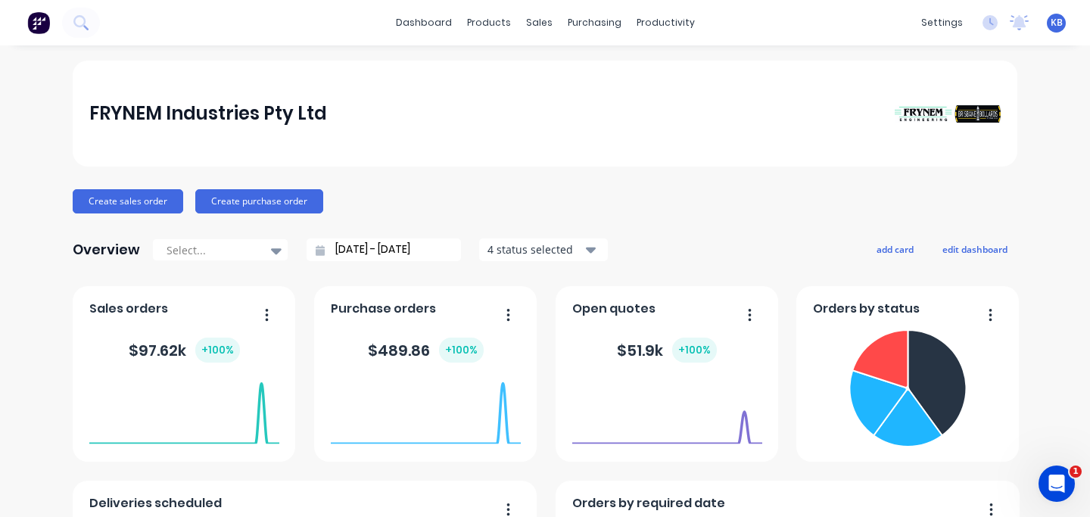
click at [405, 200] on div "Create sales order Create purchase order" at bounding box center [545, 201] width 944 height 24
